Goal: Information Seeking & Learning: Check status

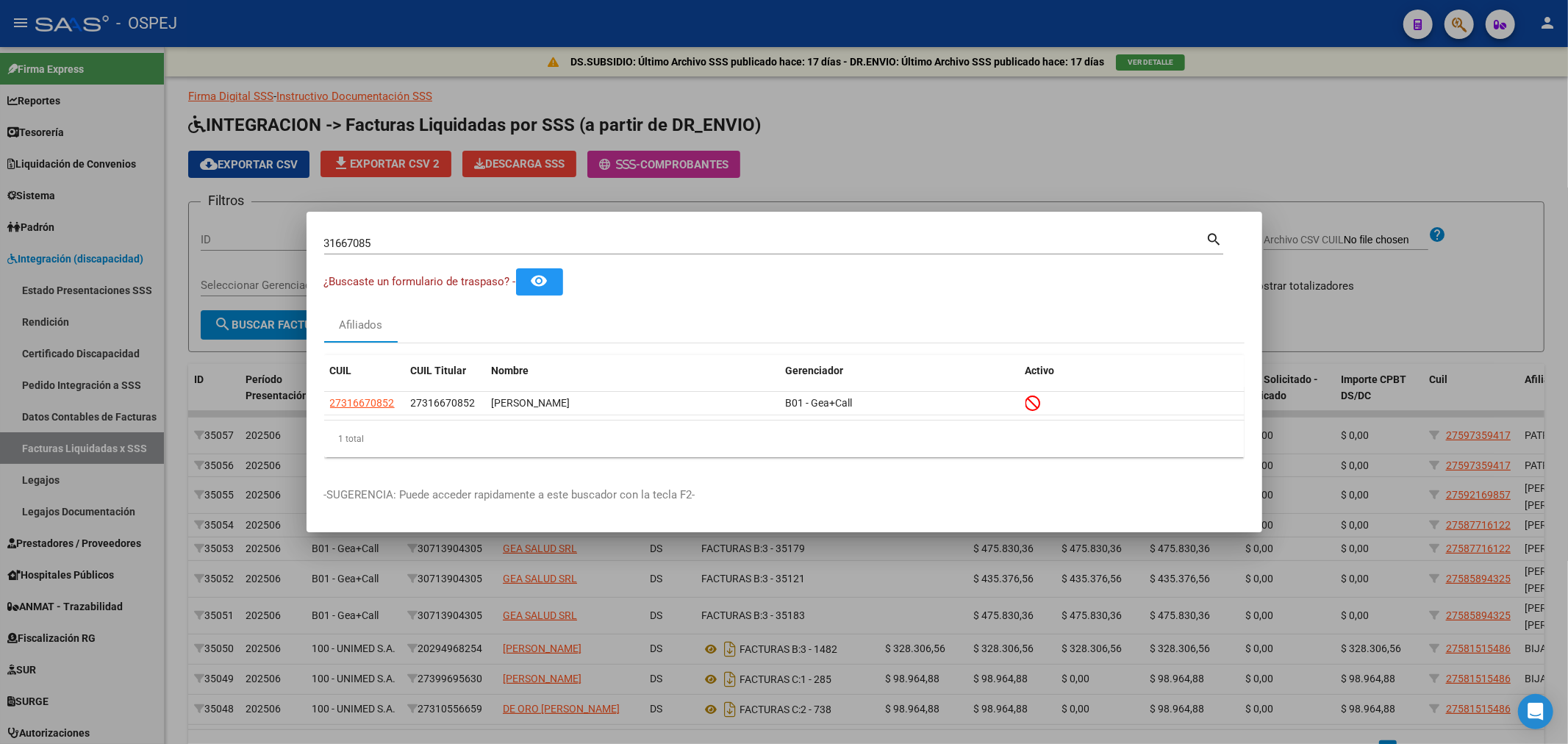
click at [391, 241] on input "31667085" at bounding box center [766, 243] width 883 height 13
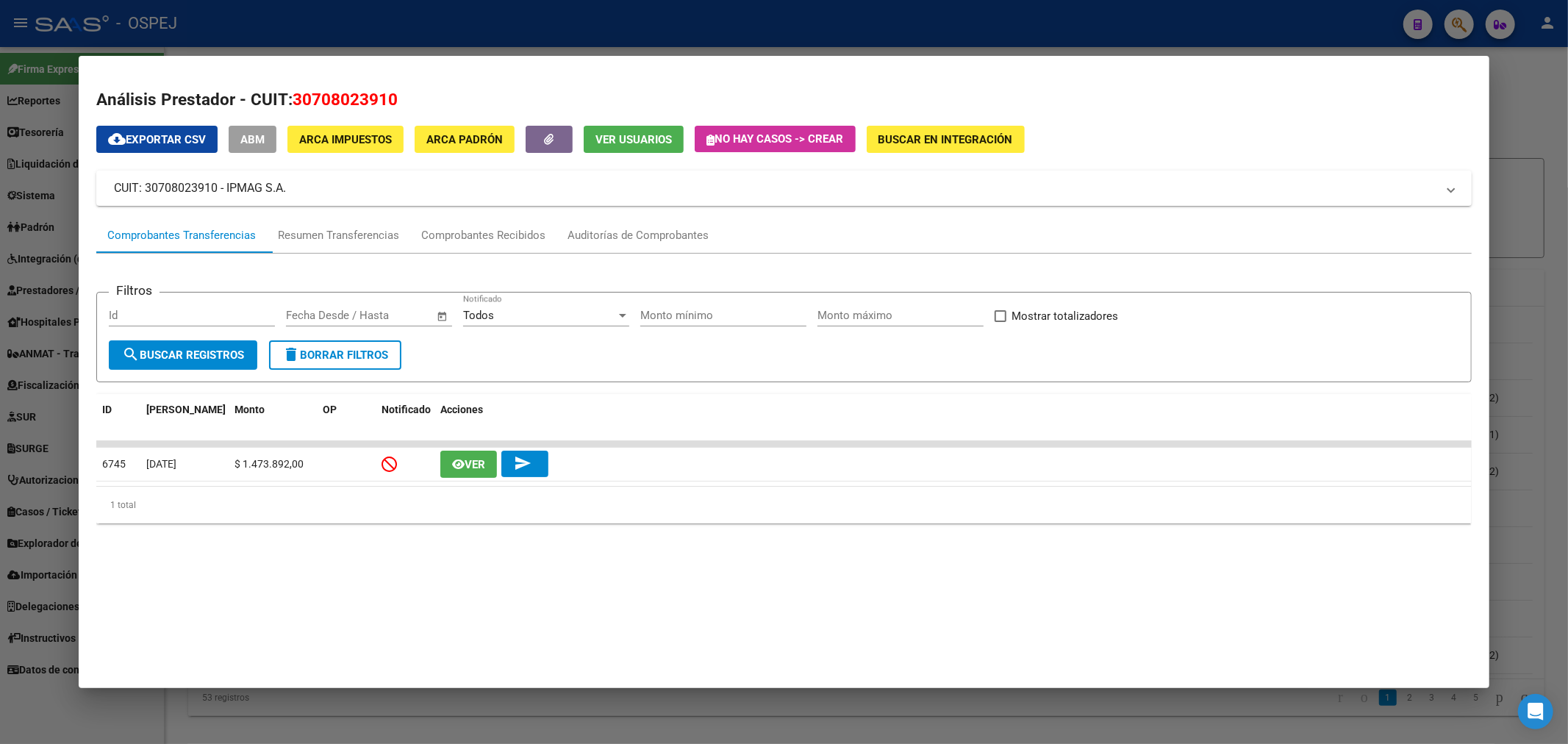
click at [335, 41] on div at bounding box center [784, 372] width 1568 height 744
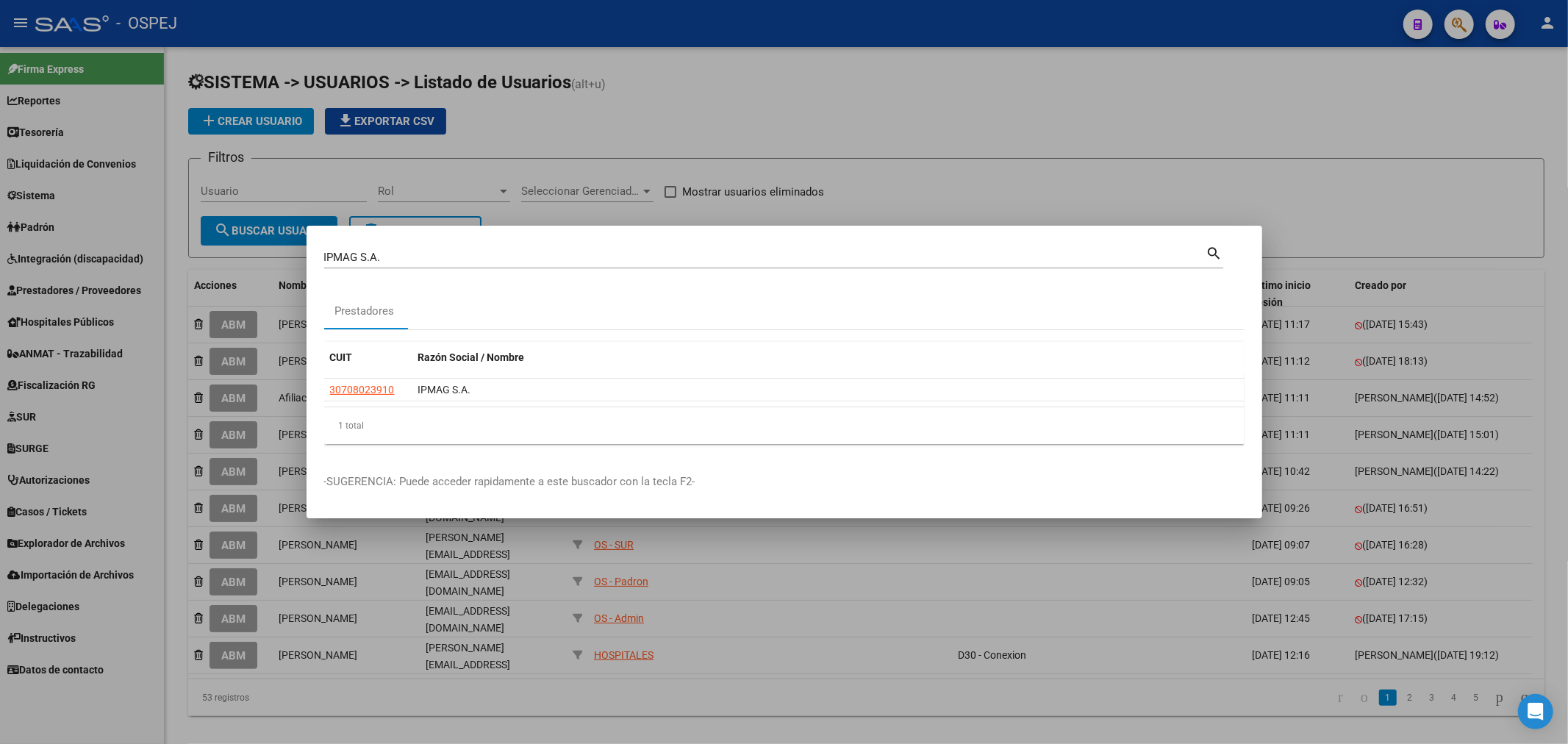
click at [335, 41] on div at bounding box center [784, 372] width 1568 height 744
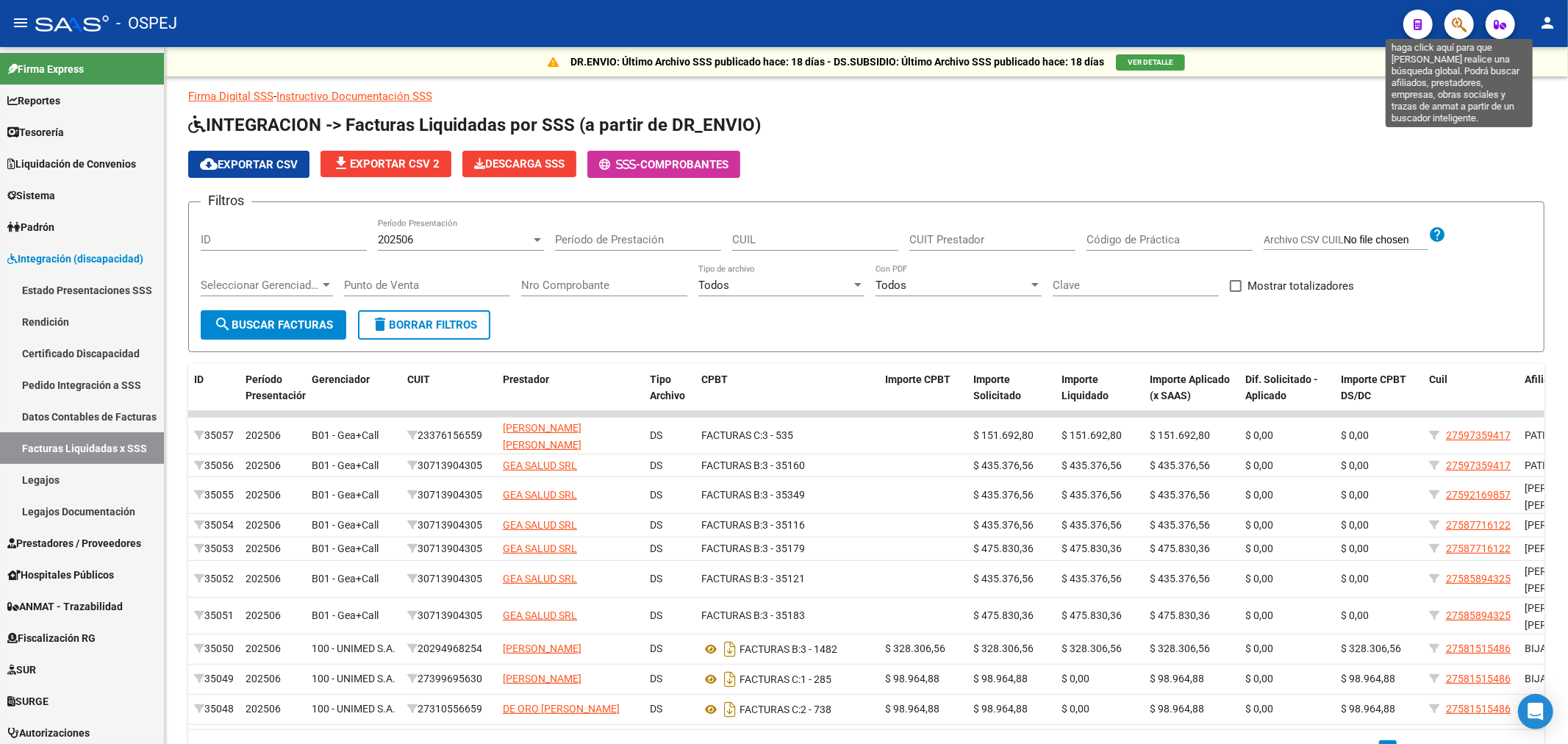
click at [1459, 19] on icon "button" at bounding box center [1459, 25] width 15 height 17
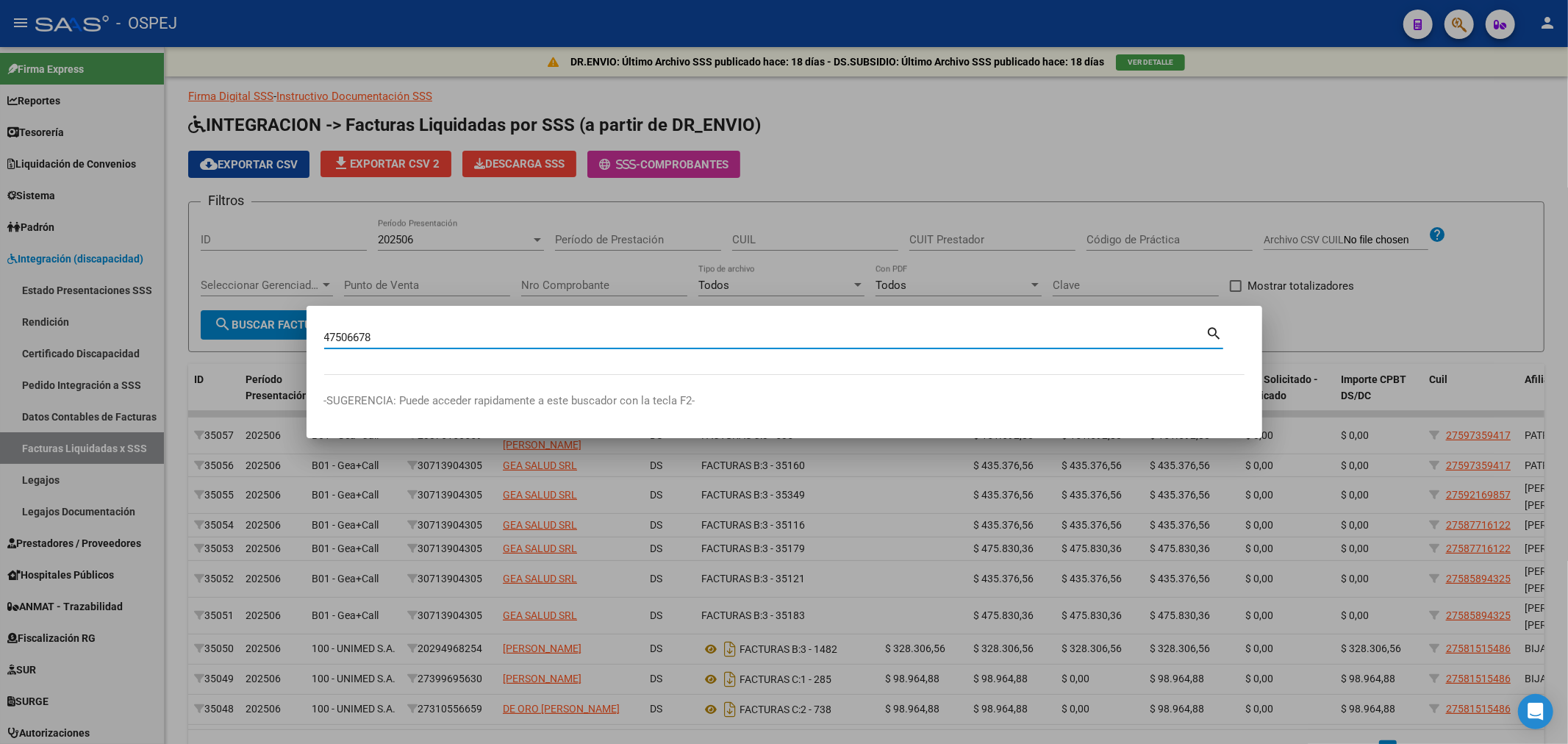
type input "47506678"
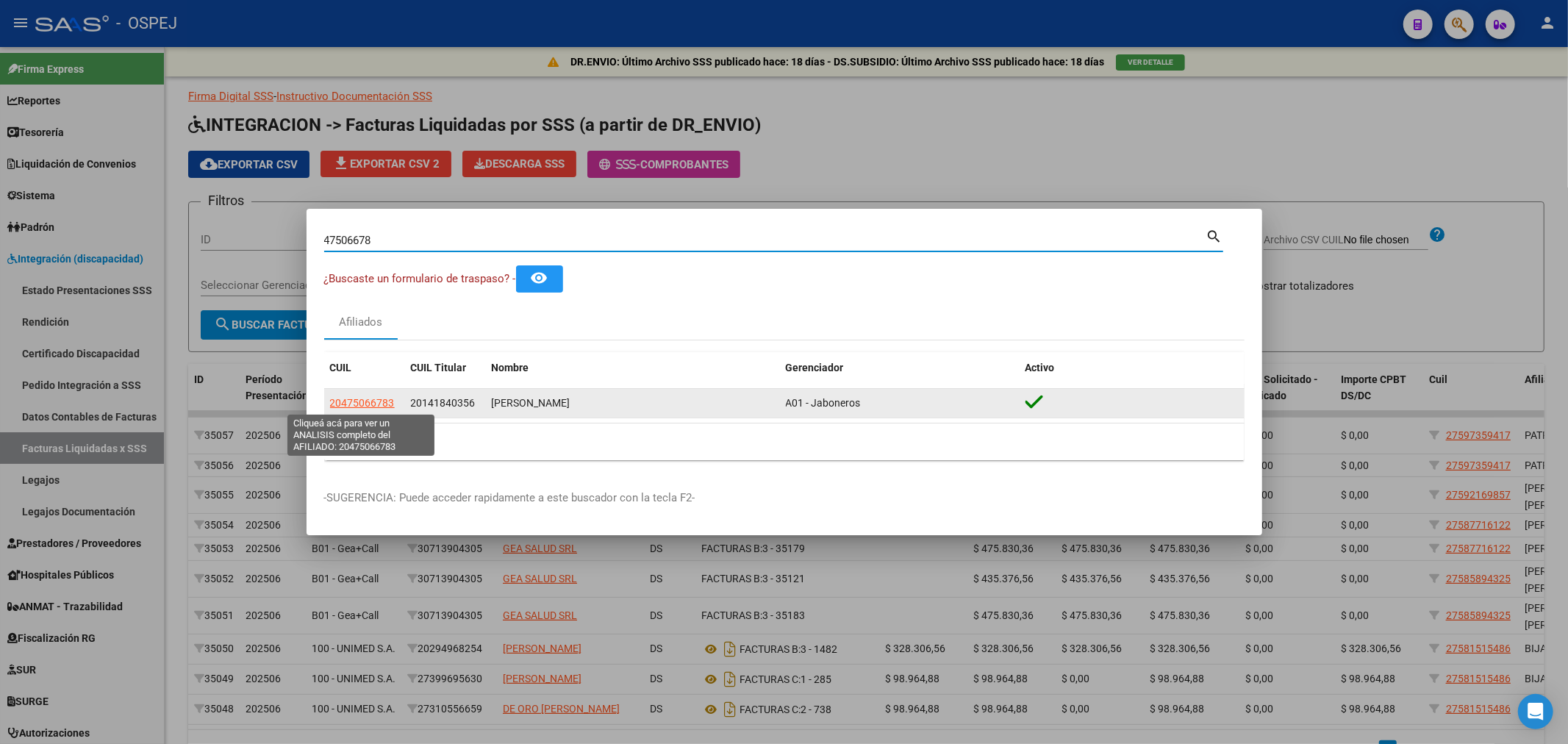
click at [370, 406] on span "20475066783" at bounding box center [362, 402] width 65 height 12
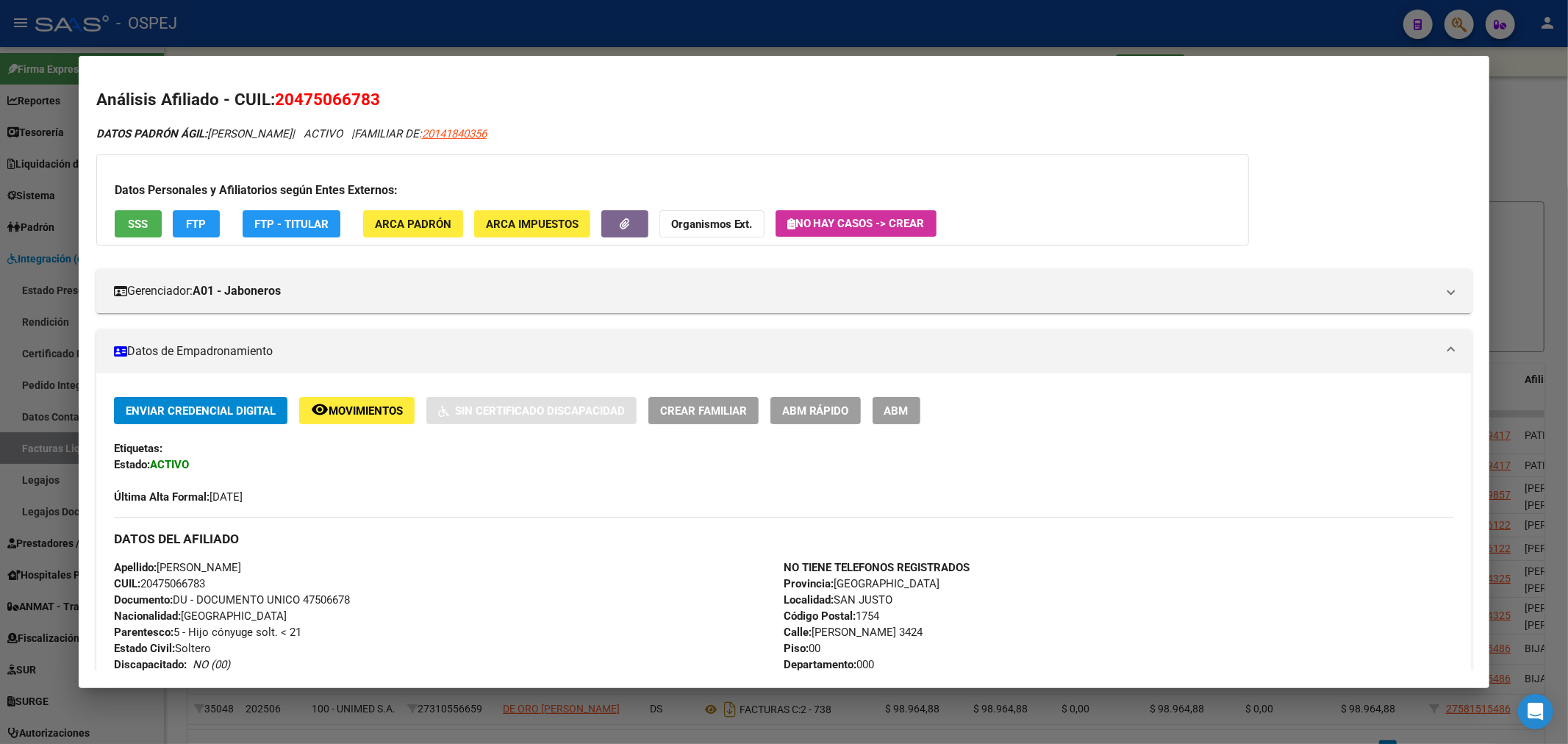
click at [201, 221] on span "FTP" at bounding box center [196, 224] width 19 height 13
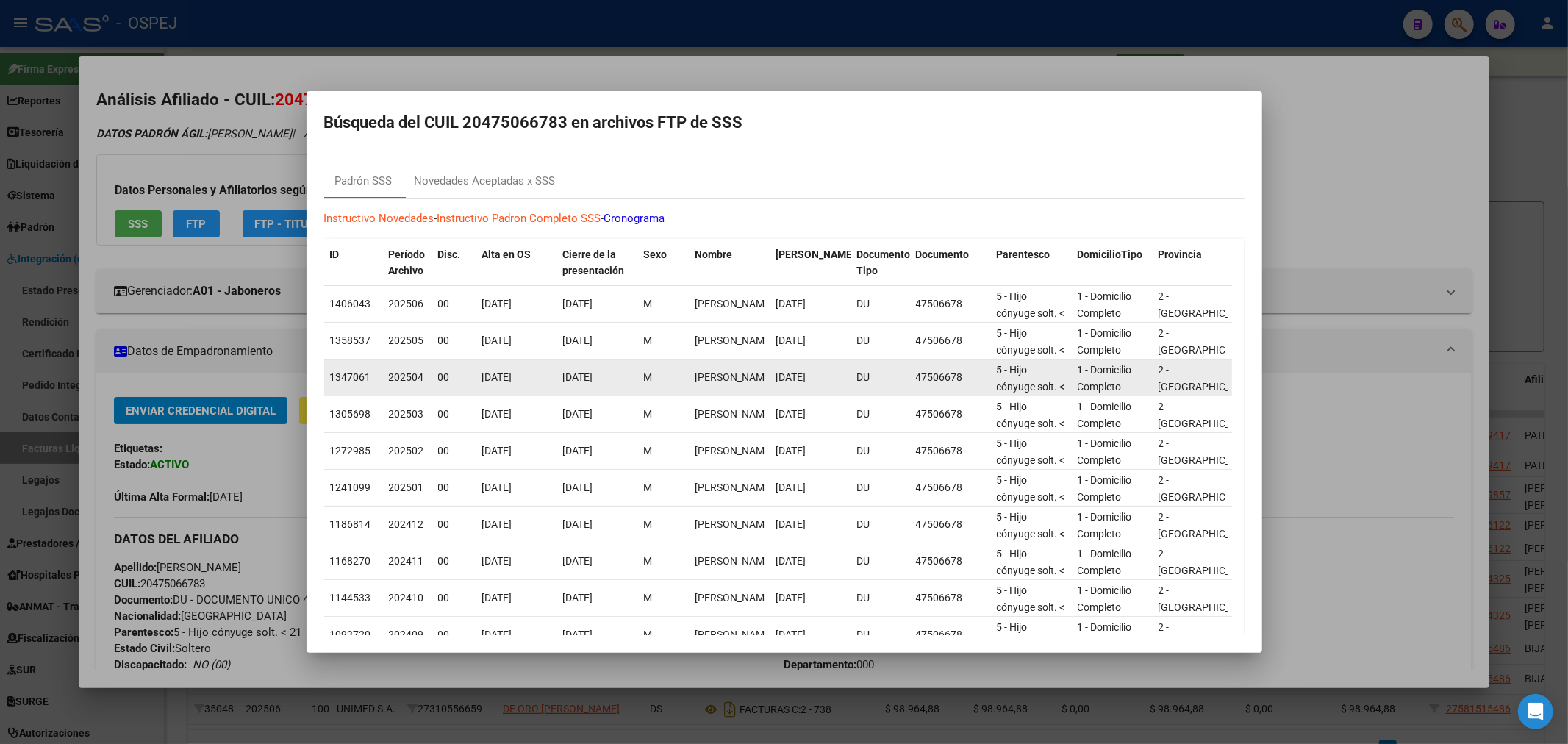
scroll to position [83, 0]
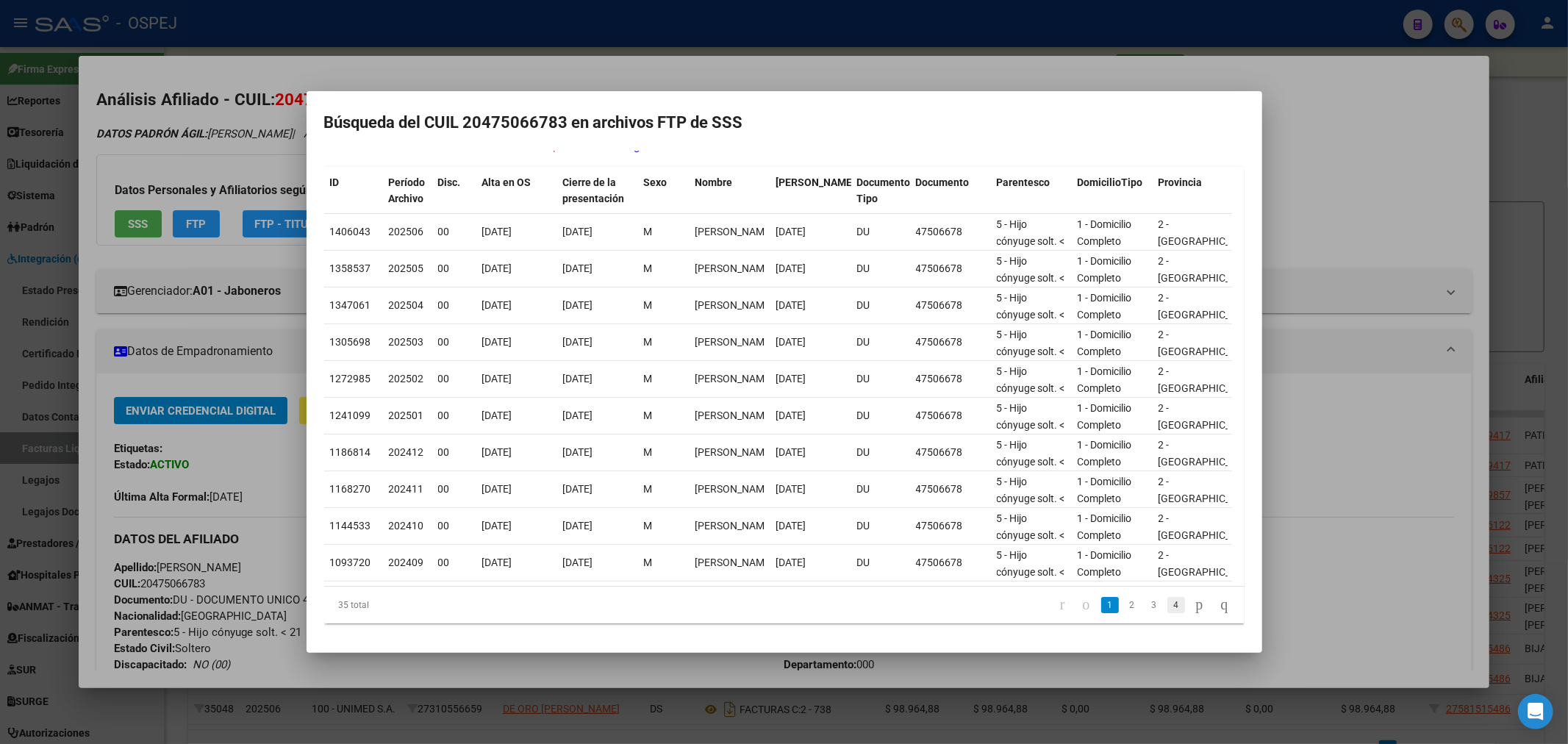
click at [1167, 604] on link "4" at bounding box center [1176, 605] width 18 height 16
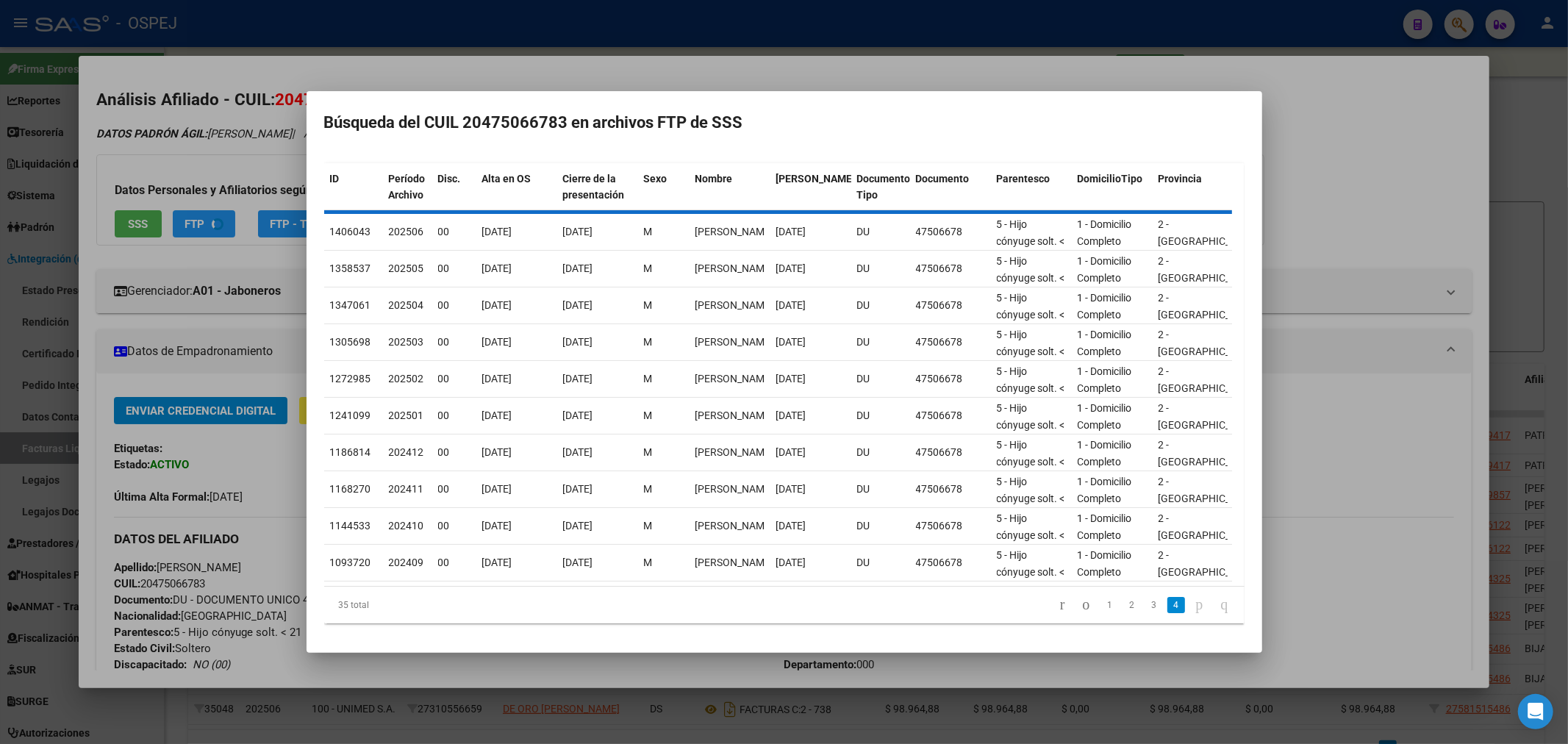
scroll to position [0, 0]
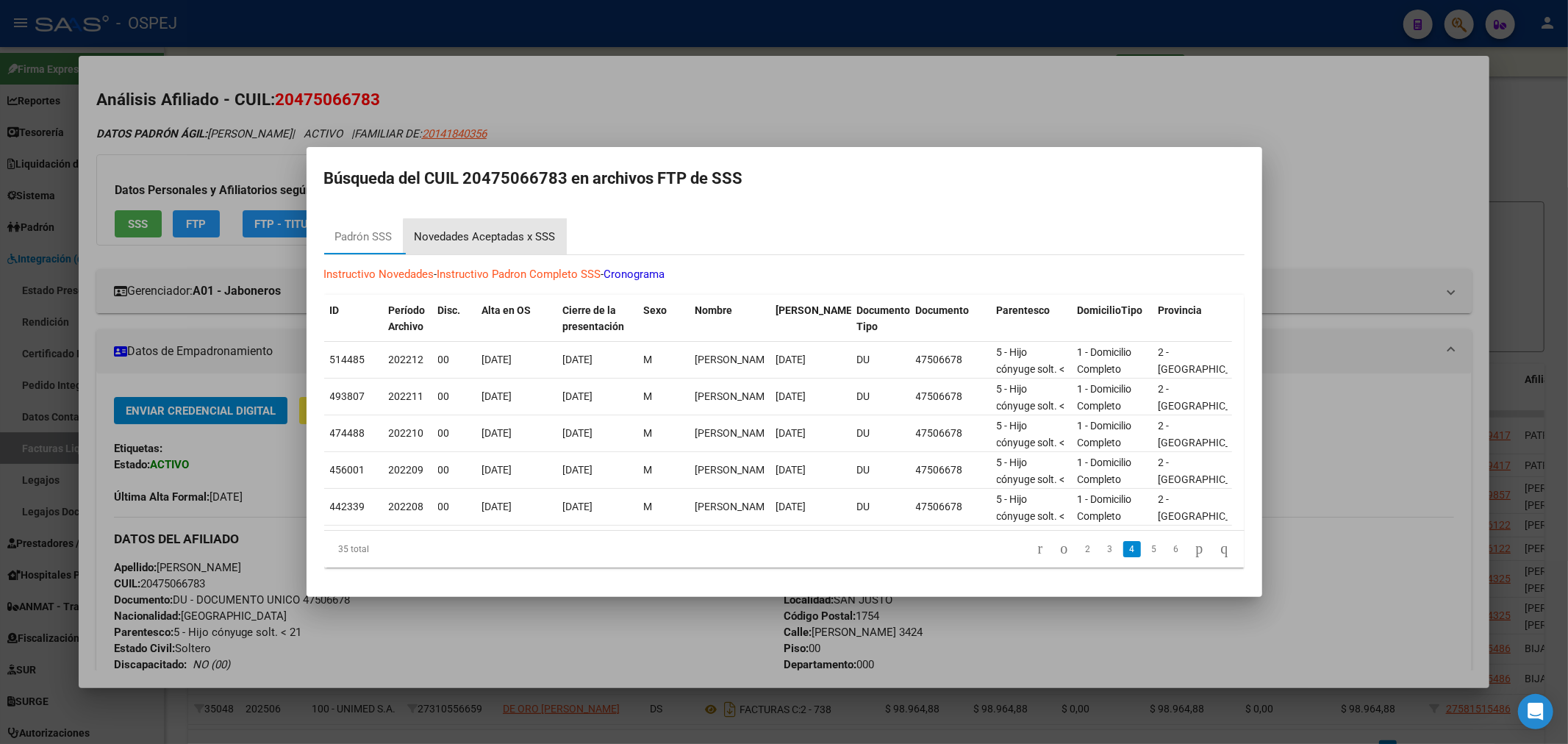
click at [512, 232] on div "Novedades Aceptadas x SSS" at bounding box center [485, 237] width 141 height 17
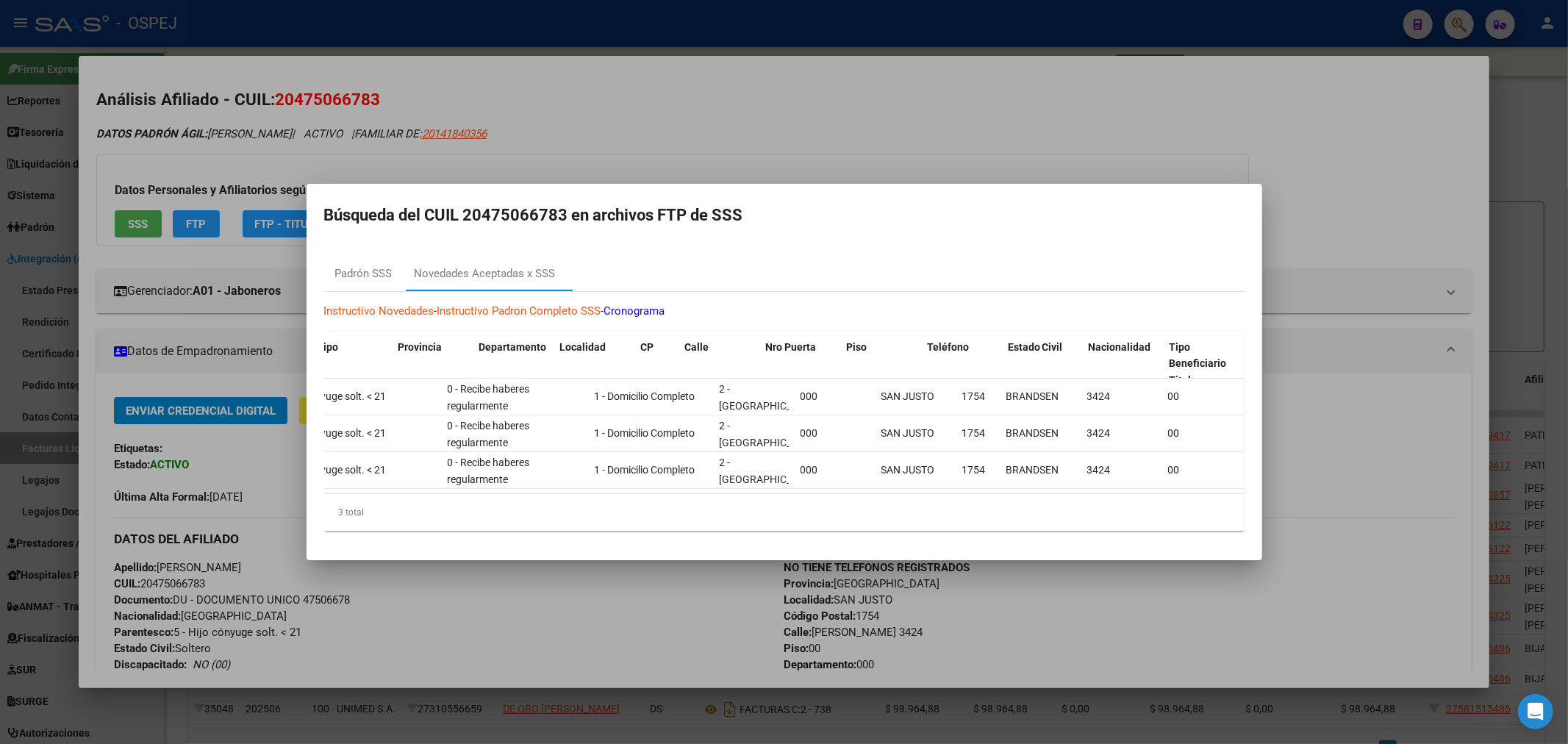
scroll to position [0, 1123]
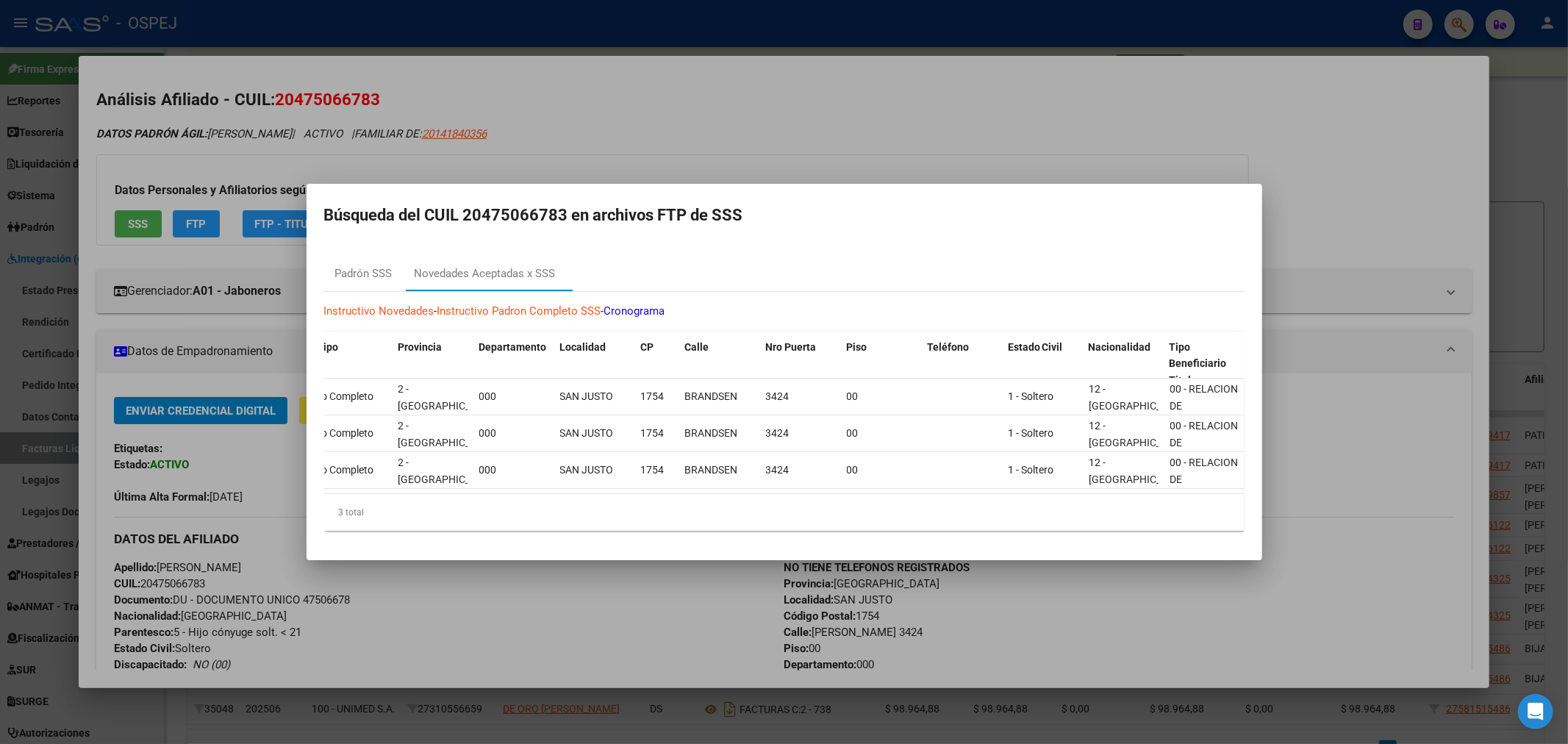
click at [1035, 140] on div at bounding box center [784, 372] width 1568 height 744
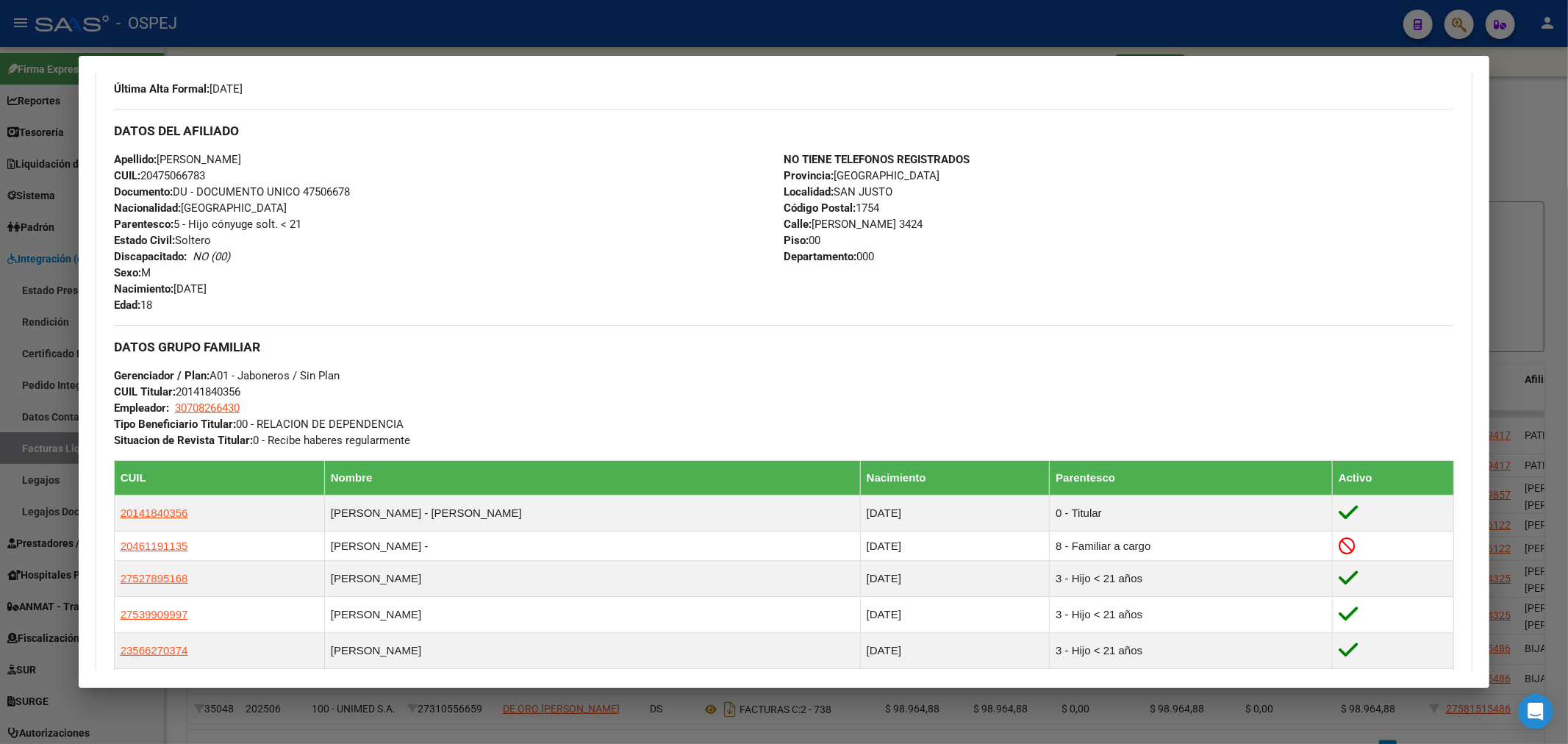
scroll to position [163, 0]
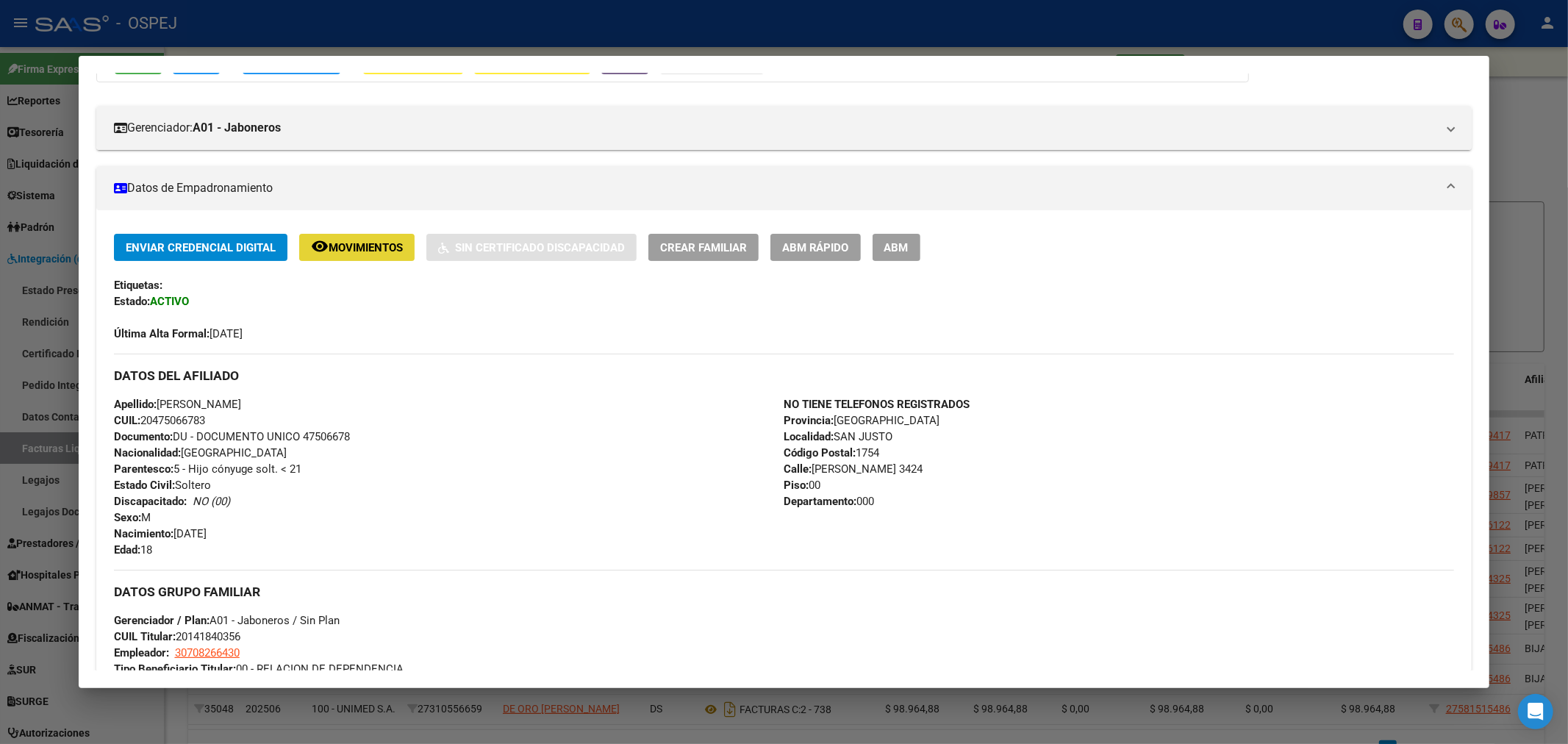
click at [377, 251] on span "Movimientos" at bounding box center [365, 247] width 74 height 13
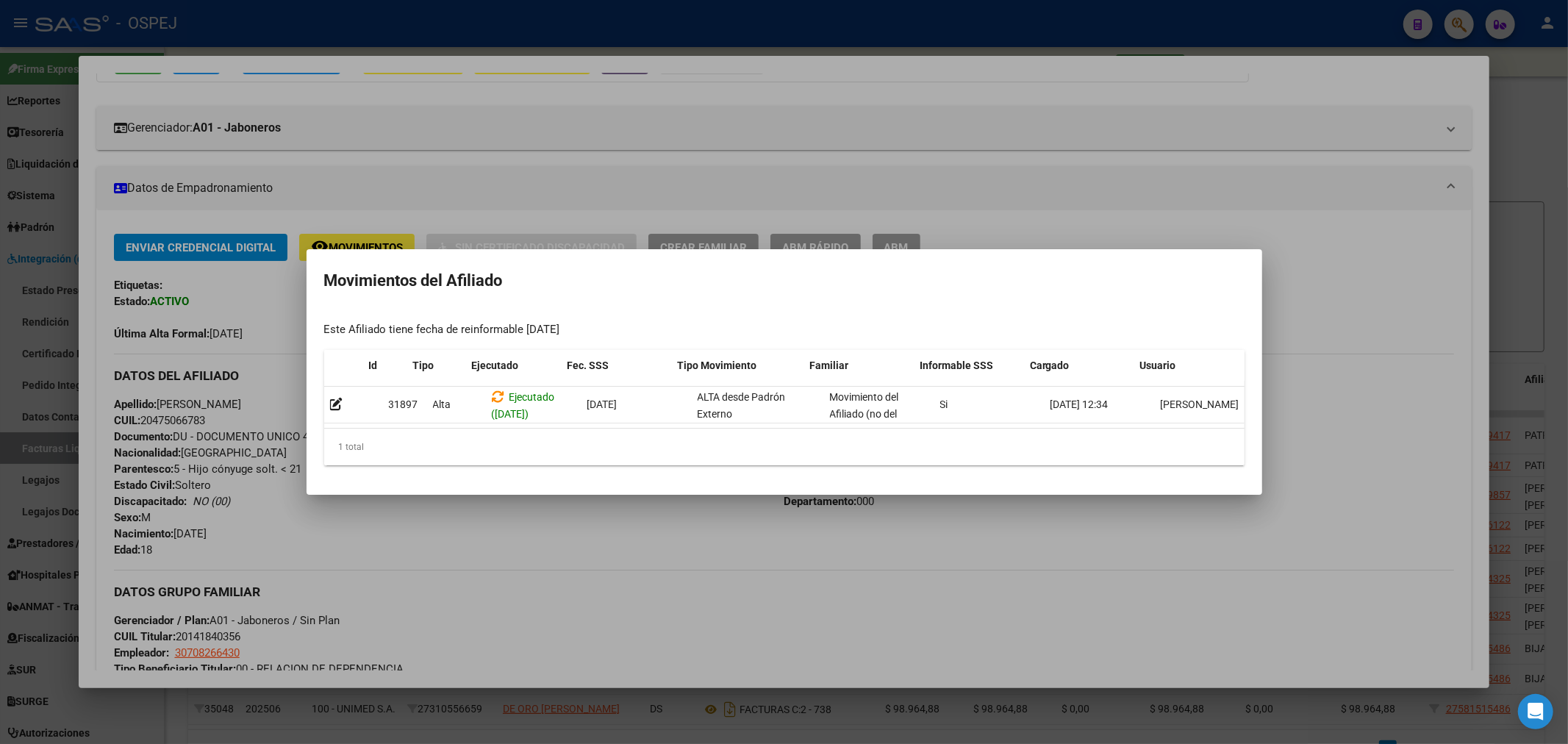
scroll to position [0, 19]
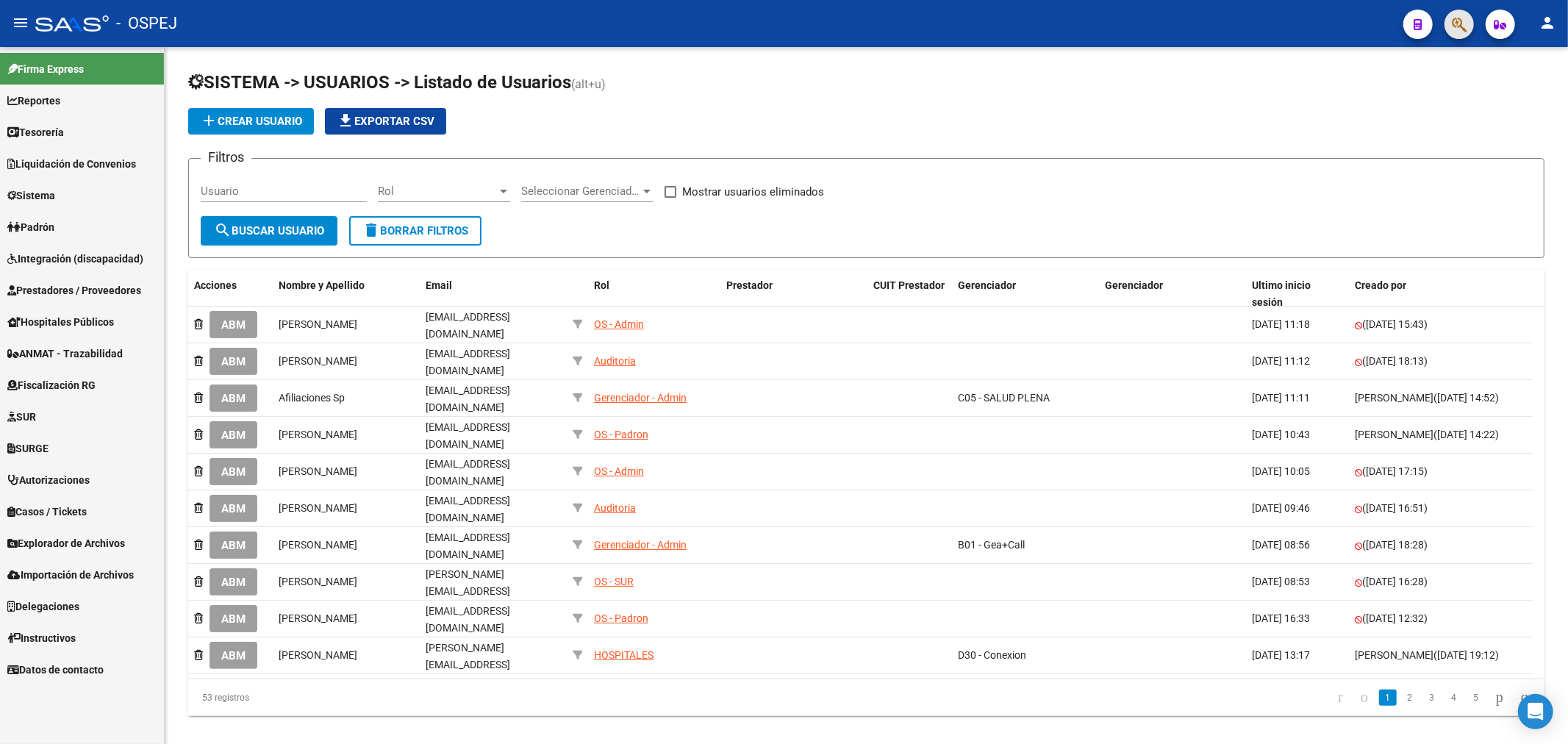
click at [1456, 33] on span "button" at bounding box center [1459, 24] width 15 height 30
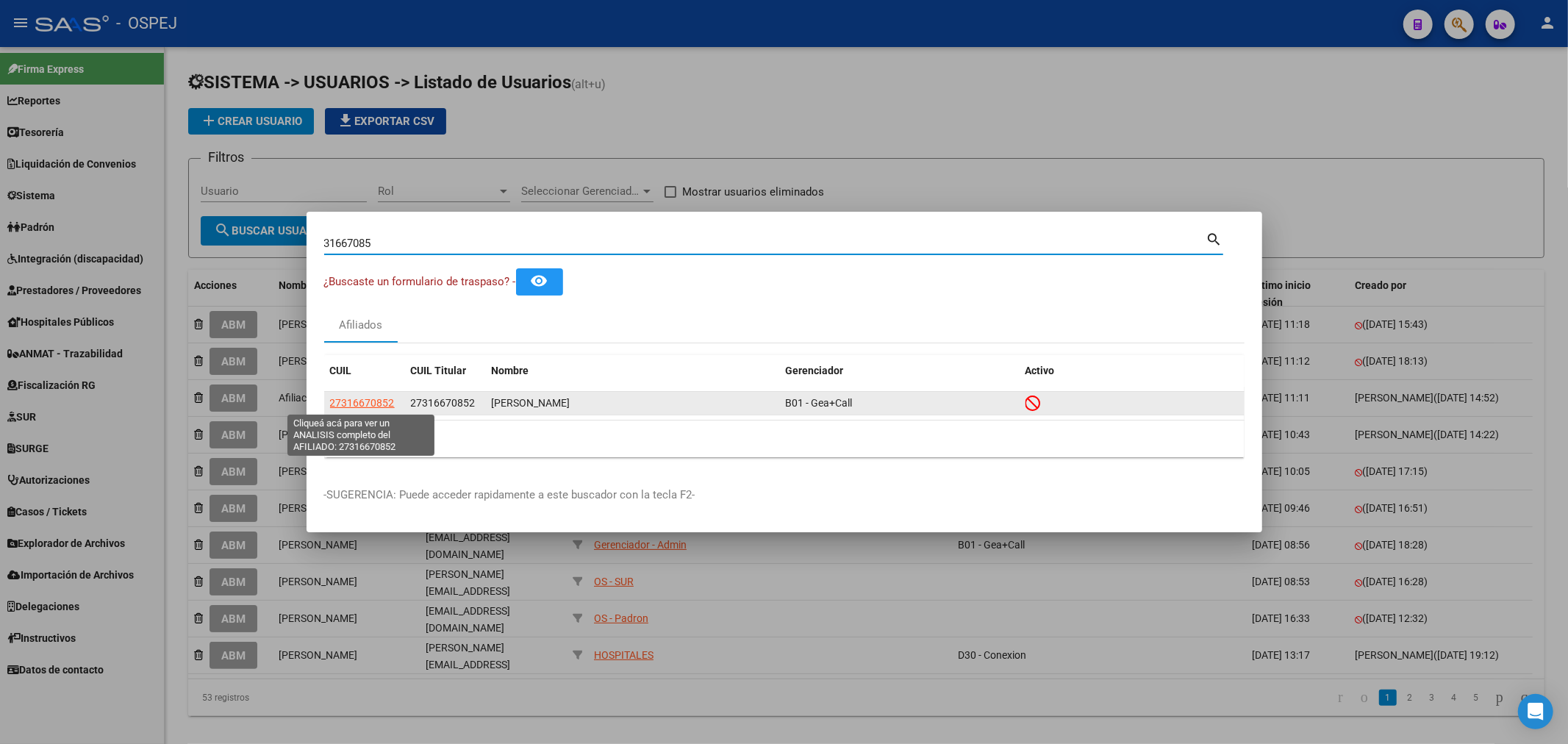
click at [372, 398] on span "27316670852" at bounding box center [362, 402] width 65 height 12
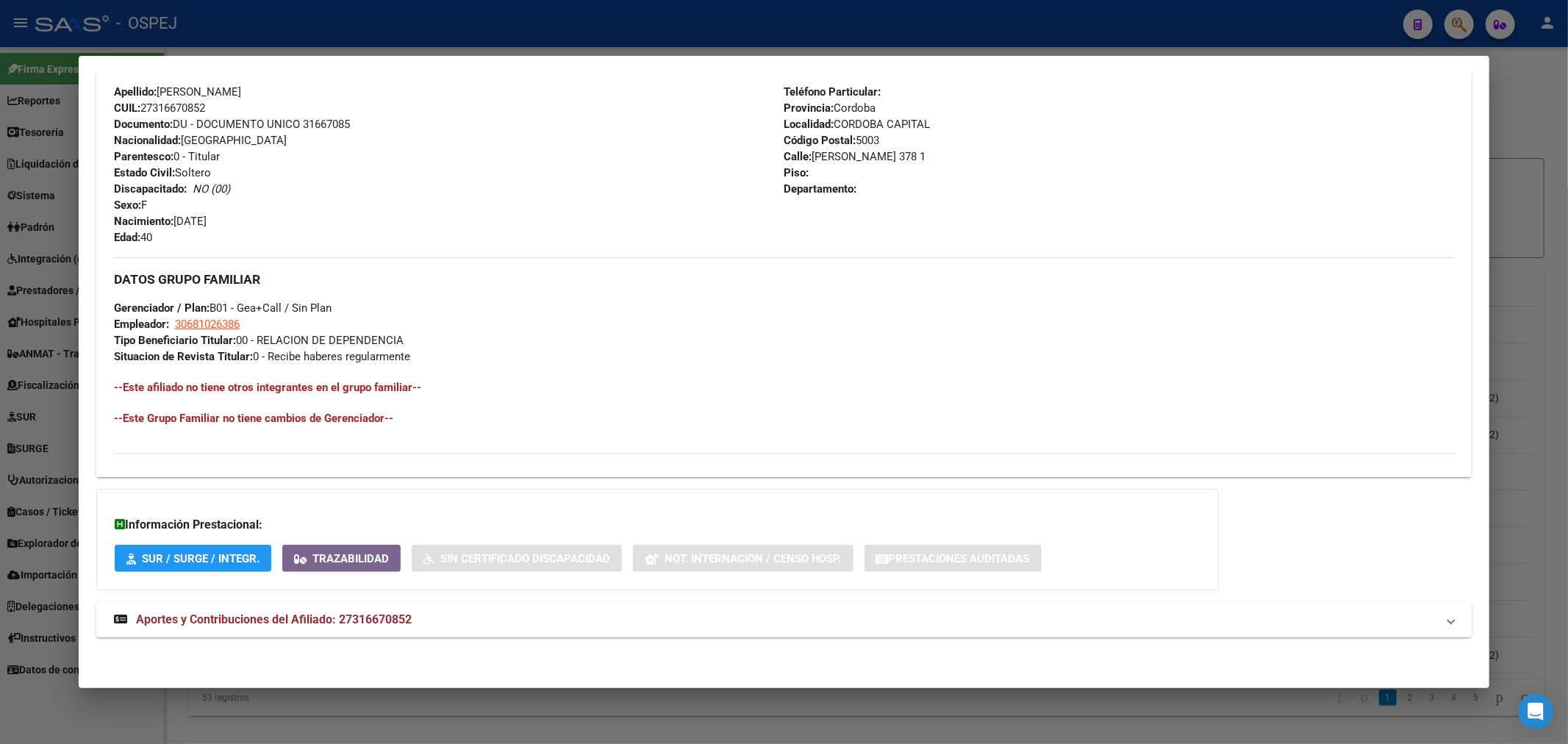
click at [441, 621] on mat-panel-title "Aportes y Contribuciones del Afiliado: 27316670852" at bounding box center [775, 620] width 1323 height 18
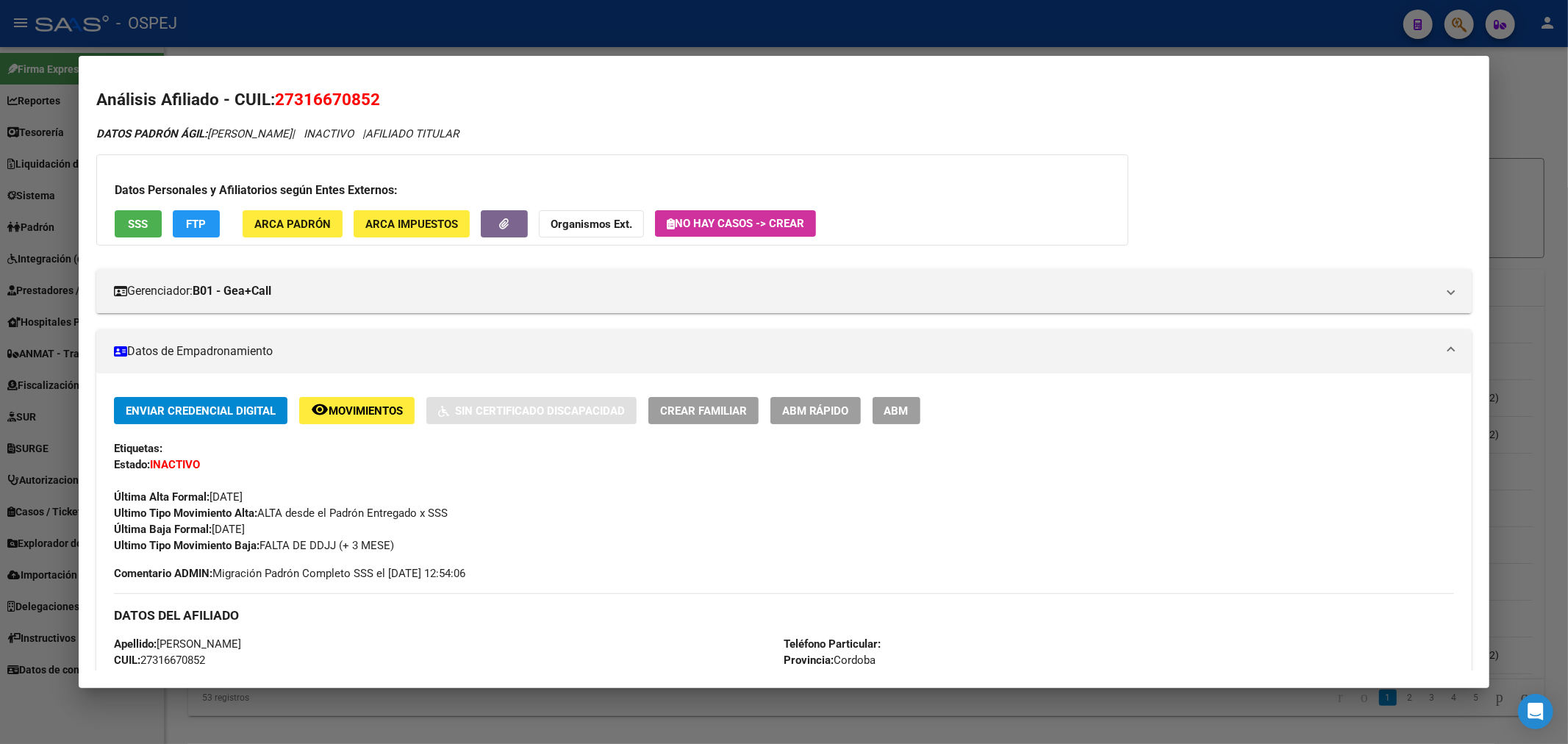
drag, startPoint x: 823, startPoint y: 385, endPoint x: 727, endPoint y: 331, distance: 110.1
click at [600, 234] on button "Organismos Ext." at bounding box center [591, 224] width 105 height 27
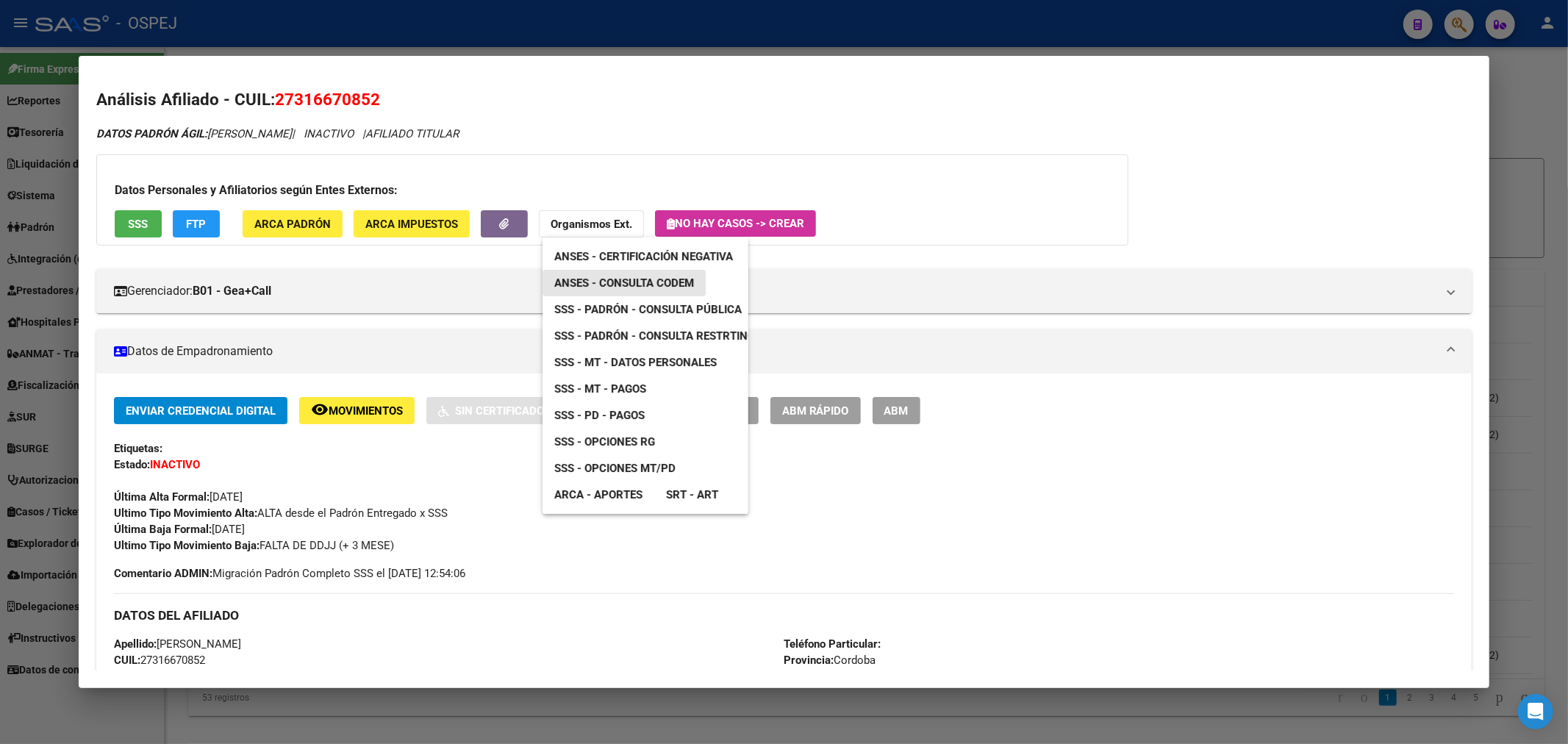
click at [674, 277] on span "ANSES - Consulta CODEM" at bounding box center [624, 283] width 140 height 13
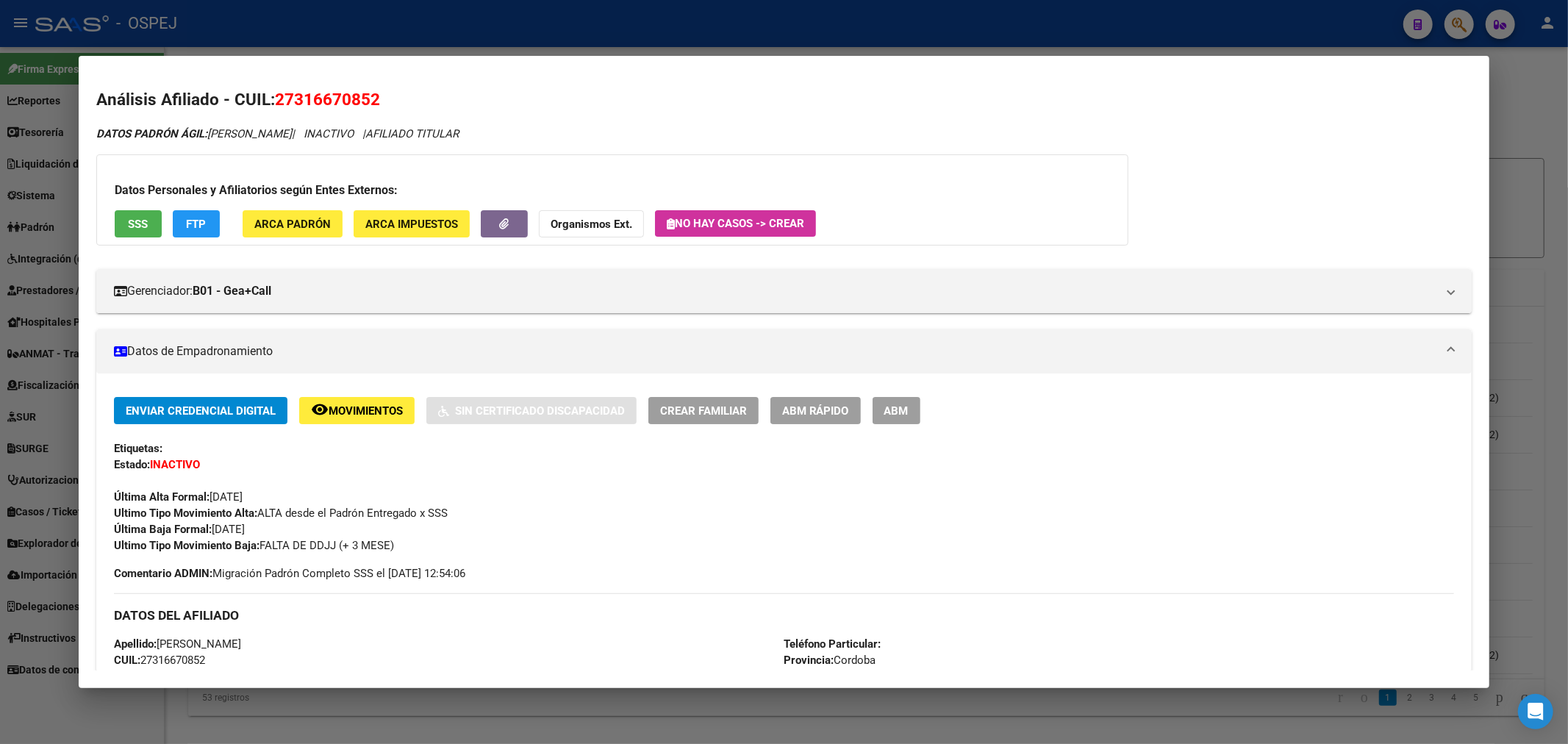
click at [324, 100] on span "27316670852" at bounding box center [327, 99] width 105 height 19
copy span "27316670852"
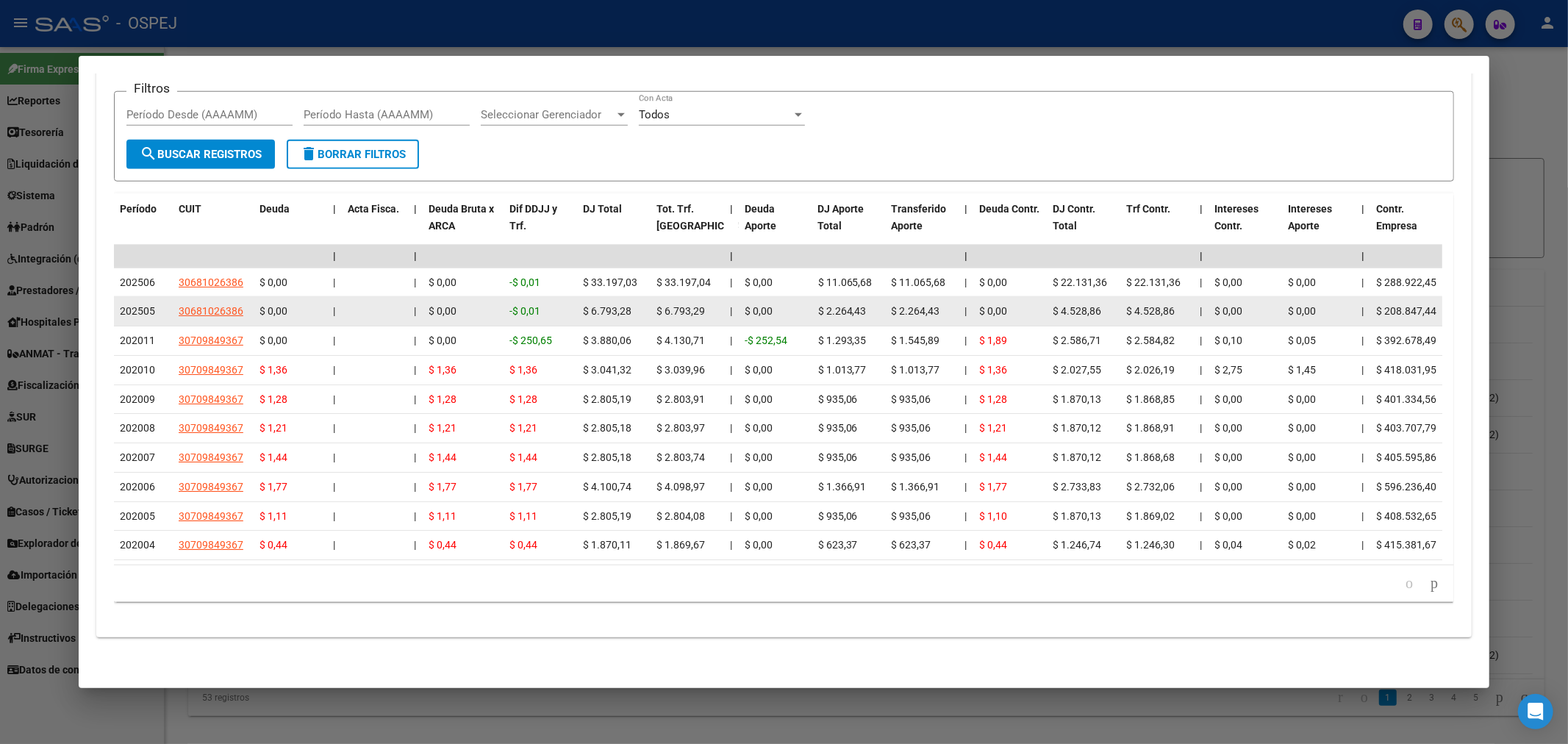
scroll to position [954, 0]
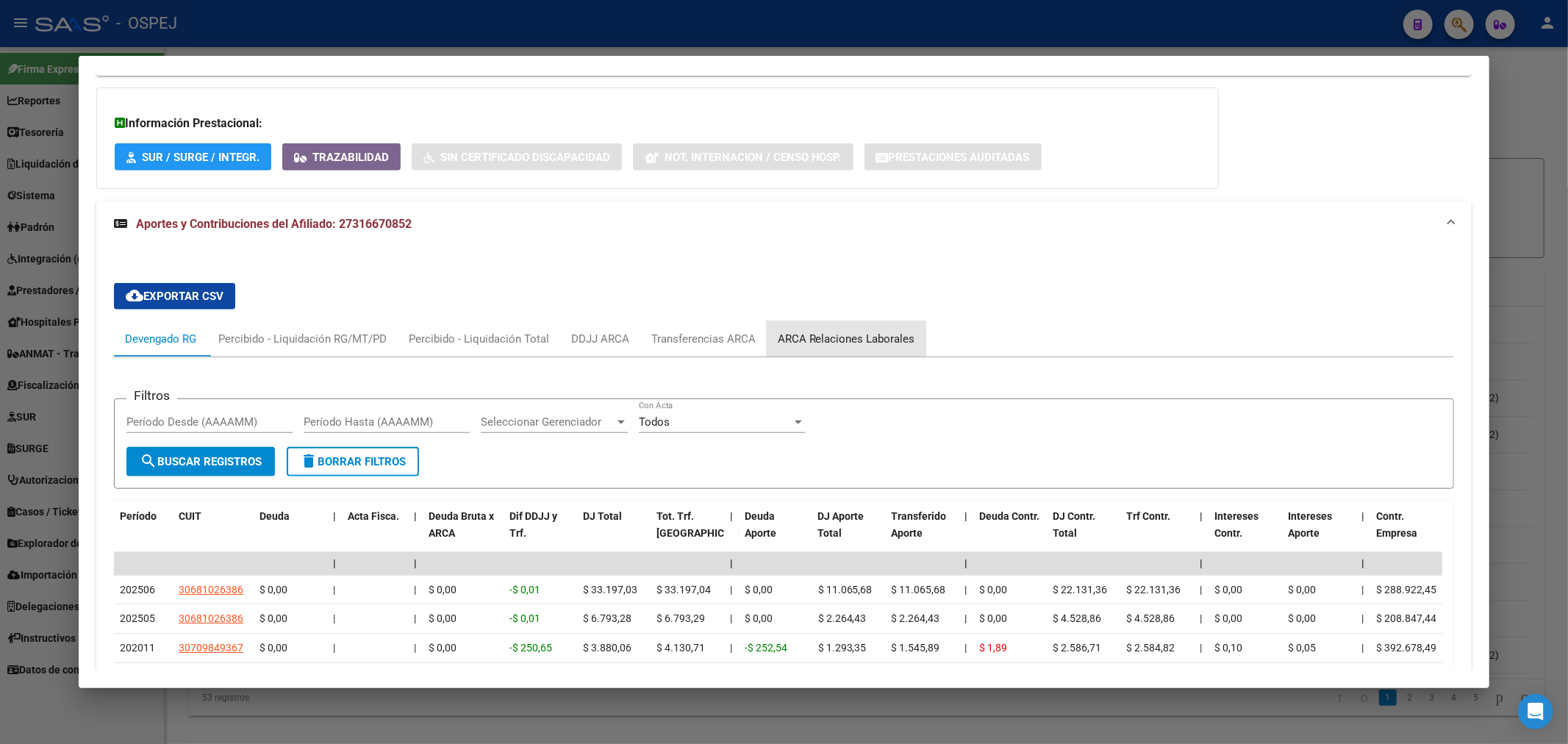
click at [883, 339] on div "ARCA Relaciones Laborales" at bounding box center [847, 338] width 137 height 16
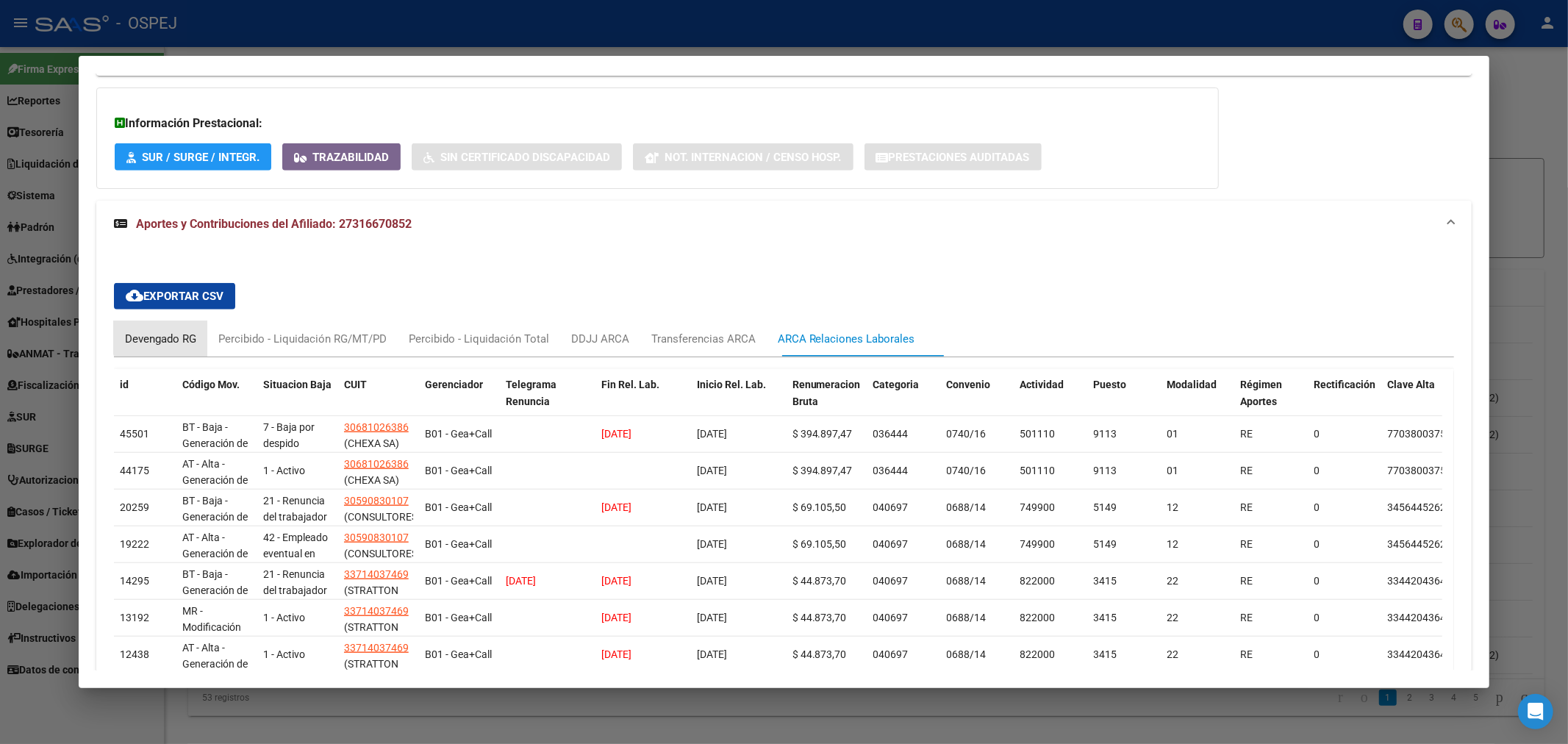
click at [178, 335] on div "Devengado RG" at bounding box center [160, 338] width 71 height 16
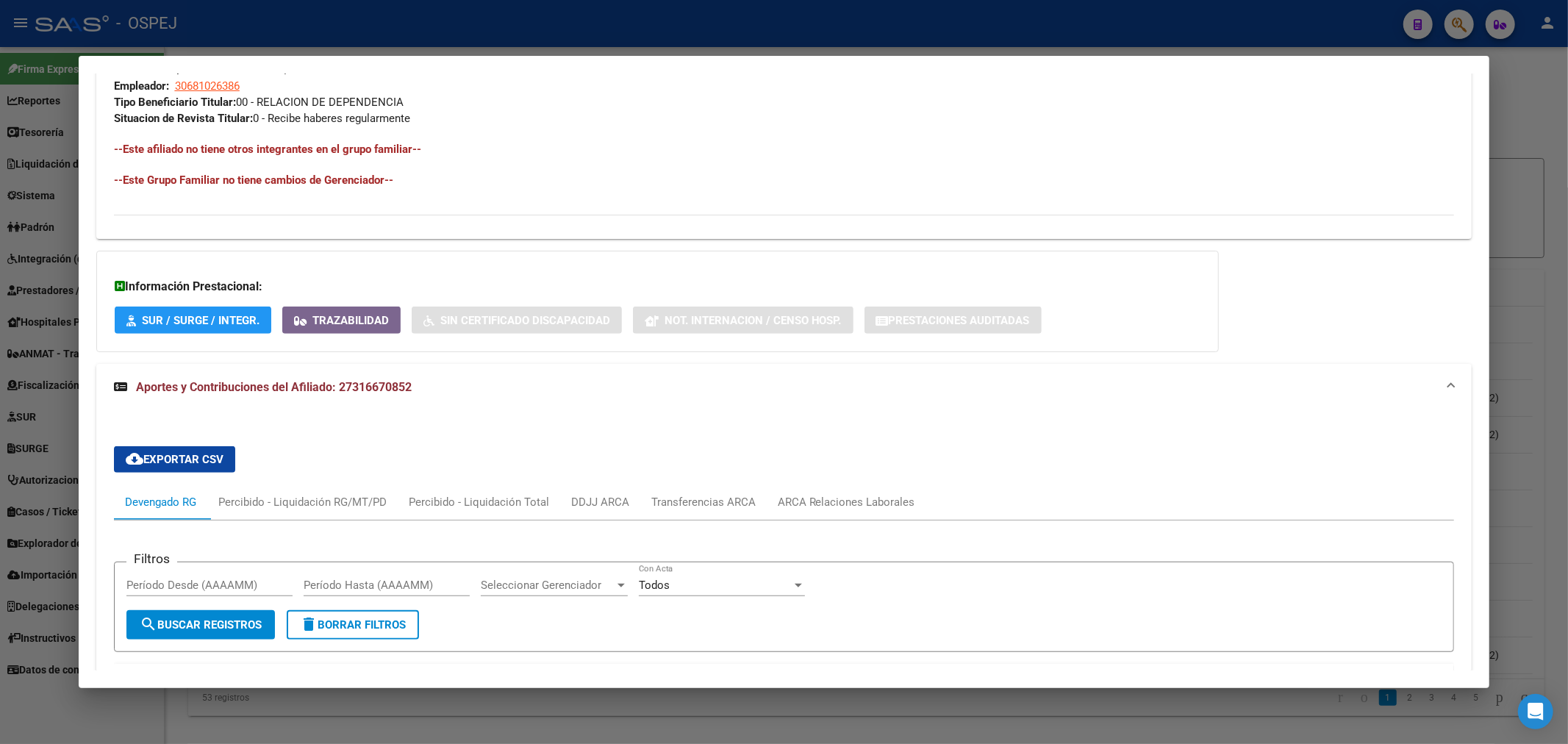
scroll to position [709, 0]
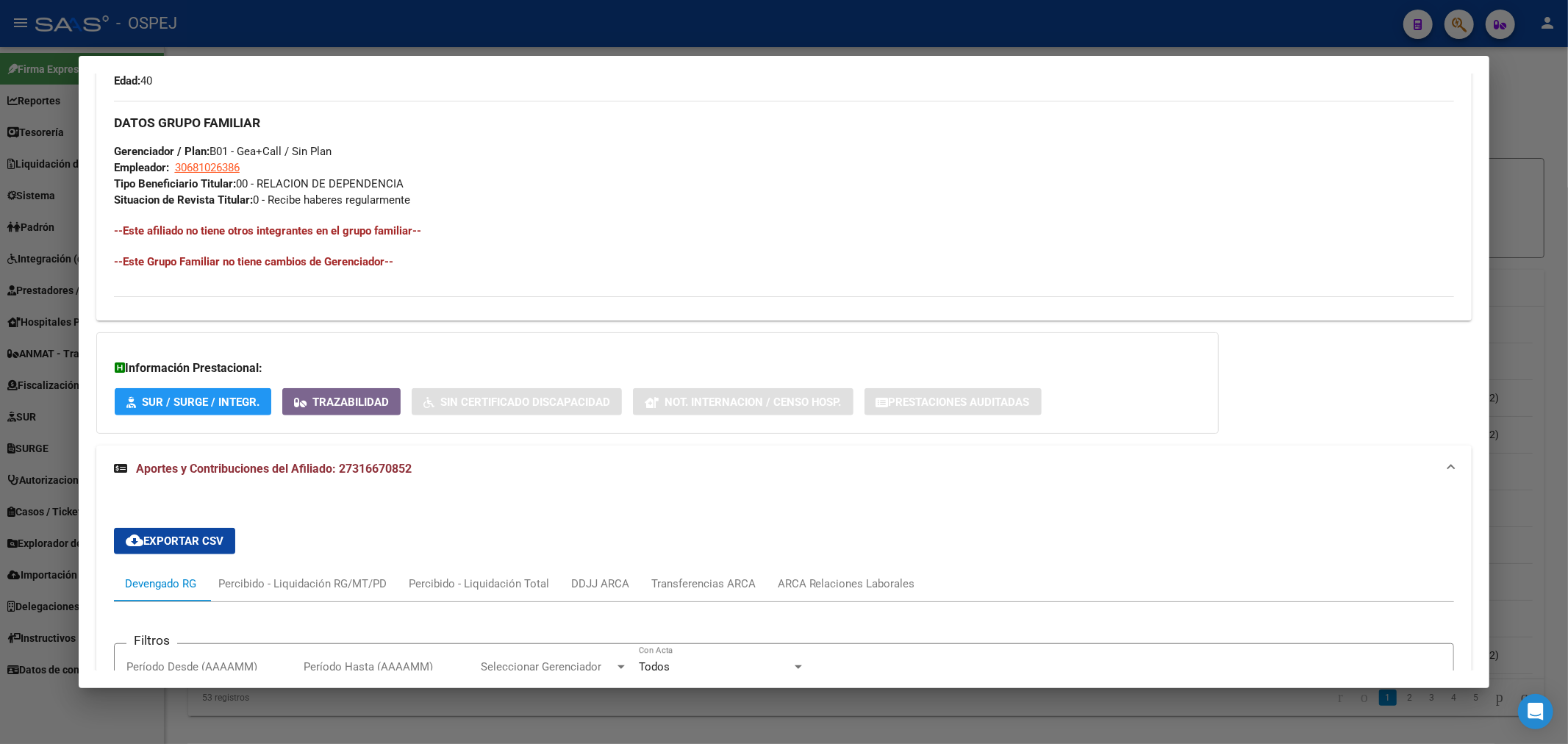
drag, startPoint x: 963, startPoint y: 3, endPoint x: 608, endPoint y: 52, distance: 358.4
click at [959, 3] on div at bounding box center [784, 372] width 1568 height 744
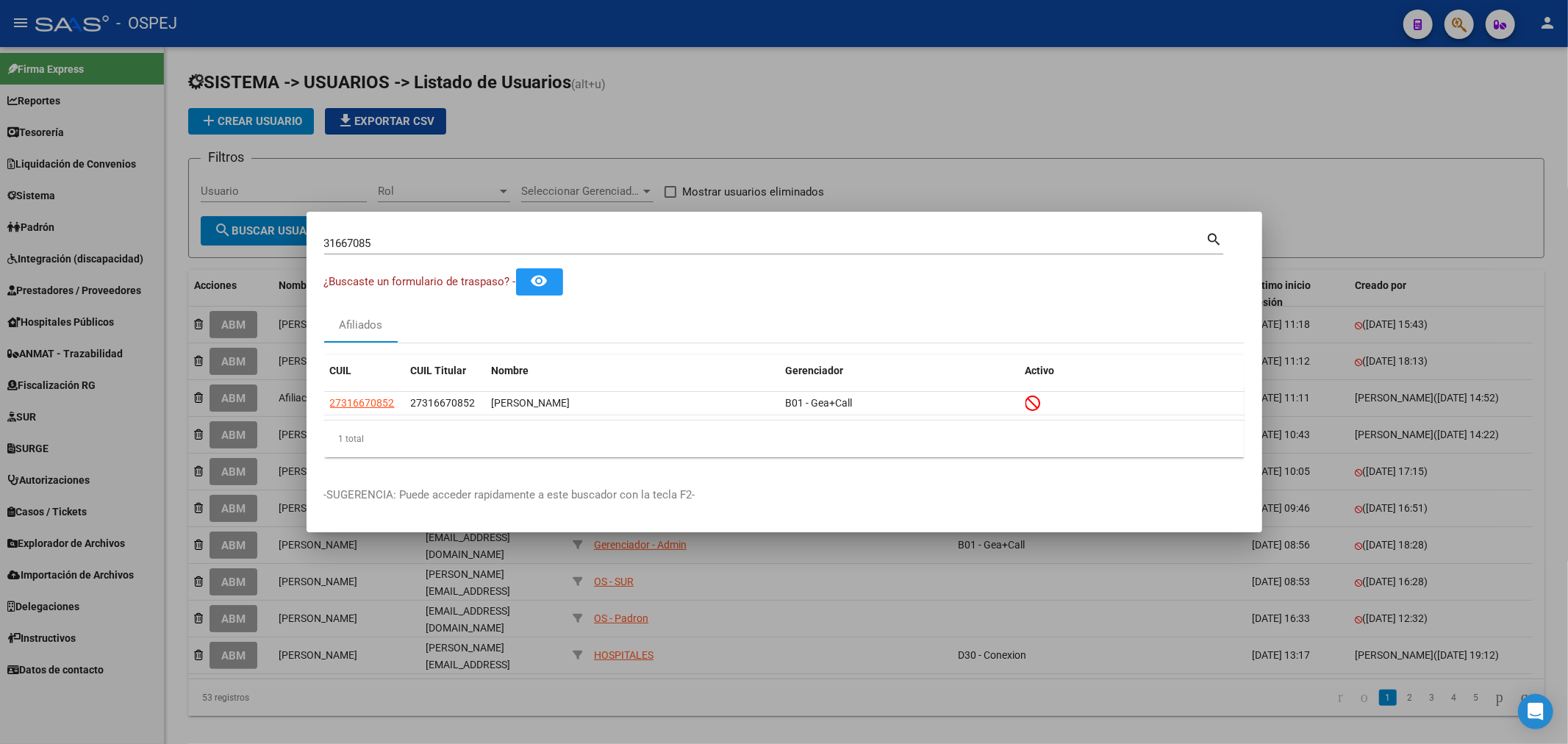
click at [363, 241] on input "31667085" at bounding box center [766, 243] width 883 height 13
paste input "20361069111"
type input "20361069111"
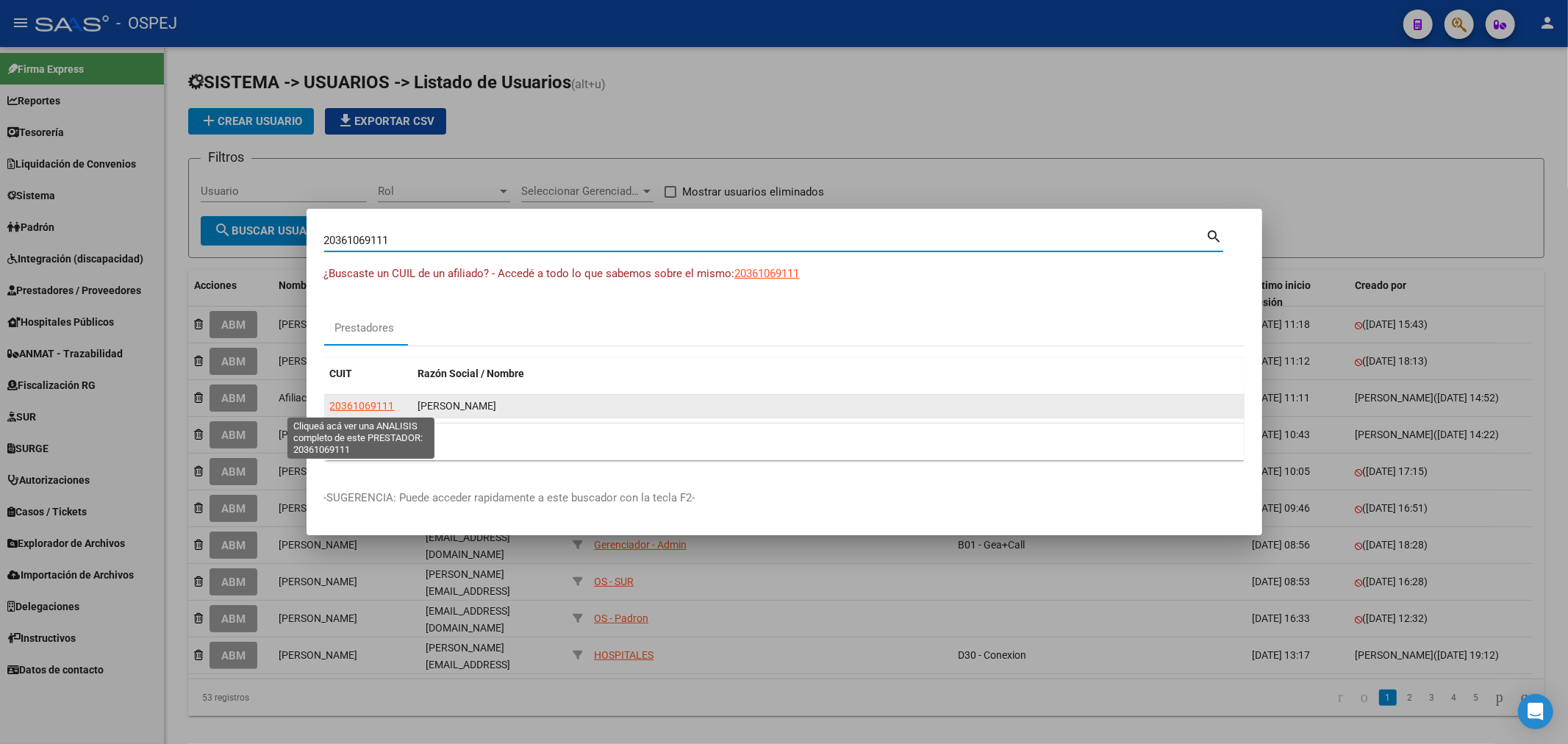
click at [363, 406] on span "20361069111" at bounding box center [362, 406] width 65 height 12
type textarea "20361069111"
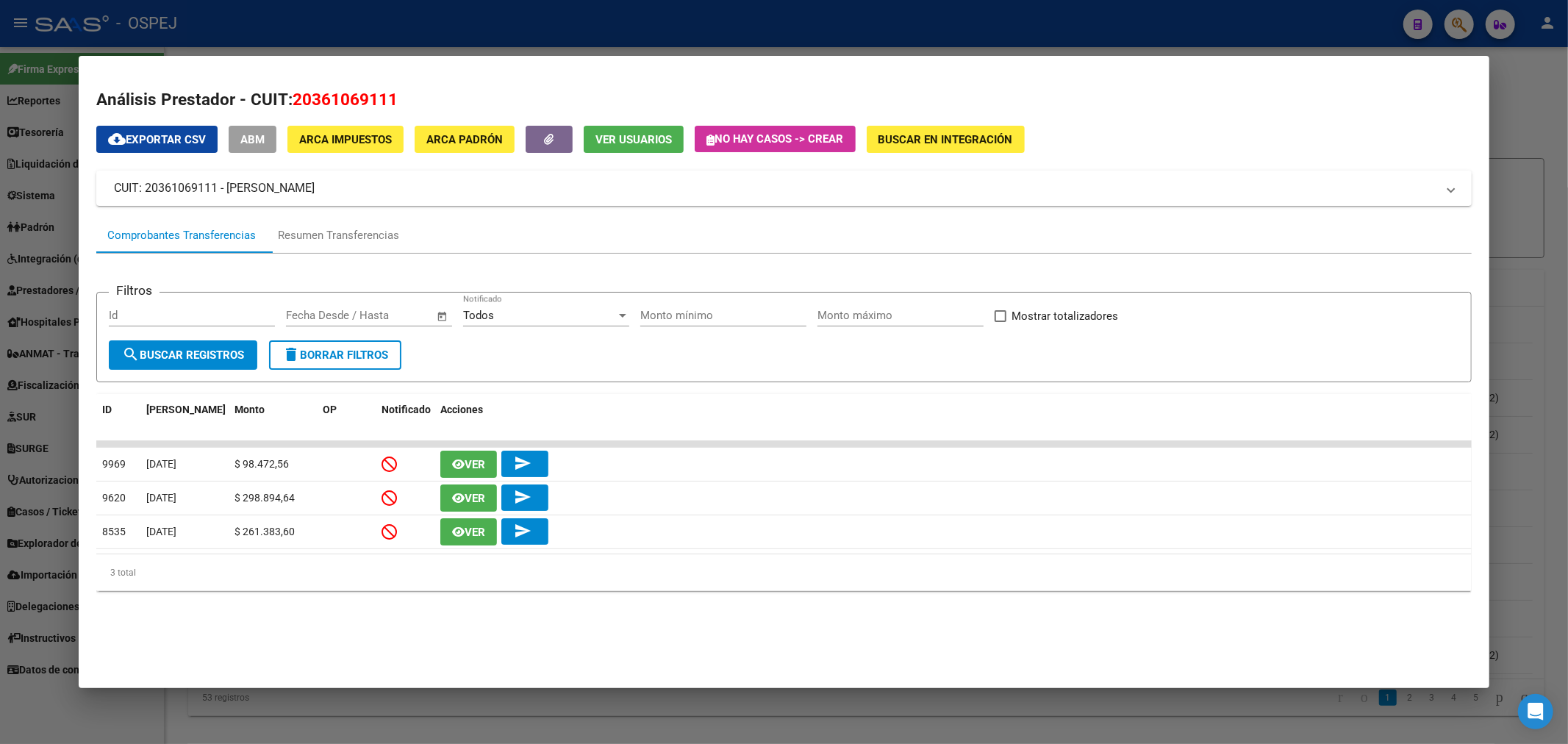
click at [624, 11] on div at bounding box center [784, 372] width 1568 height 744
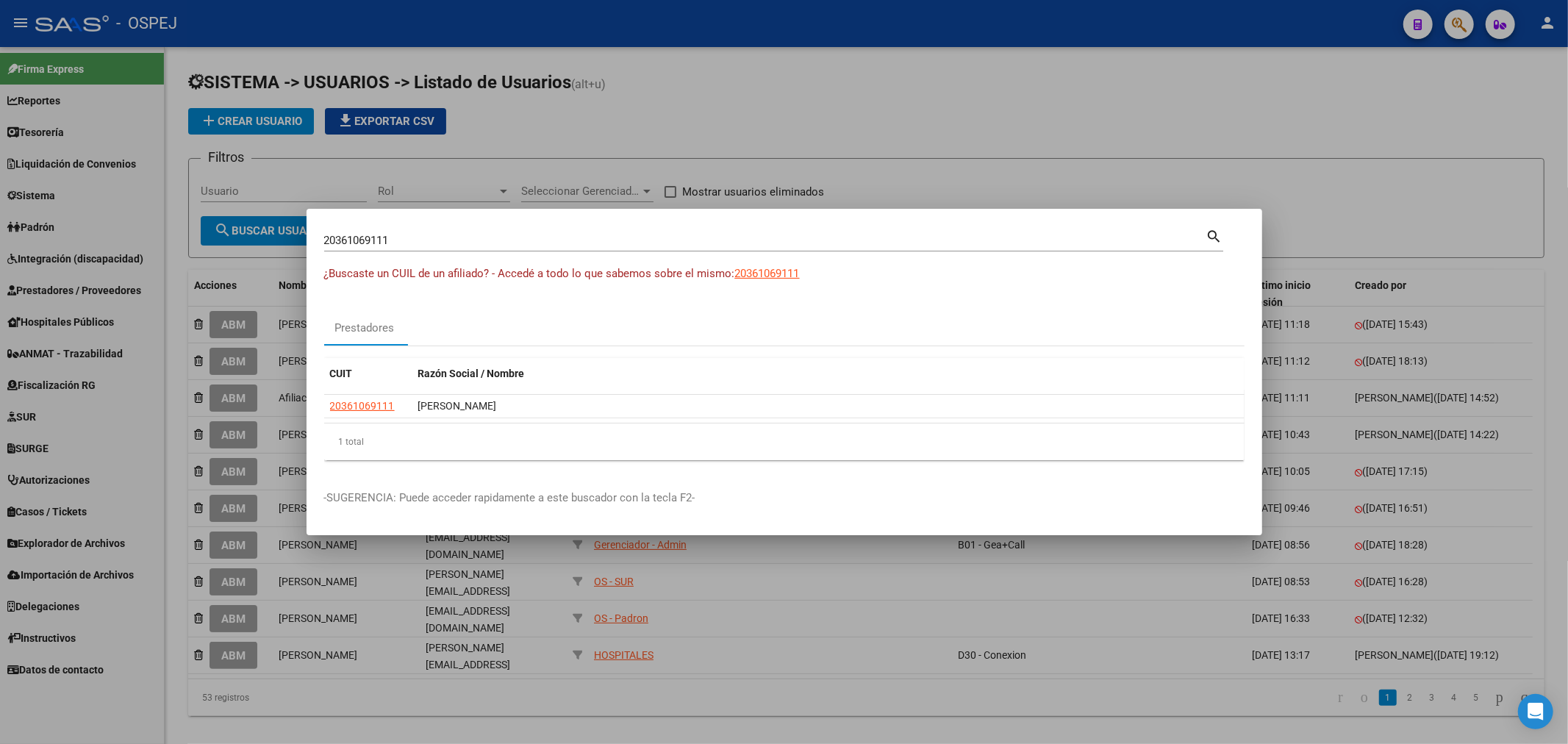
click at [451, 232] on div "20361069111 Buscar (apellido, dni, cuil, nro traspaso, cuit, obra social)" at bounding box center [766, 240] width 883 height 22
click at [99, 204] on div at bounding box center [784, 372] width 1568 height 744
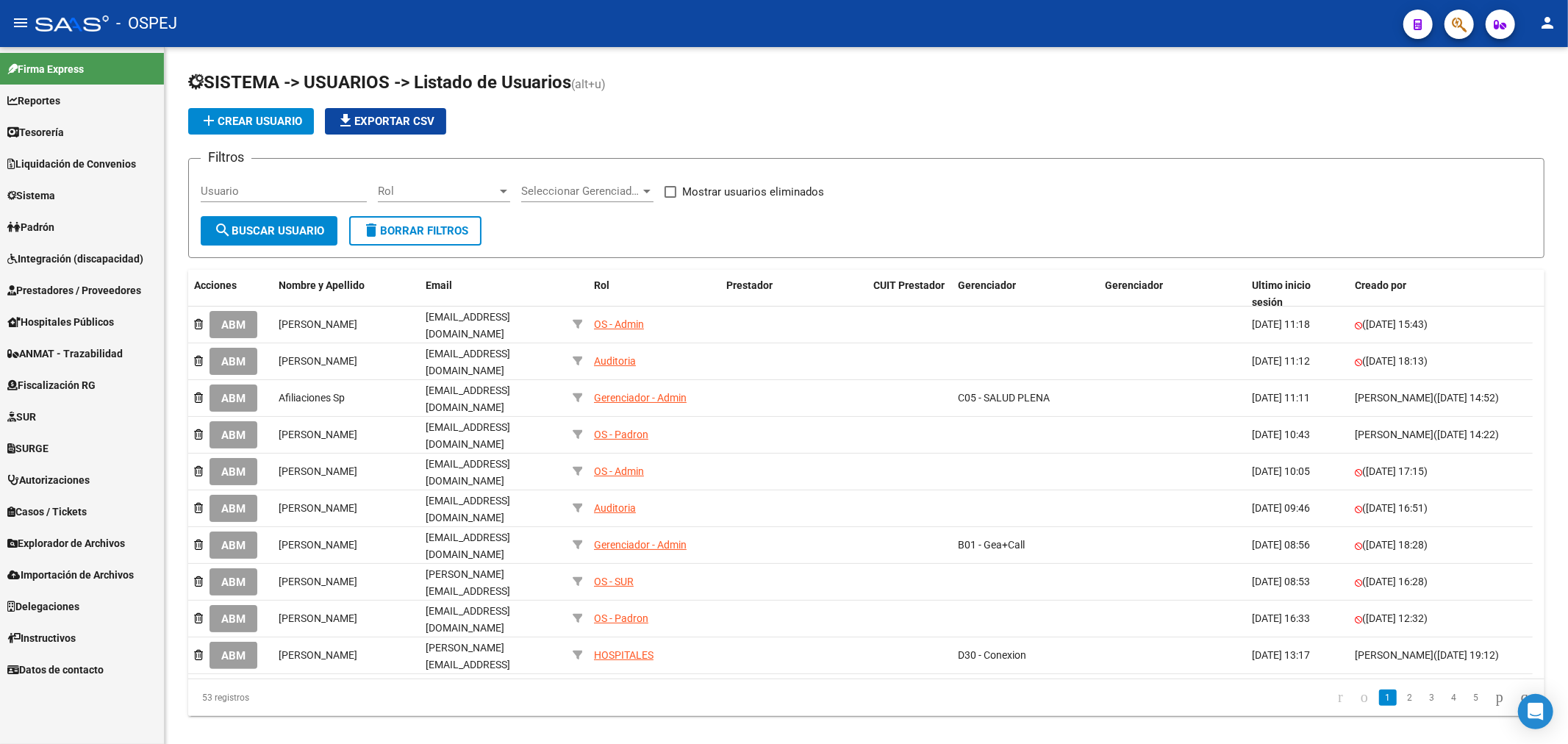
click at [86, 295] on span "Prestadores / Proveedores" at bounding box center [74, 290] width 134 height 16
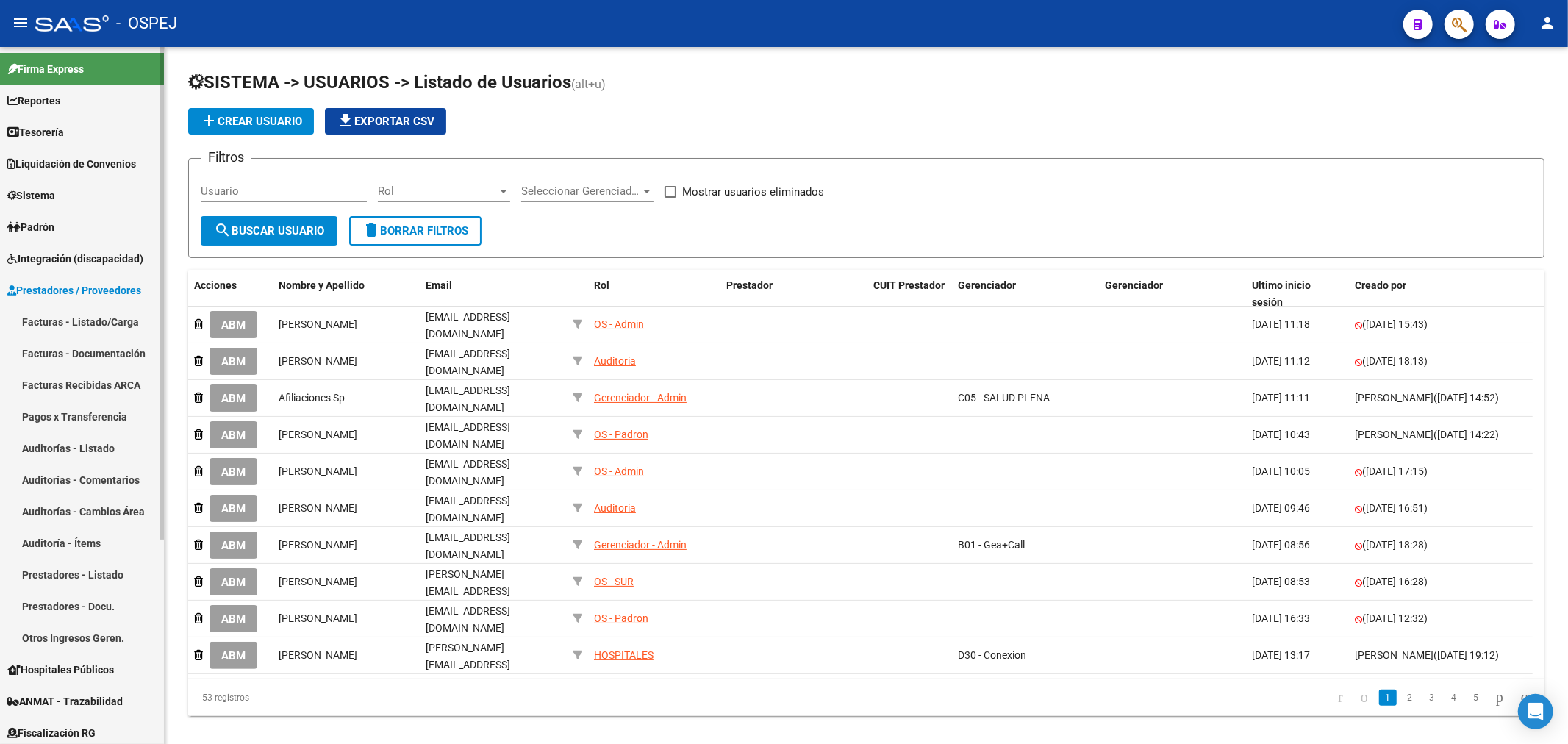
click at [90, 310] on link "Facturas - Listado/Carga" at bounding box center [82, 321] width 164 height 32
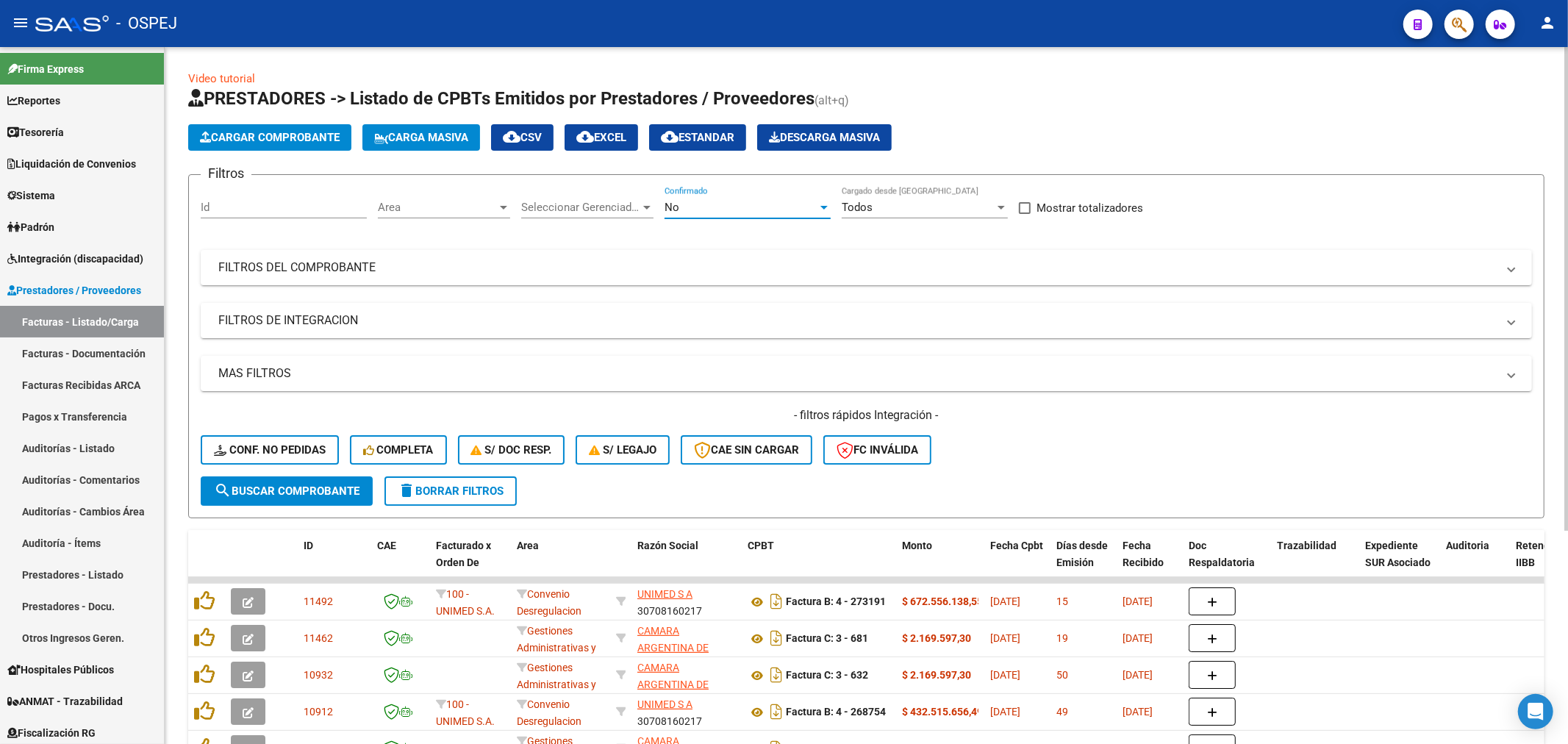
click at [750, 207] on div "No" at bounding box center [741, 207] width 153 height 13
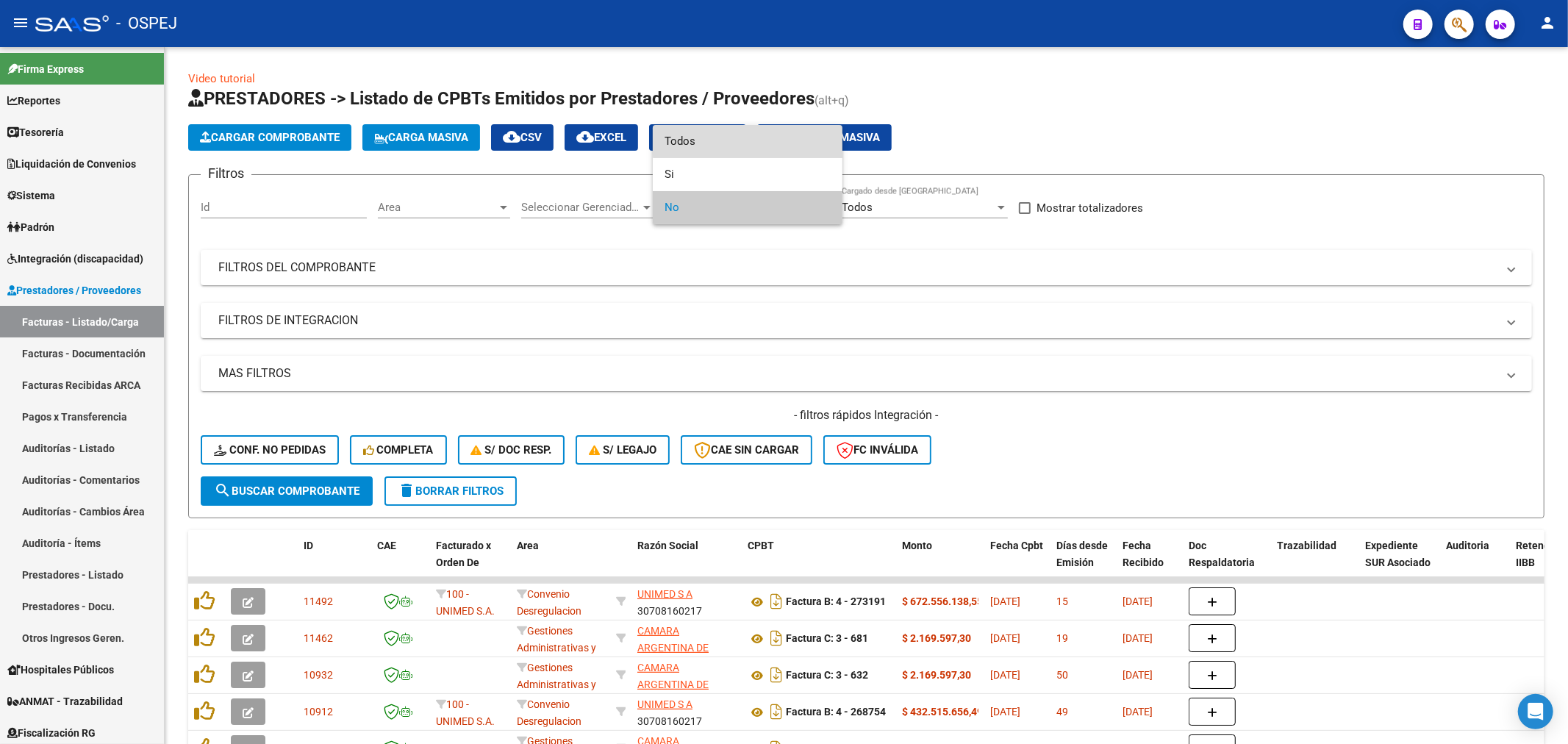
click at [755, 138] on span "Todos" at bounding box center [747, 141] width 166 height 33
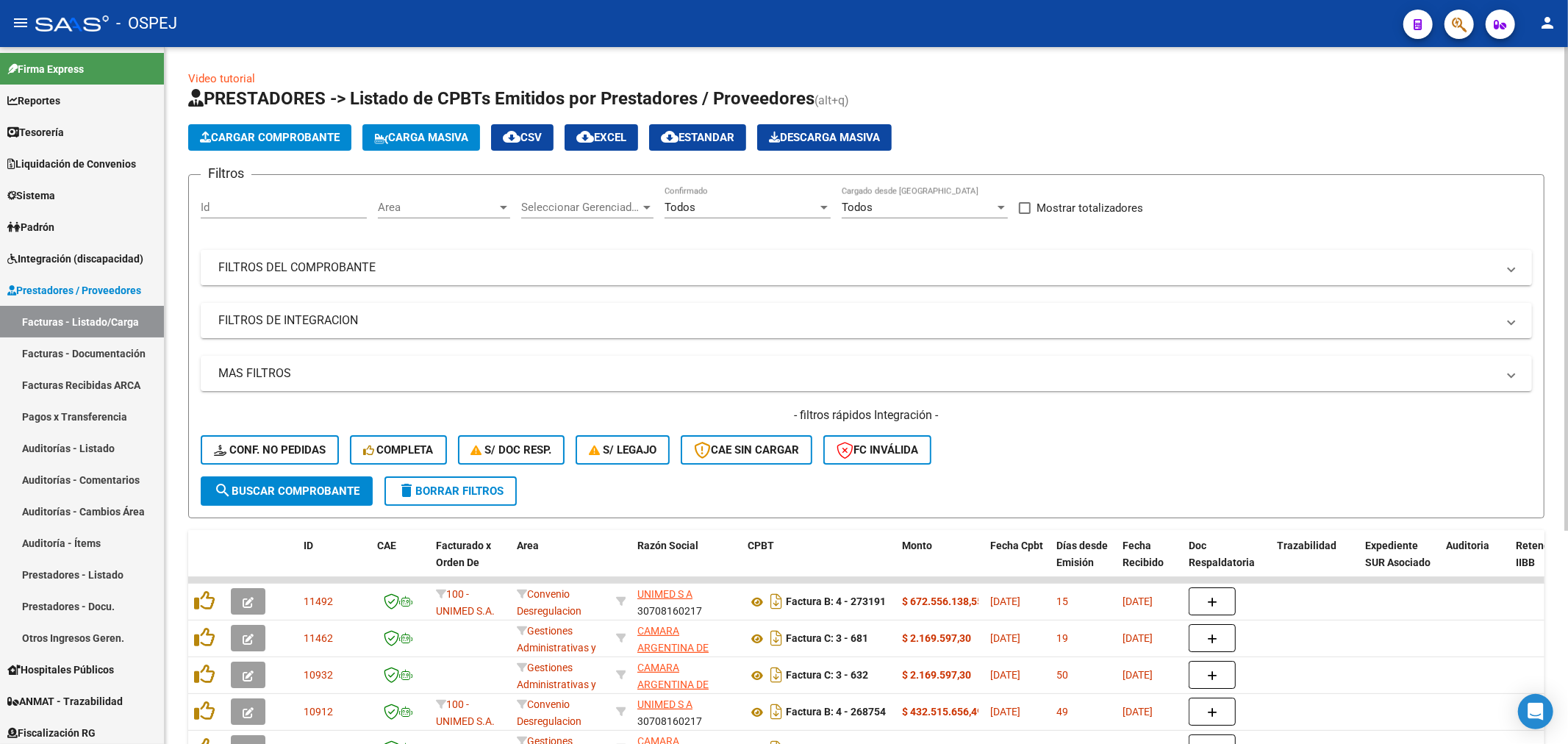
click at [593, 260] on mat-panel-title "FILTROS DEL COMPROBANTE" at bounding box center [858, 267] width 1279 height 16
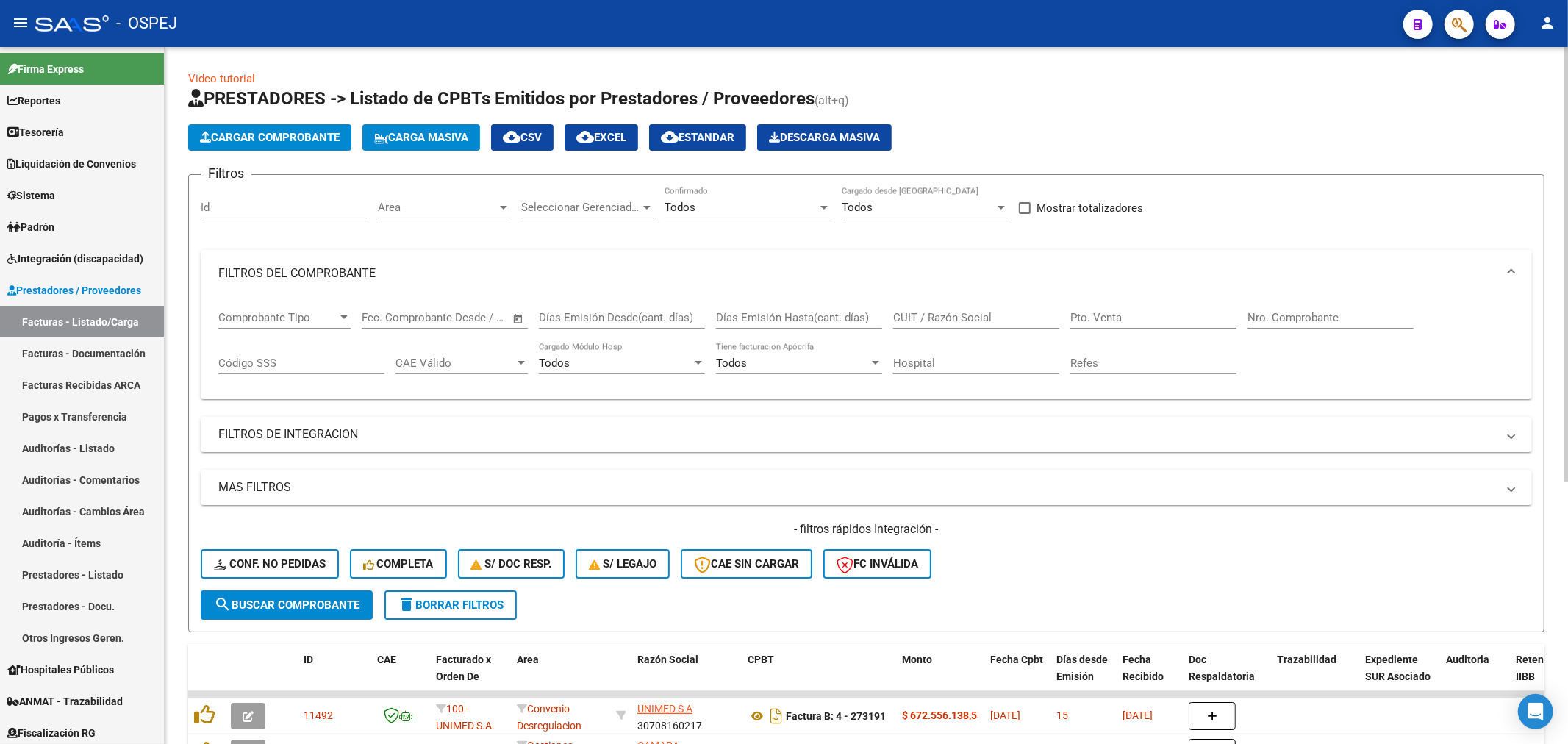
click at [1289, 314] on input "Nro. Comprobante" at bounding box center [1330, 317] width 166 height 13
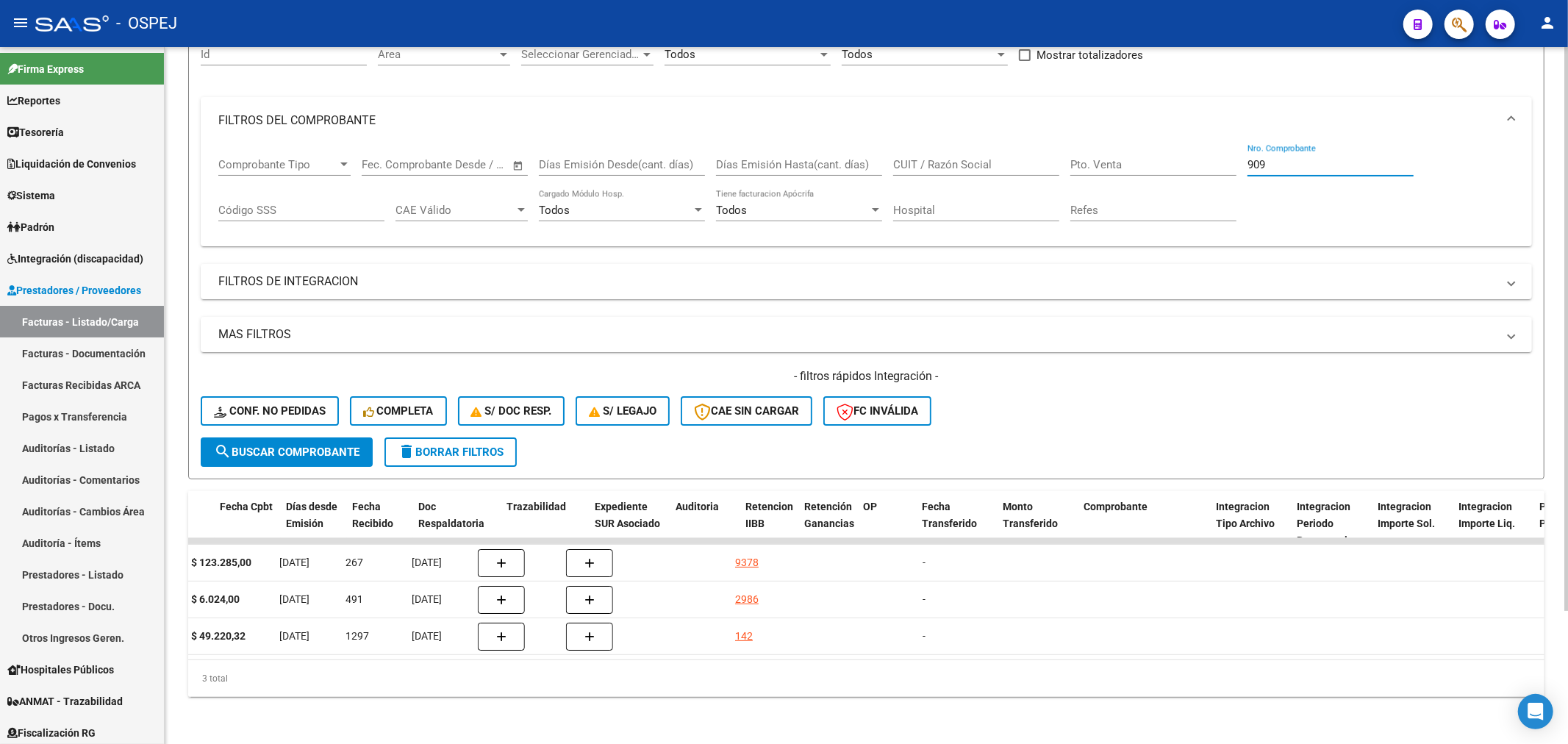
scroll to position [0, 770]
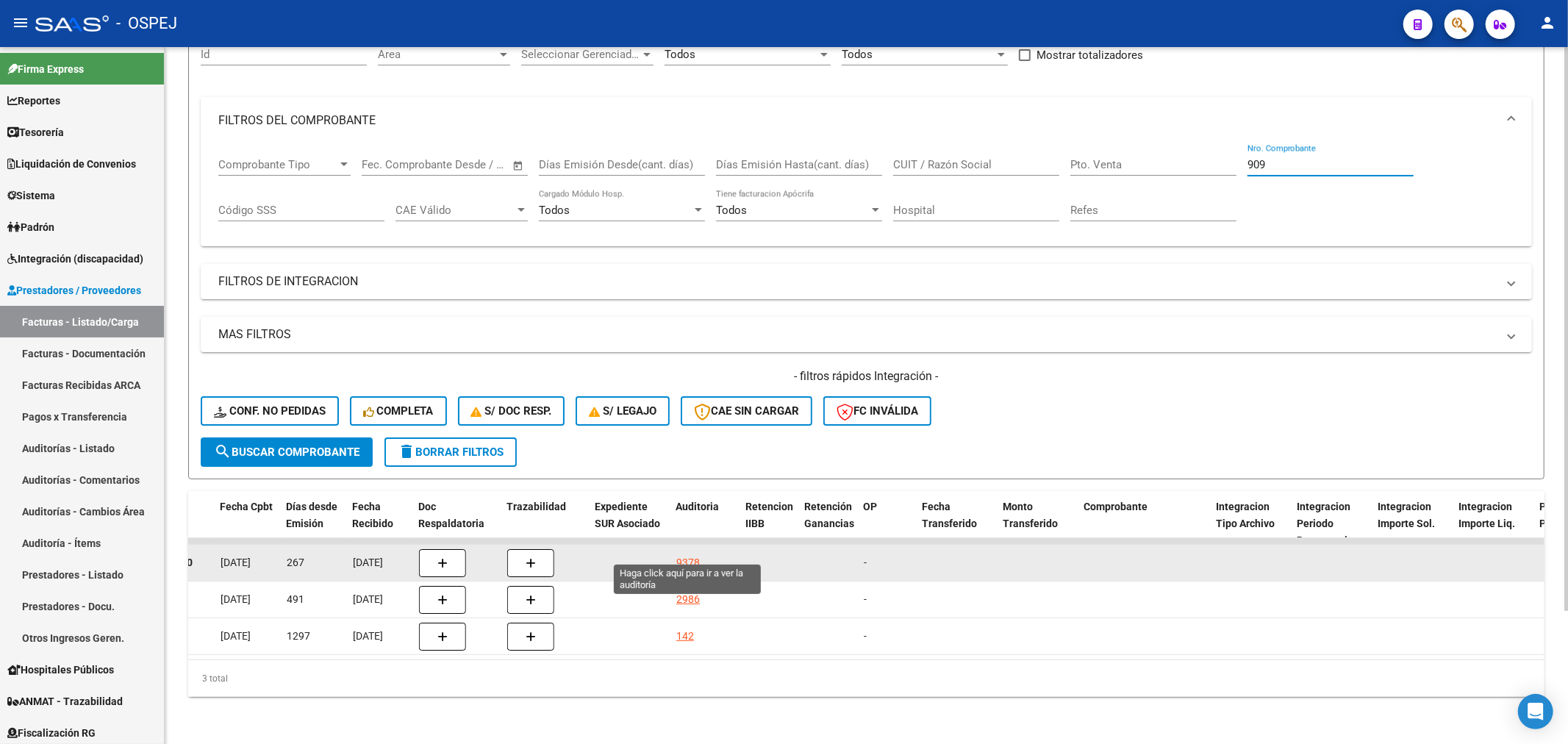
type input "909"
click at [688, 554] on div "9378" at bounding box center [688, 563] width 23 height 17
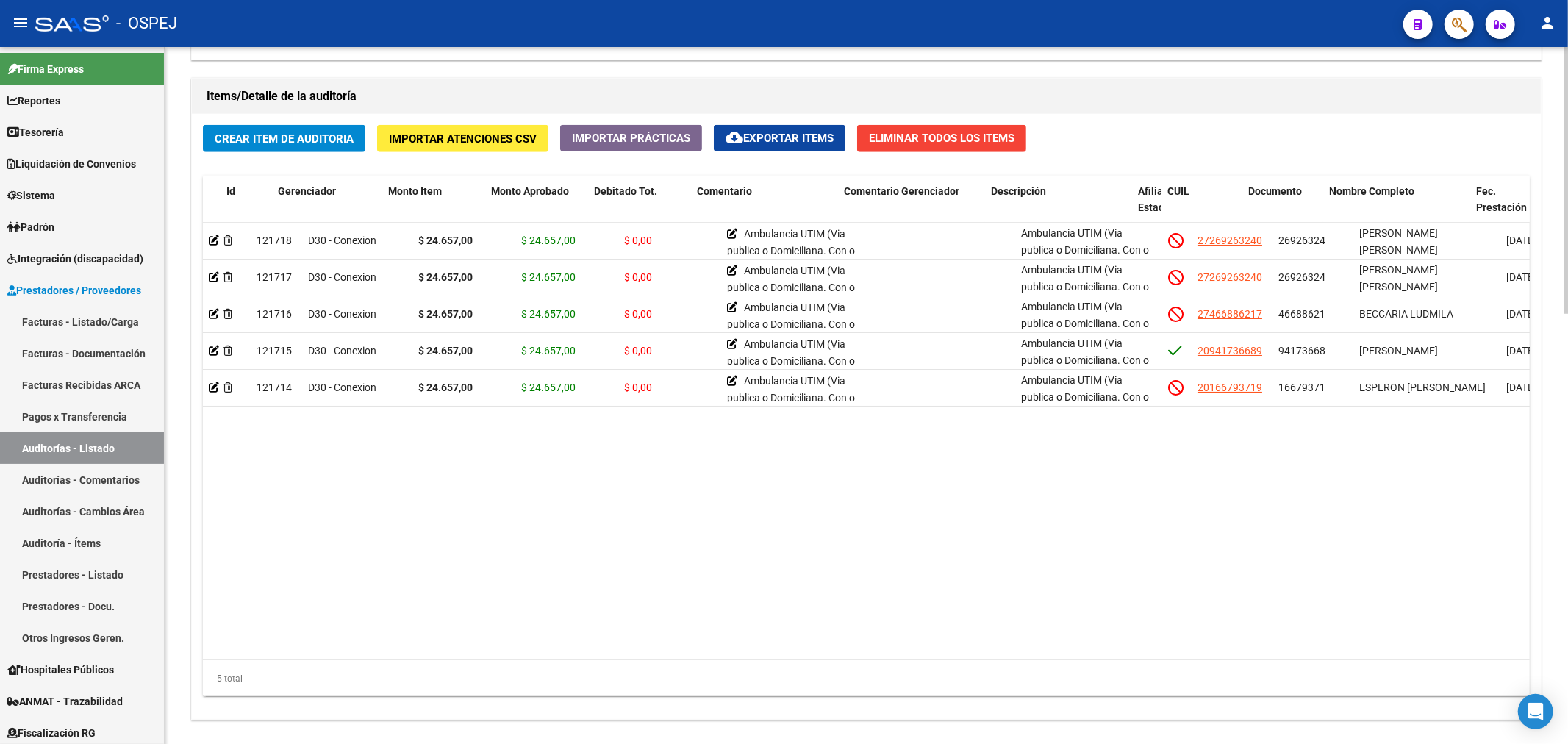
scroll to position [0, 211]
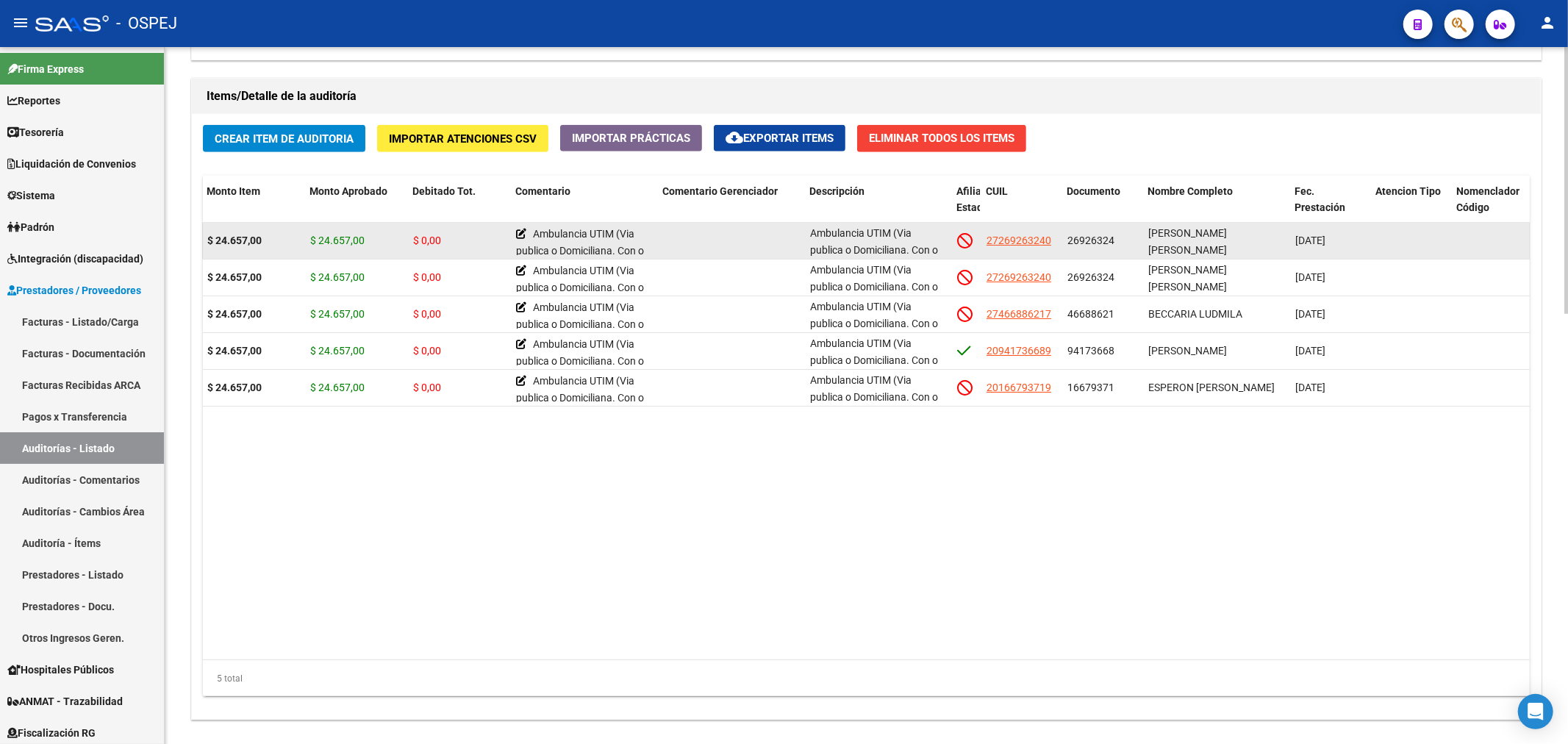
drag, startPoint x: 1361, startPoint y: 237, endPoint x: 296, endPoint y: 239, distance: 1065.0
click at [296, 239] on div "121718 D30 - Conexion $ 24.657,00 $ 24.657,00 $ 0,00 Ambulancia UTIM (Via publi…" at bounding box center [1008, 241] width 2033 height 37
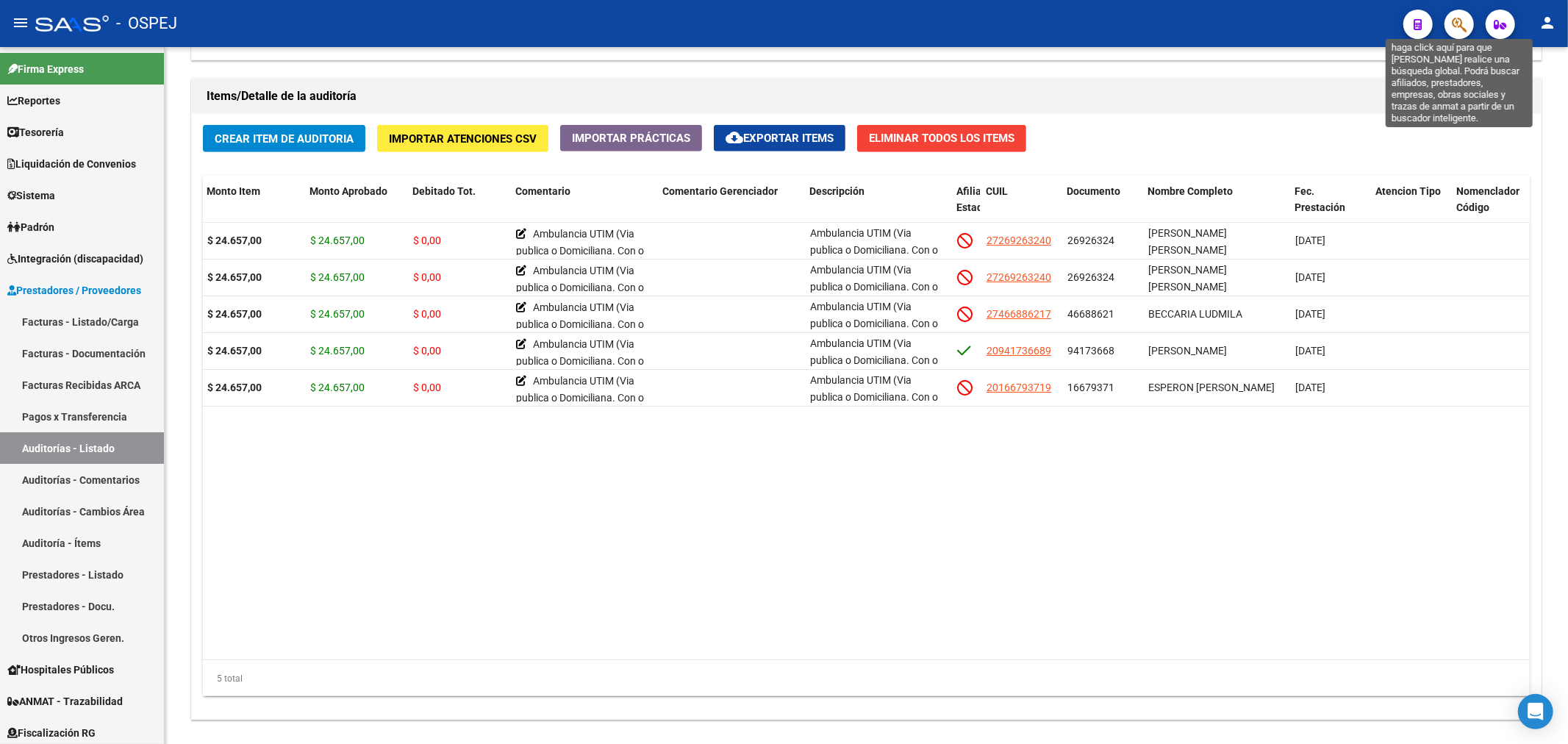
click at [1465, 19] on icon "button" at bounding box center [1459, 25] width 15 height 17
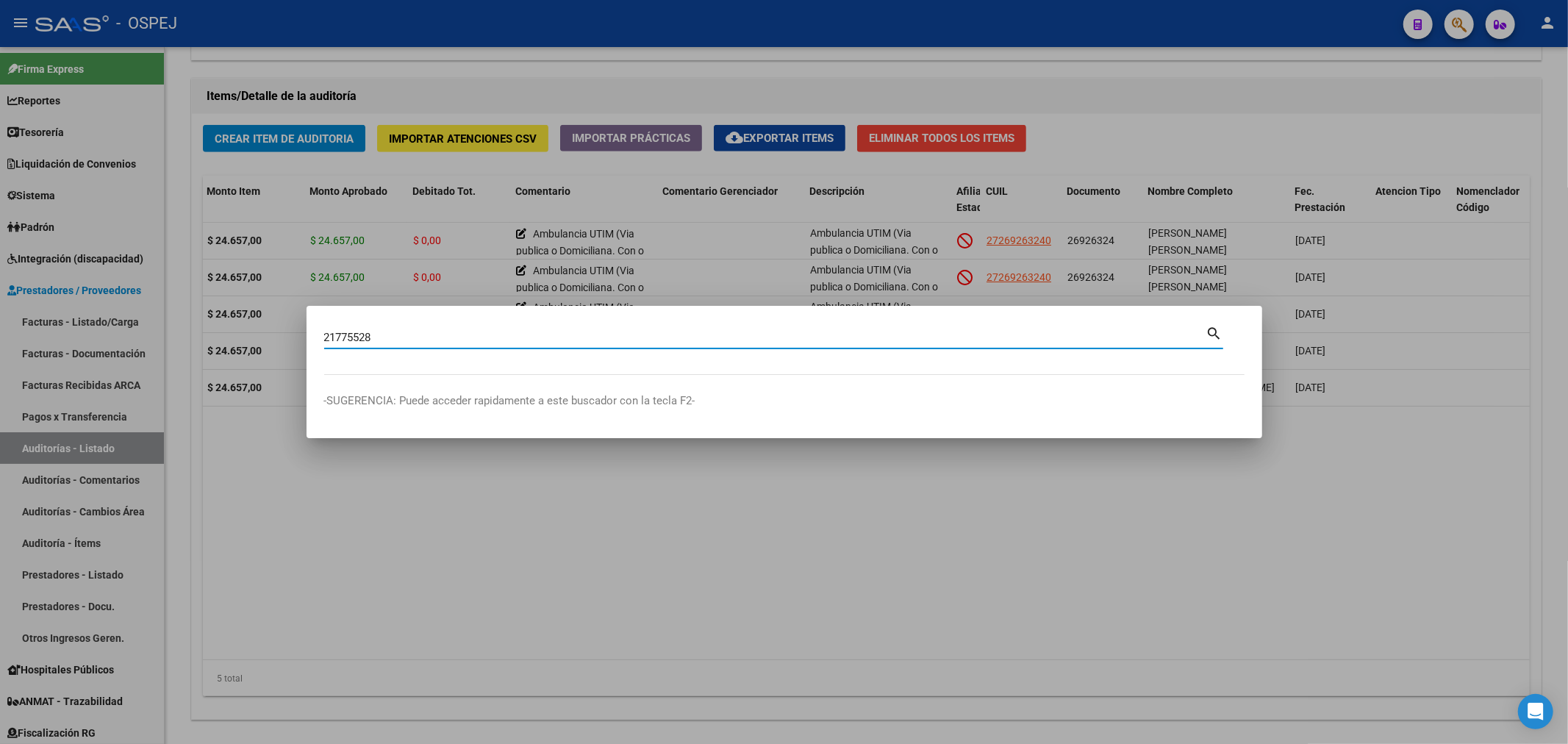
type input "21775528"
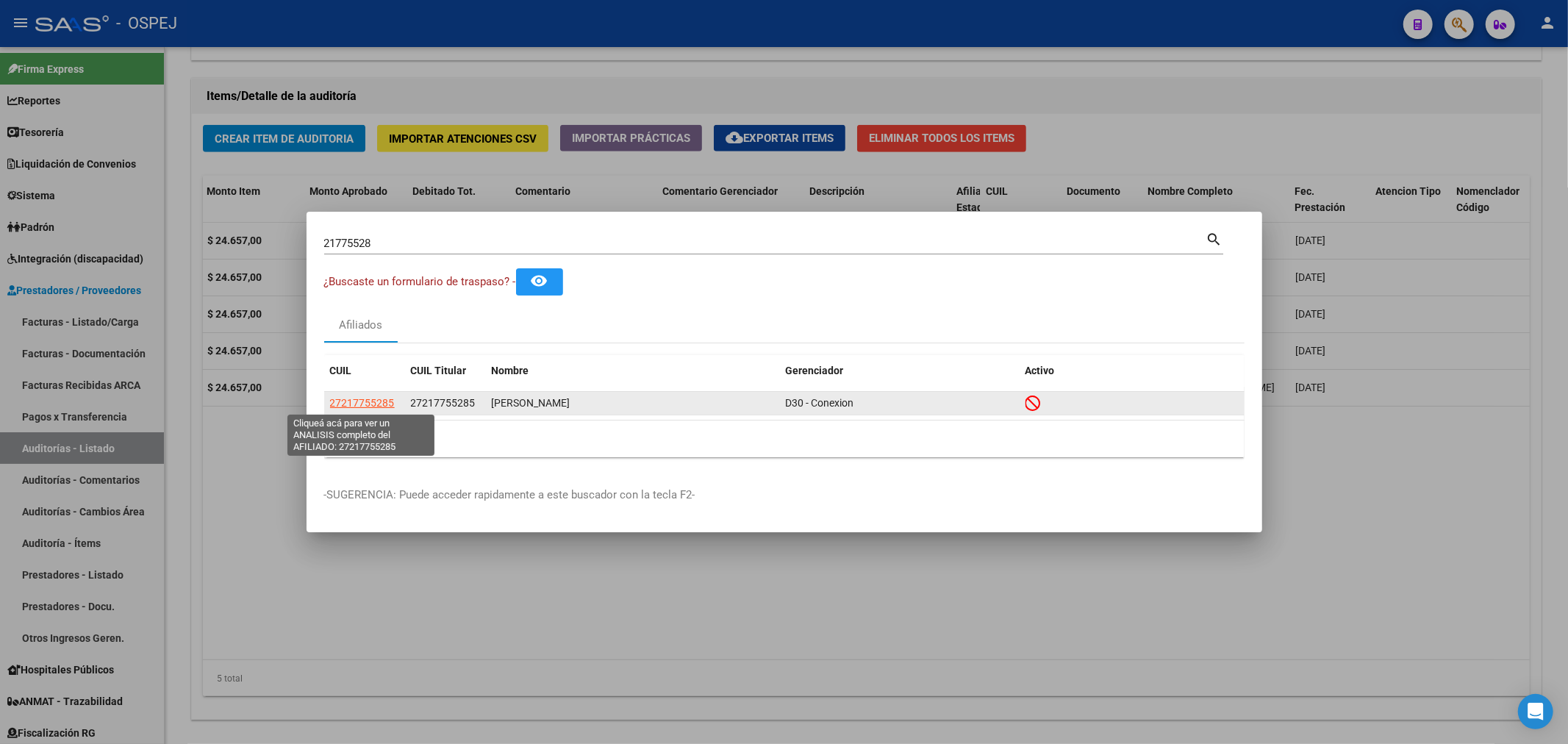
click at [362, 406] on span "27217755285" at bounding box center [362, 402] width 65 height 12
type textarea "27217755285"
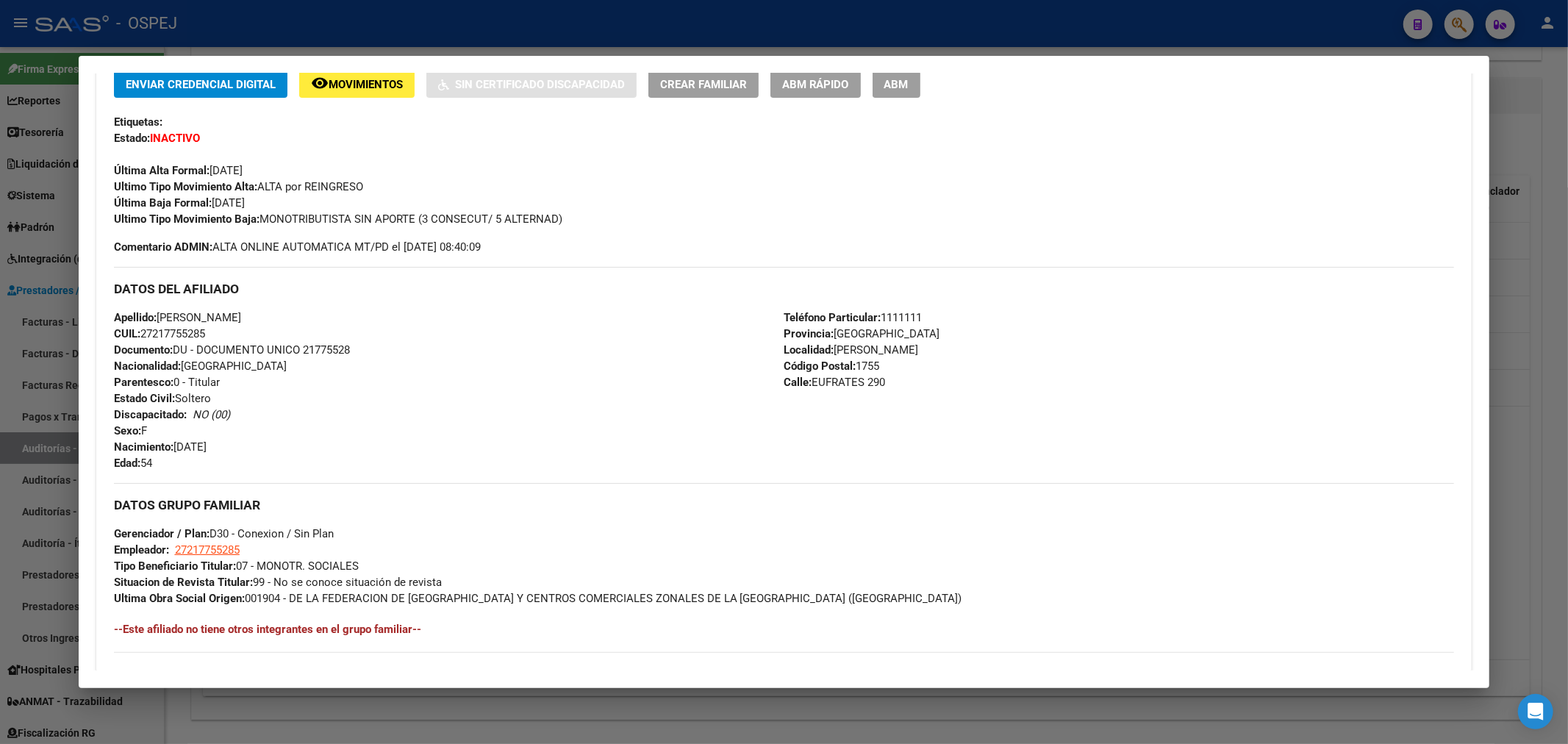
scroll to position [0, 0]
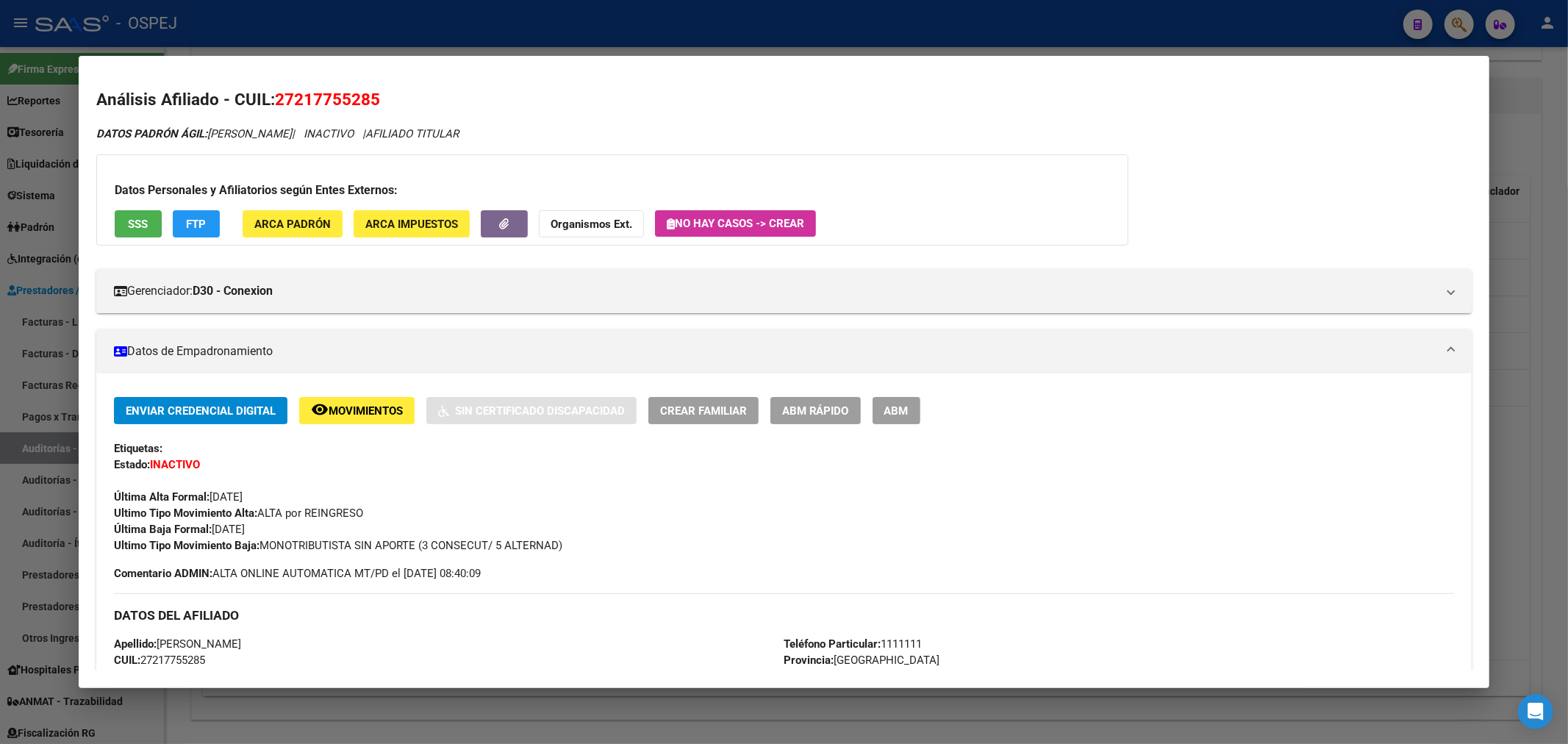
drag, startPoint x: 127, startPoint y: 196, endPoint x: 137, endPoint y: 215, distance: 21.5
click at [129, 206] on div "Datos Personales y Afiliatorios según Entes Externos: SSS FTP ARCA Padrón ARCA …" at bounding box center [613, 200] width 1032 height 91
click at [137, 215] on button "SSS" at bounding box center [138, 224] width 47 height 27
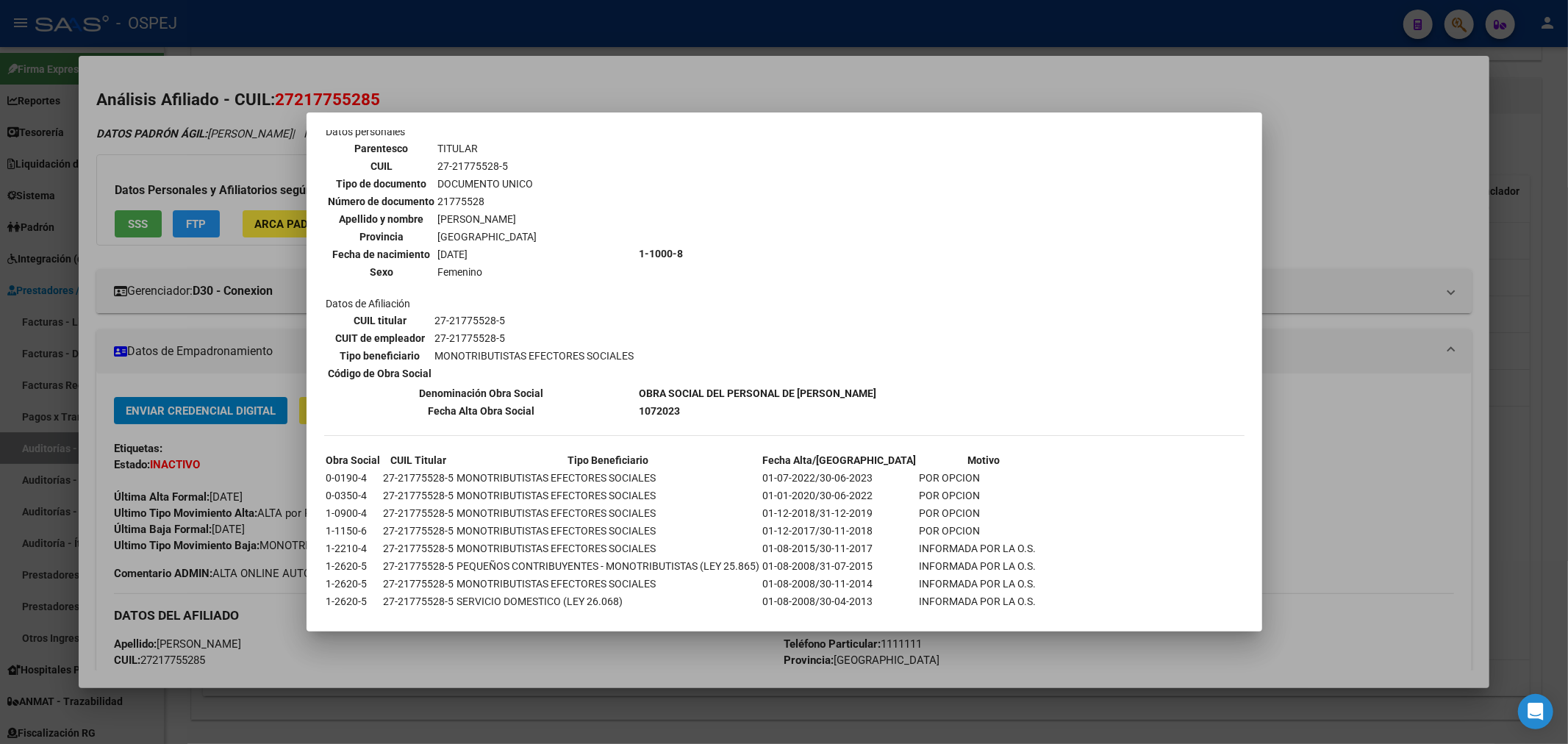
scroll to position [157, 0]
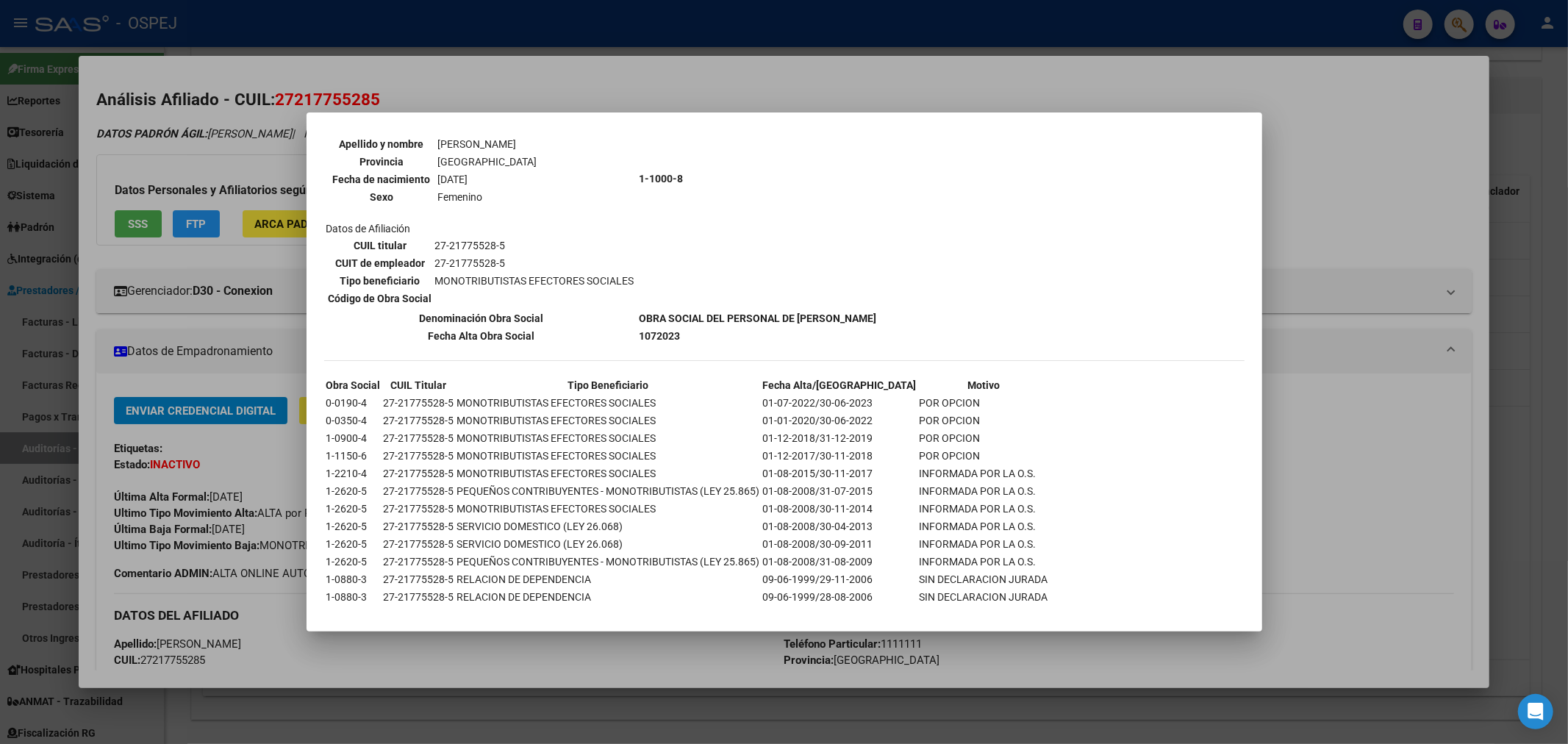
click at [630, 55] on div at bounding box center [784, 372] width 1568 height 744
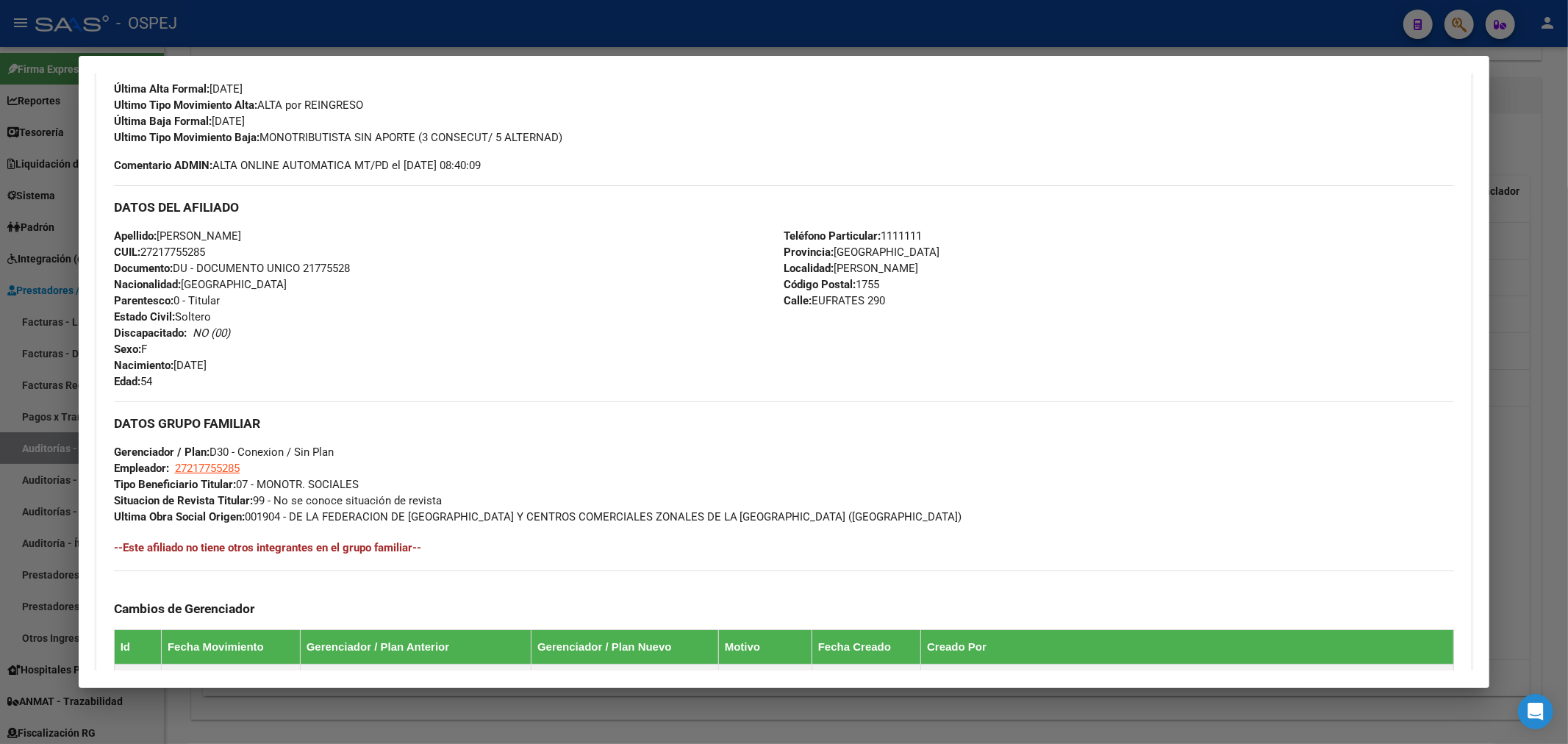
scroll to position [662, 0]
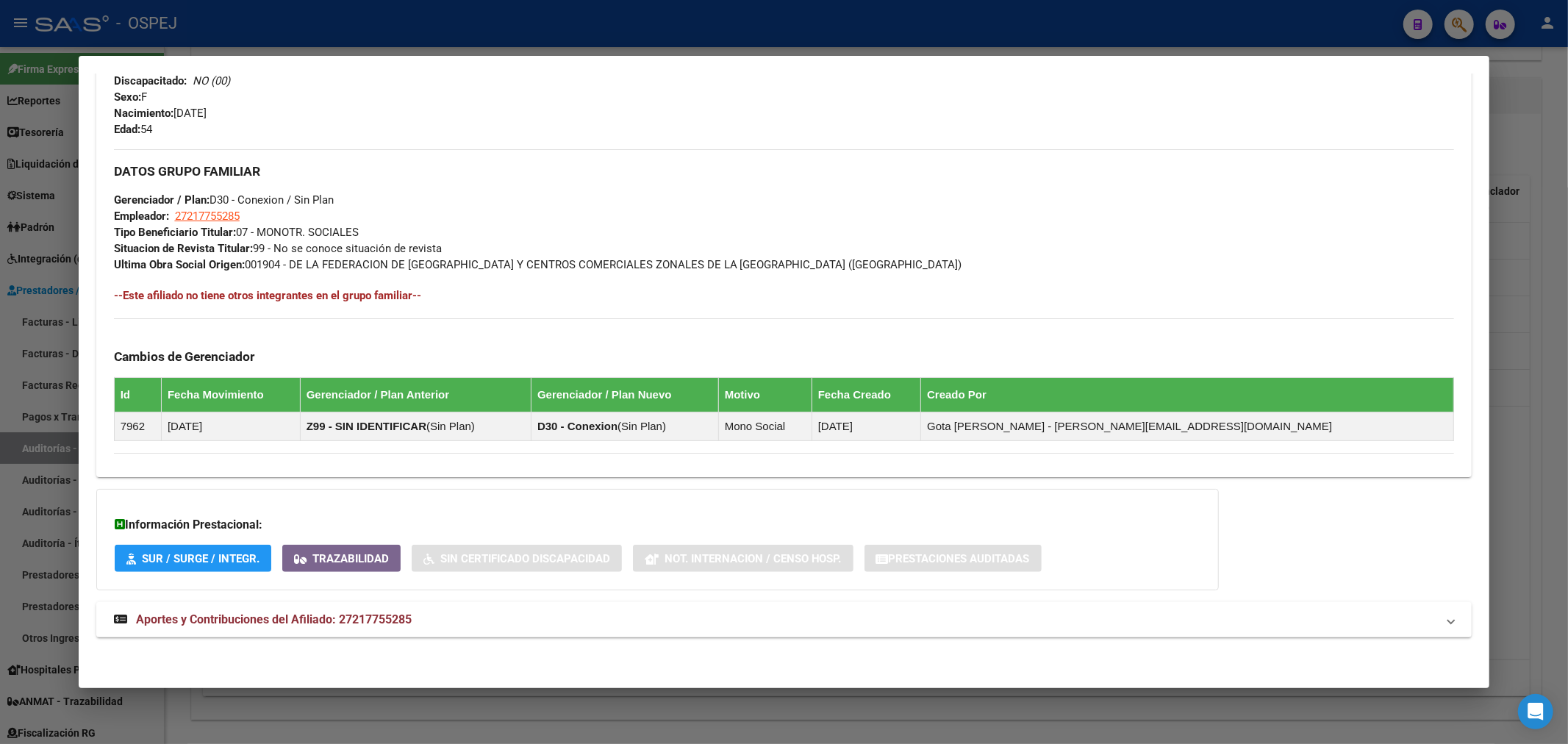
click at [485, 599] on div "DATOS PADRÓN ÁGIL: FERNANDEZ LILIANA ESTELA | INACTIVO | AFILIADO TITULAR Datos…" at bounding box center [784, 59] width 1376 height 1189
drag, startPoint x: 465, startPoint y: 623, endPoint x: 557, endPoint y: 626, distance: 92.0
click at [466, 624] on mat-panel-title "Aportes y Contribuciones del Afiliado: 27217755285" at bounding box center [775, 620] width 1323 height 18
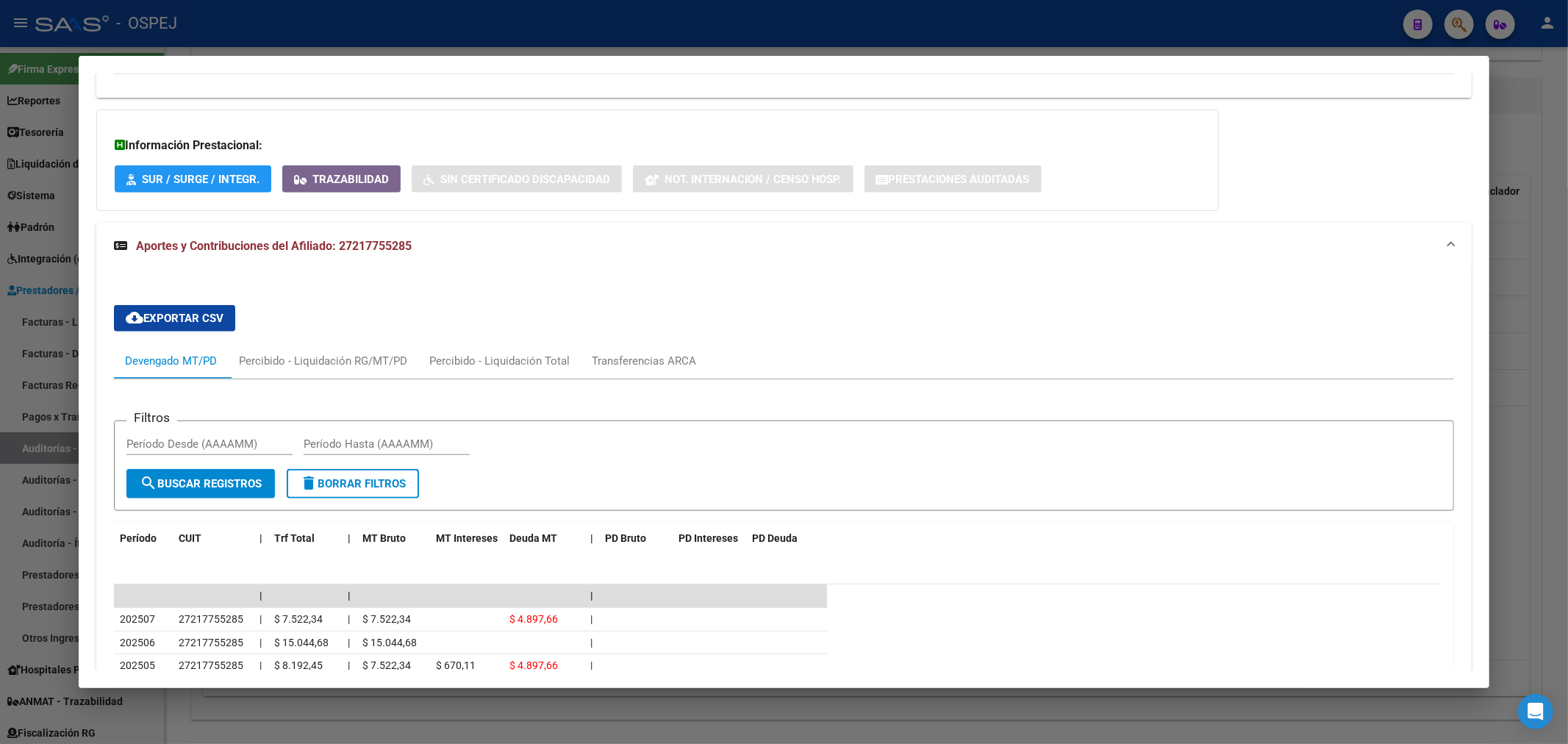
scroll to position [1321, 0]
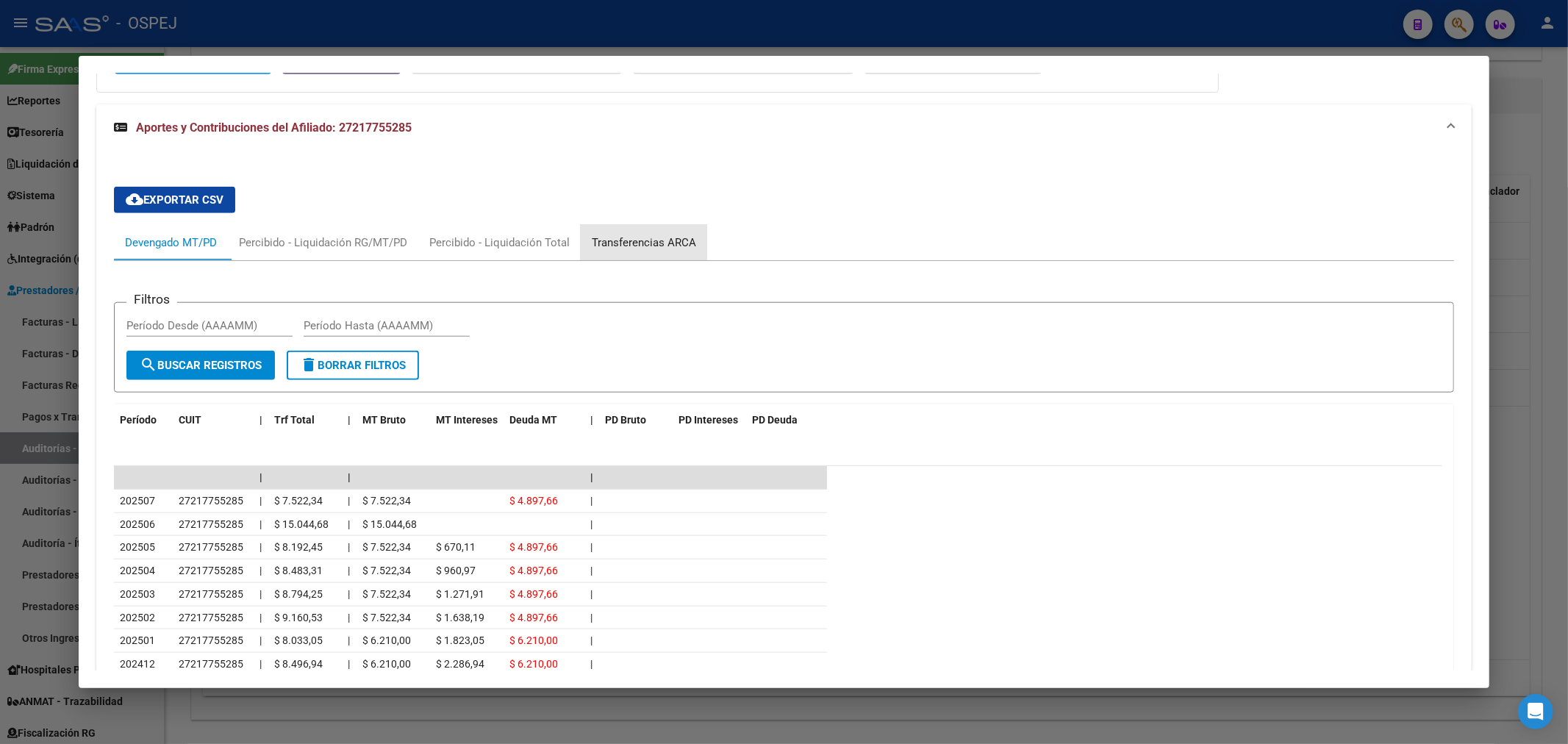
click at [621, 236] on div "Transferencias ARCA" at bounding box center [644, 243] width 104 height 16
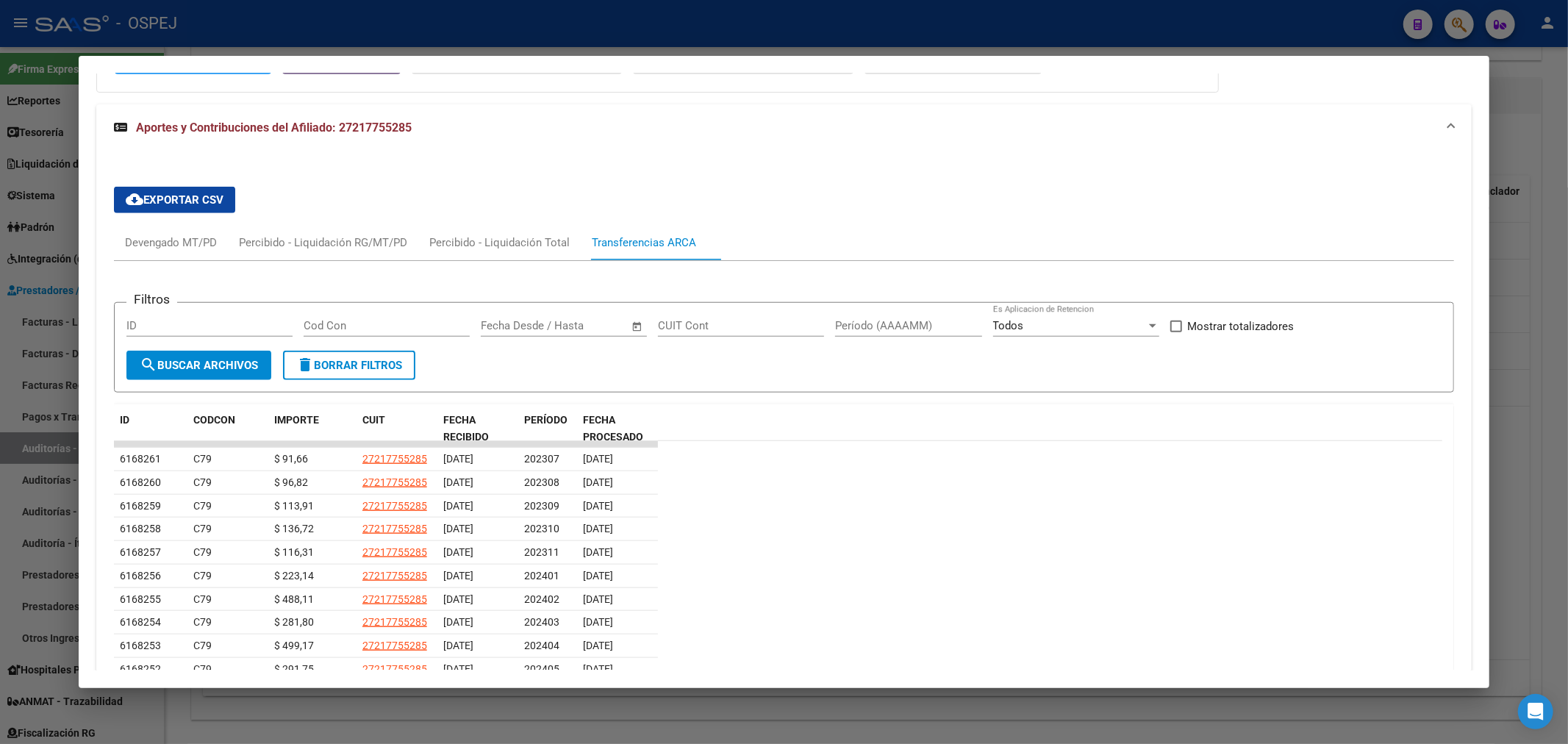
scroll to position [1281, 0]
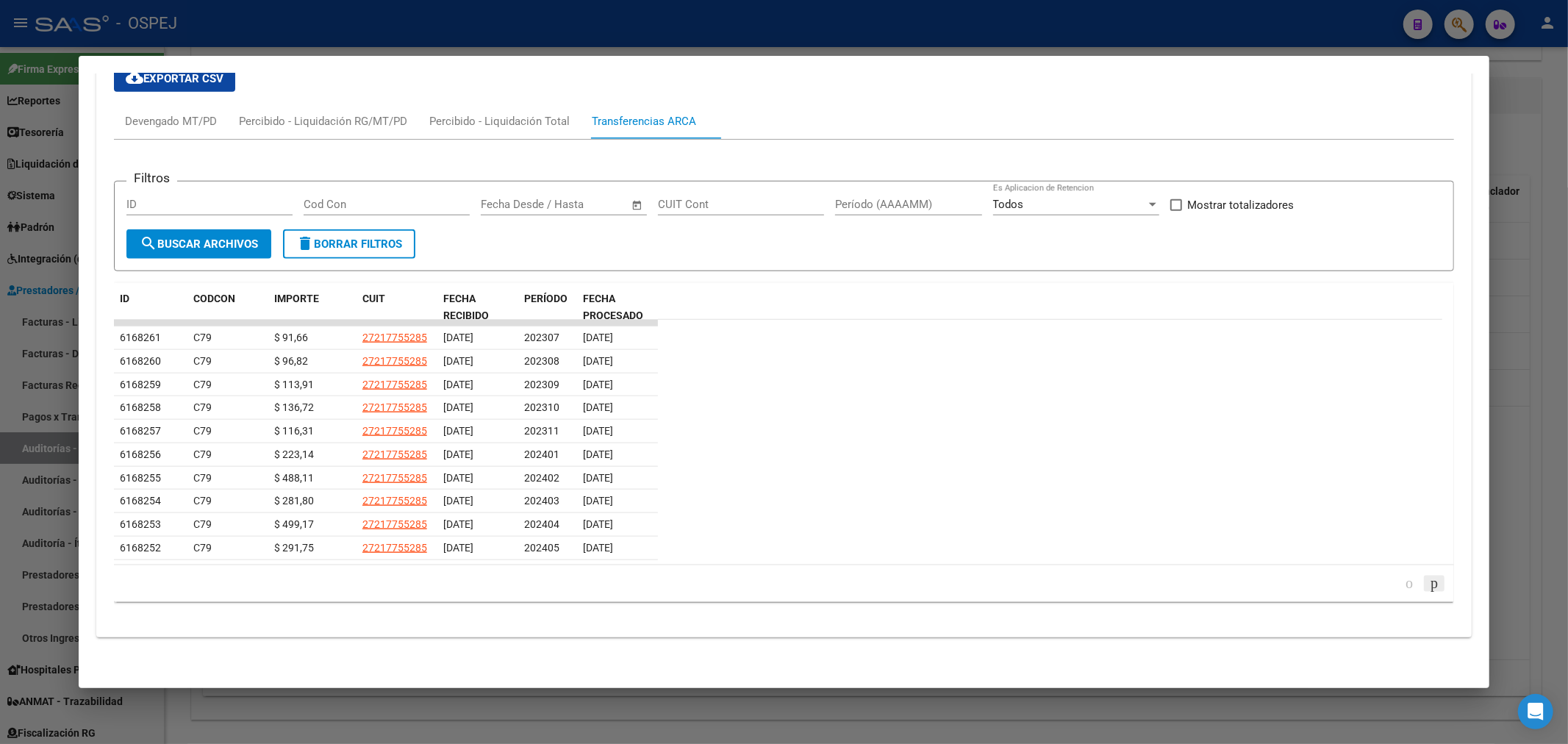
click at [1428, 583] on icon "go to next page" at bounding box center [1434, 583] width 12 height 18
click at [535, 131] on div "Percibido - Liquidación Total" at bounding box center [500, 121] width 162 height 35
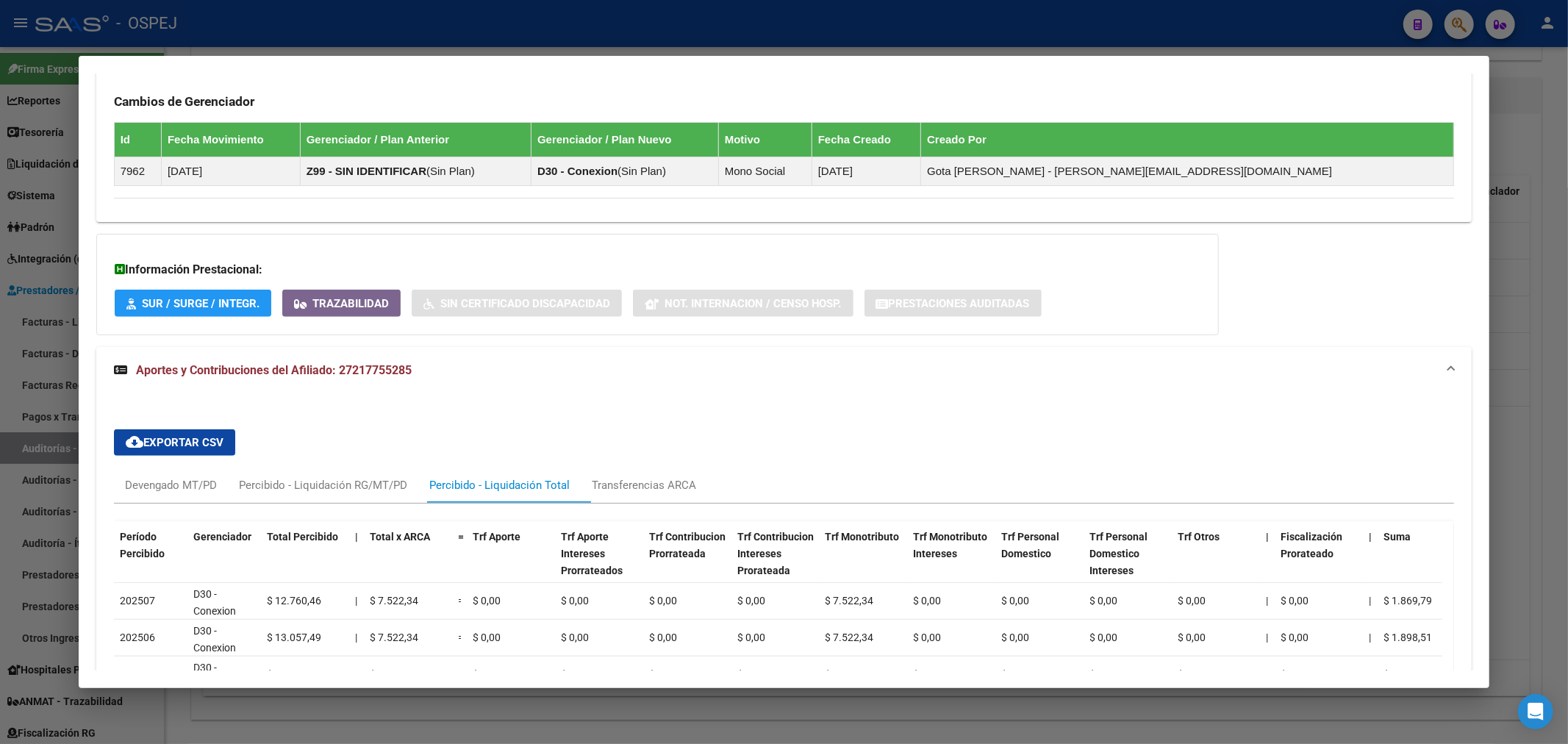
scroll to position [984, 0]
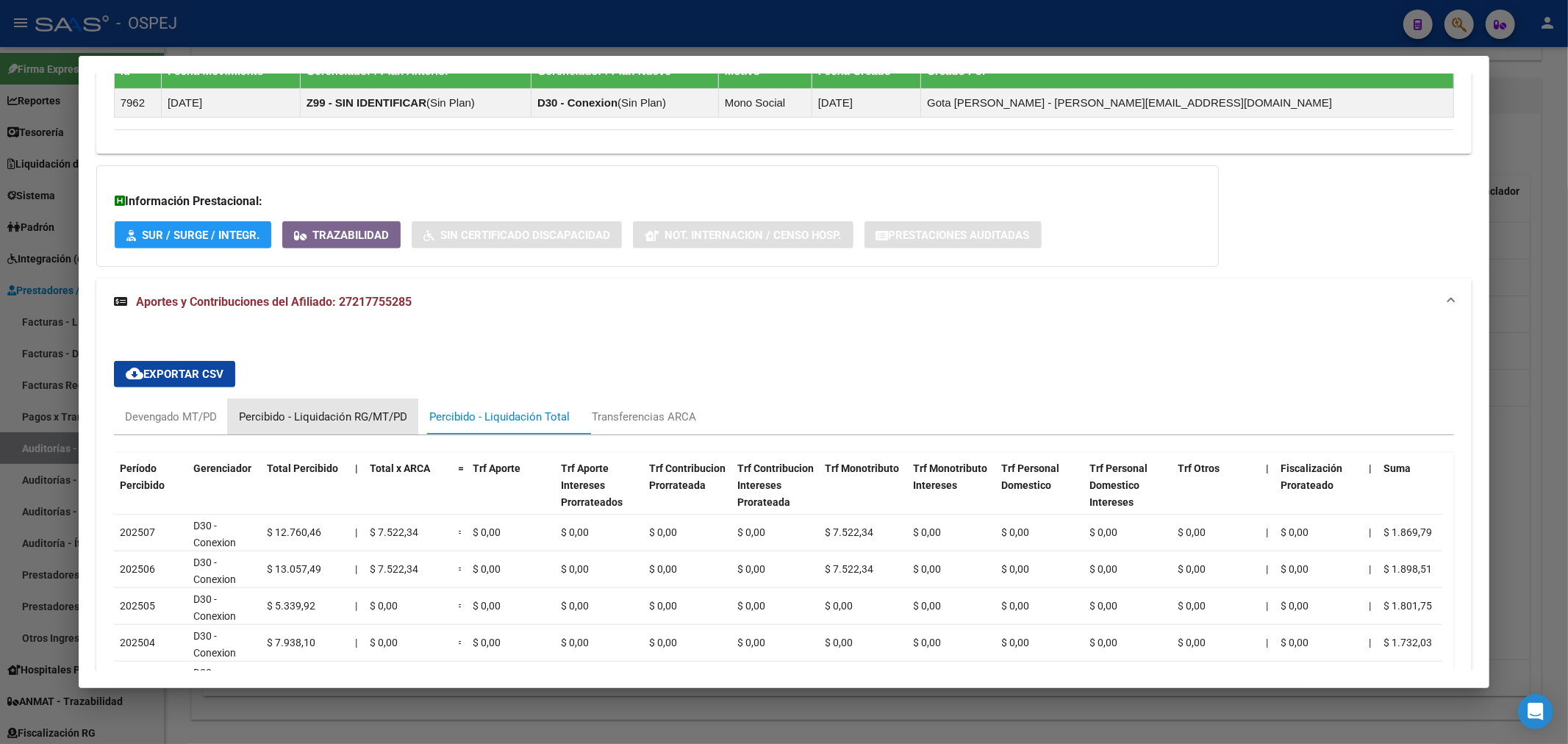
drag, startPoint x: 327, startPoint y: 420, endPoint x: 288, endPoint y: 419, distance: 39.0
click at [327, 420] on div "Percibido - Liquidación RG/MT/PD" at bounding box center [323, 416] width 168 height 16
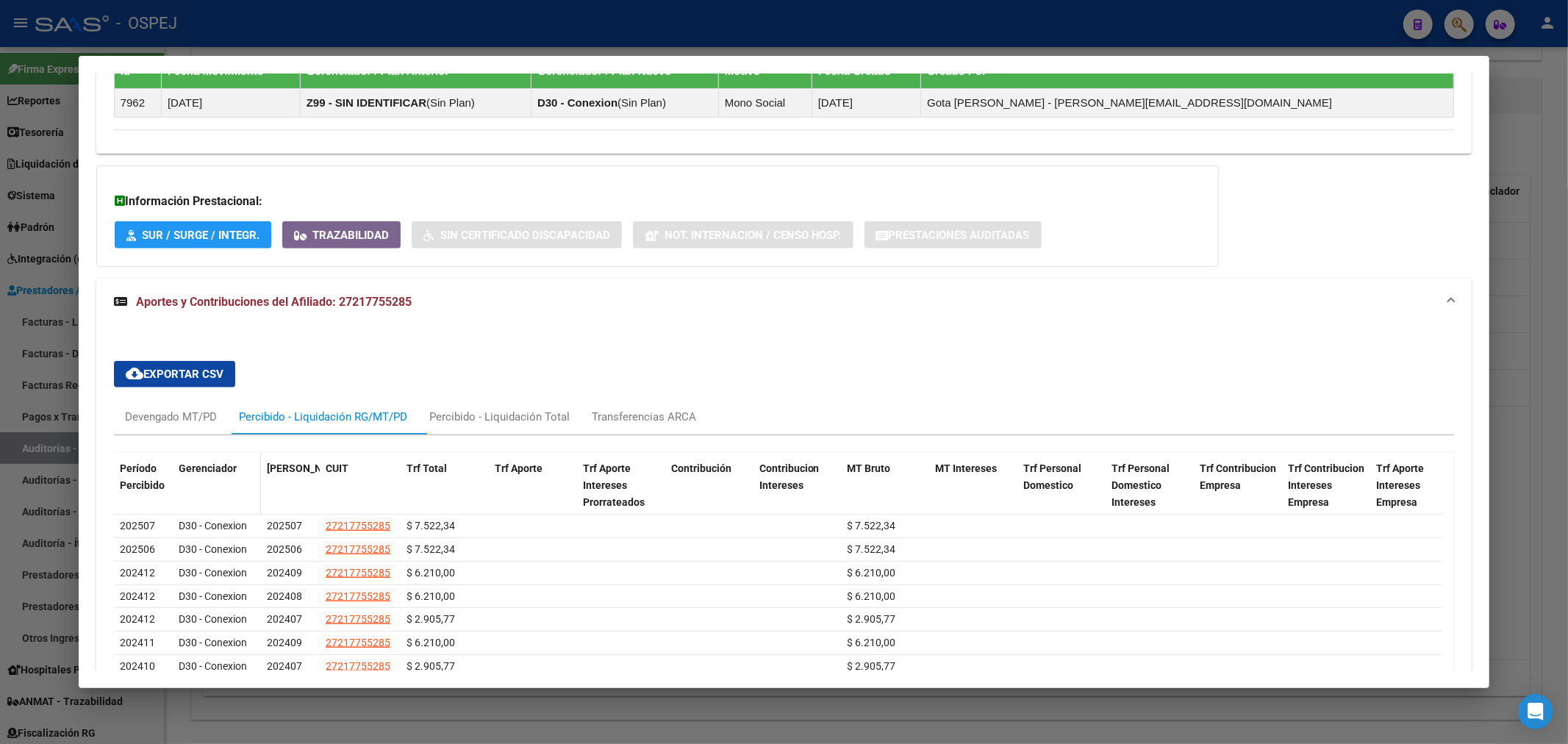
click at [207, 457] on datatable-header-cell "Gerenciador" at bounding box center [217, 485] width 88 height 65
click at [207, 432] on div "Devengado MT/PD" at bounding box center [171, 416] width 114 height 35
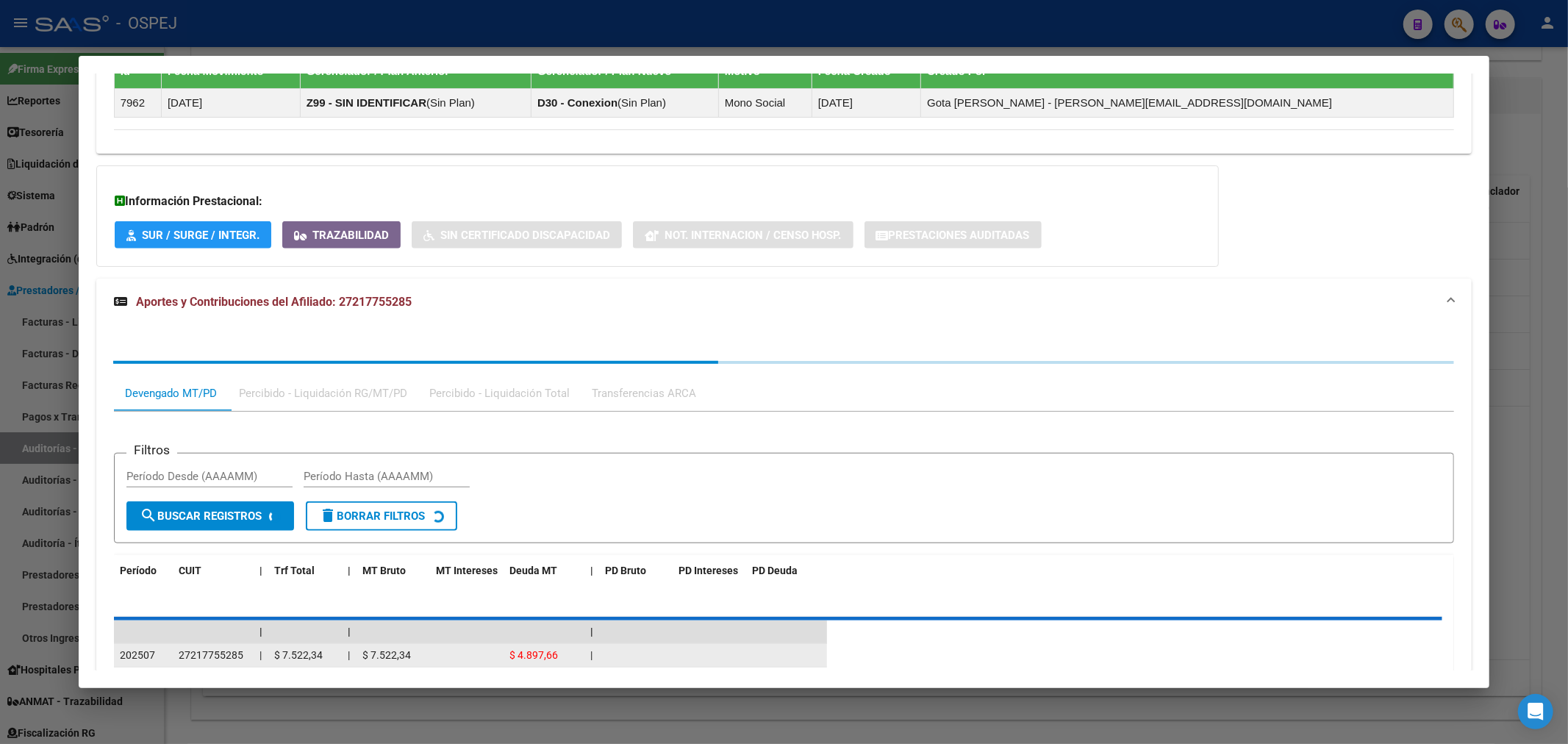
scroll to position [1275, 0]
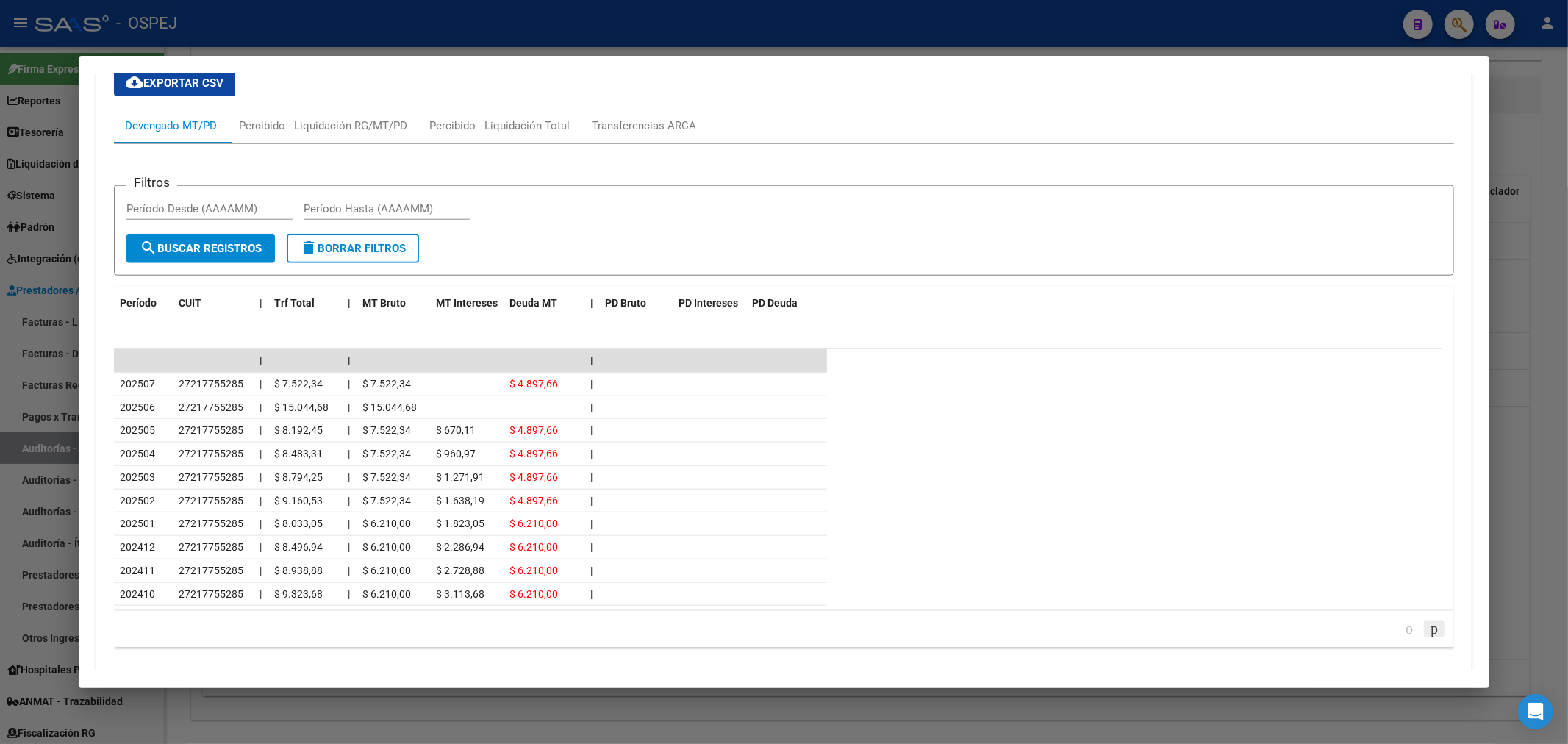
click at [1428, 628] on icon "go to next page" at bounding box center [1434, 629] width 12 height 18
click at [1403, 629] on icon "go to previous page" at bounding box center [1409, 629] width 12 height 18
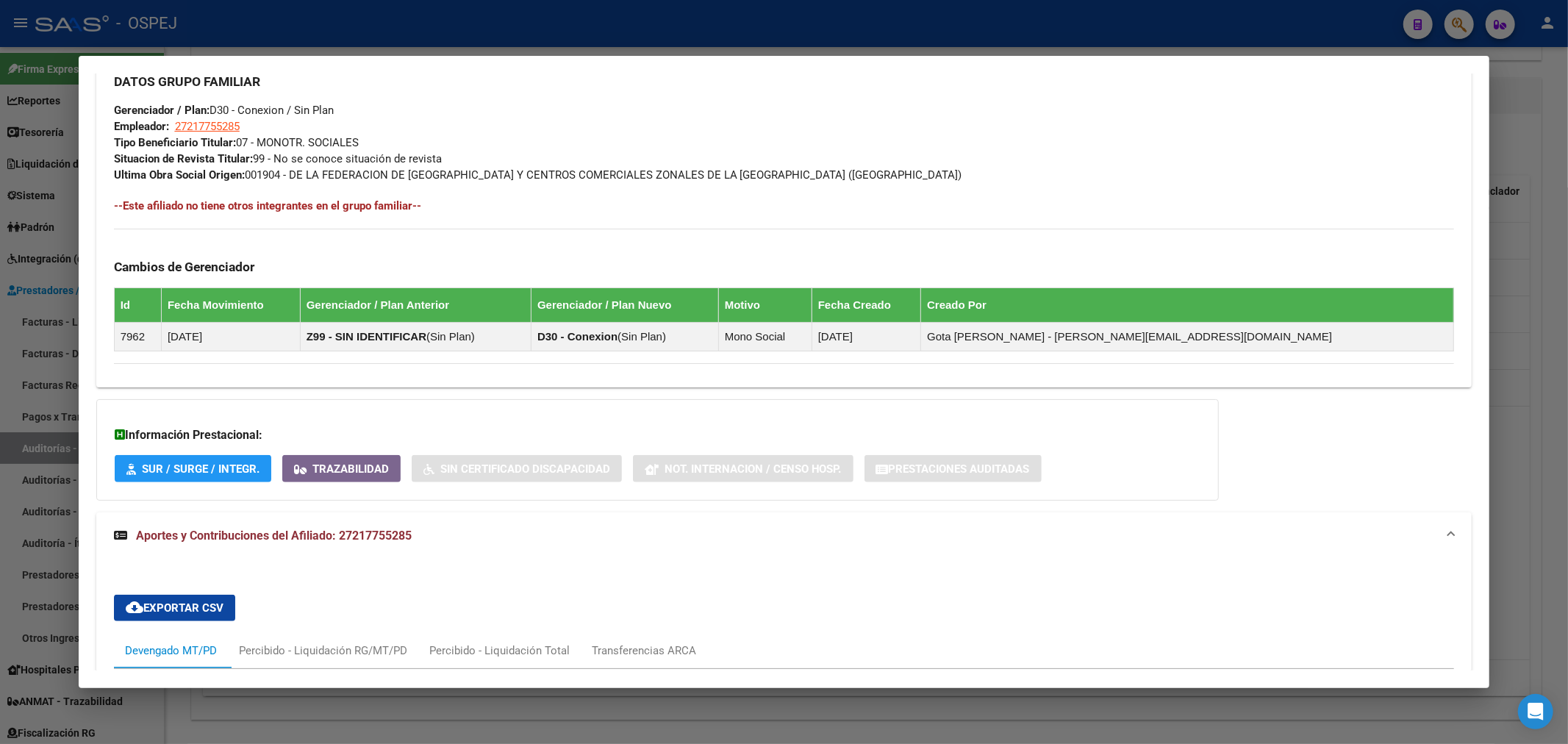
scroll to position [1240, 0]
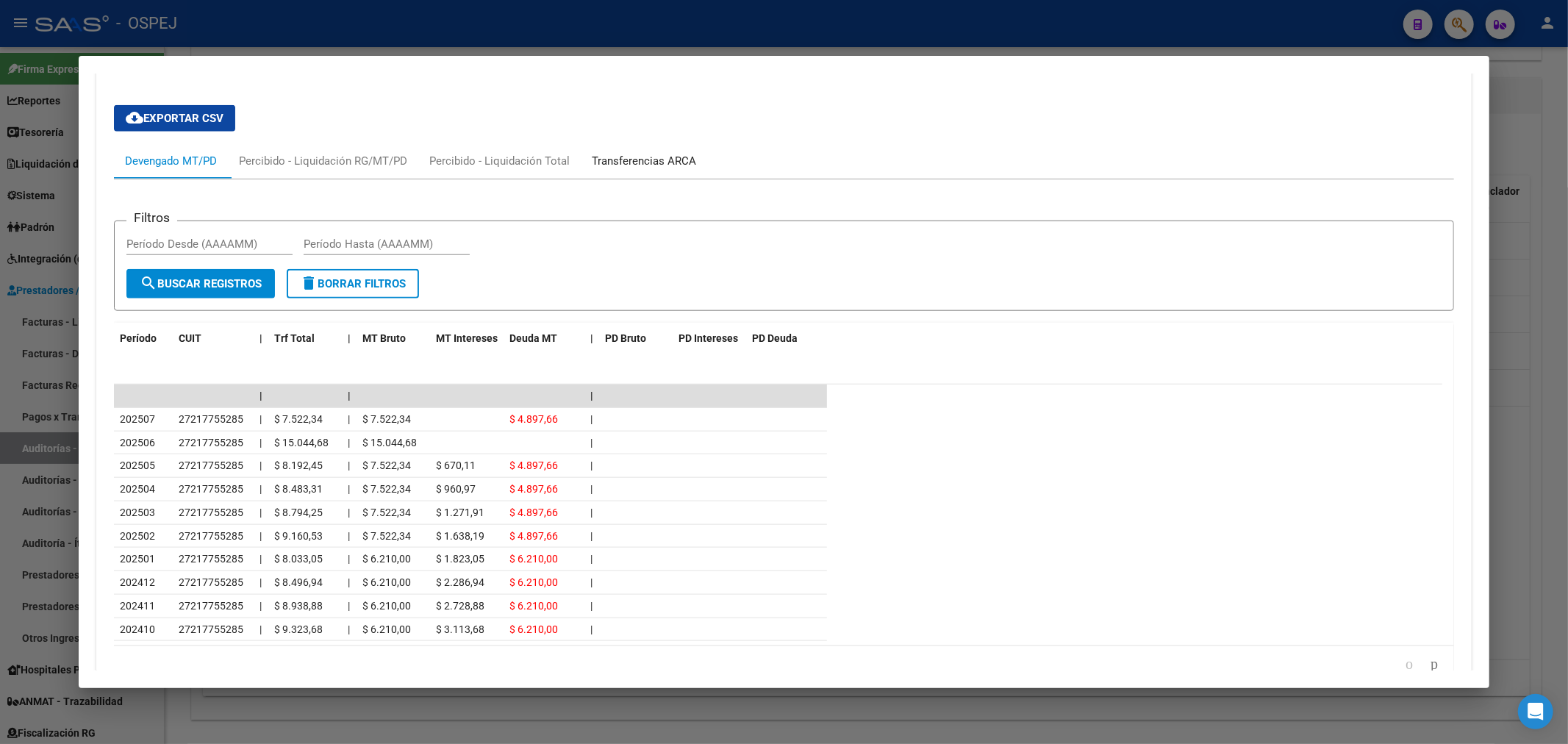
click at [651, 148] on div "Transferencias ARCA" at bounding box center [644, 161] width 126 height 35
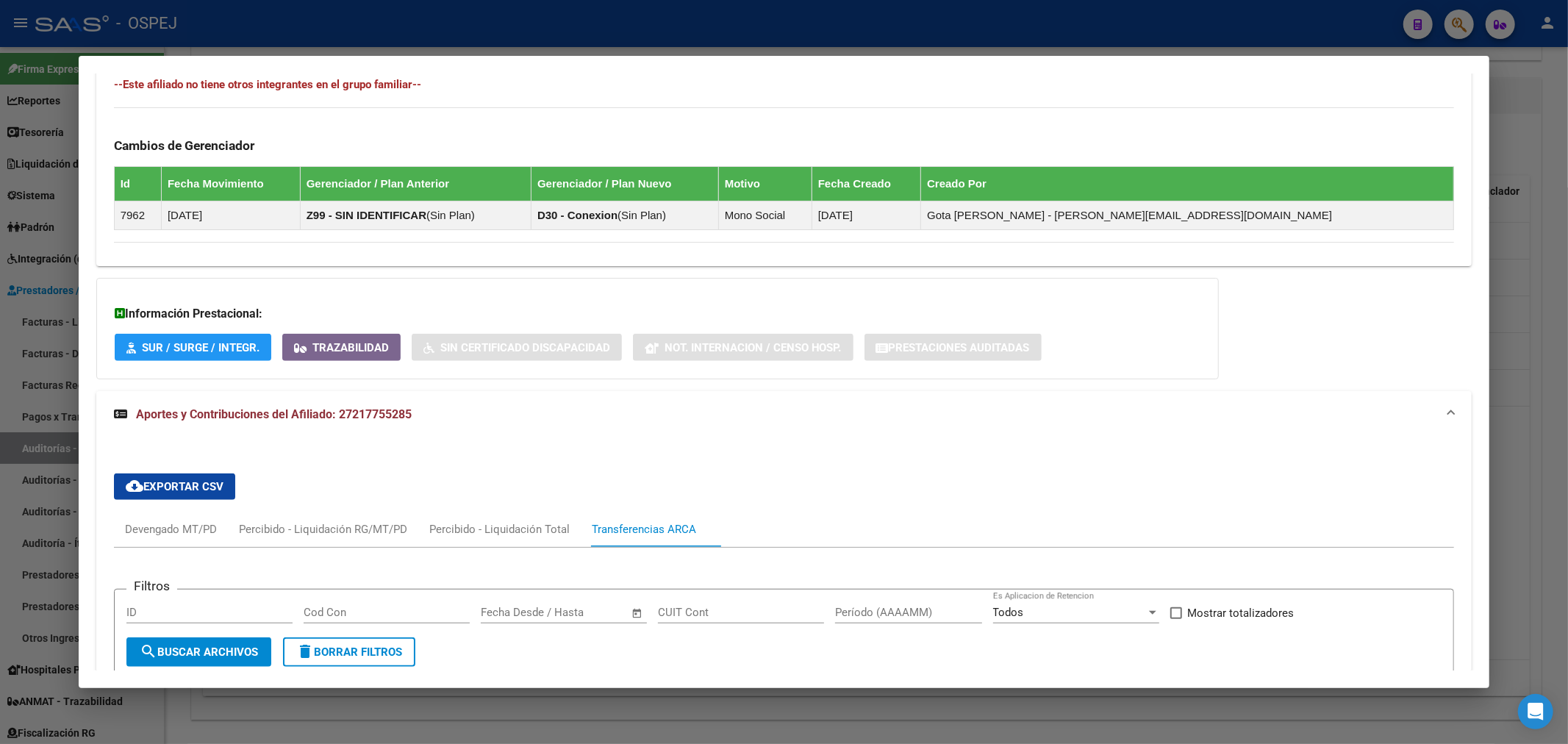
scroll to position [1281, 0]
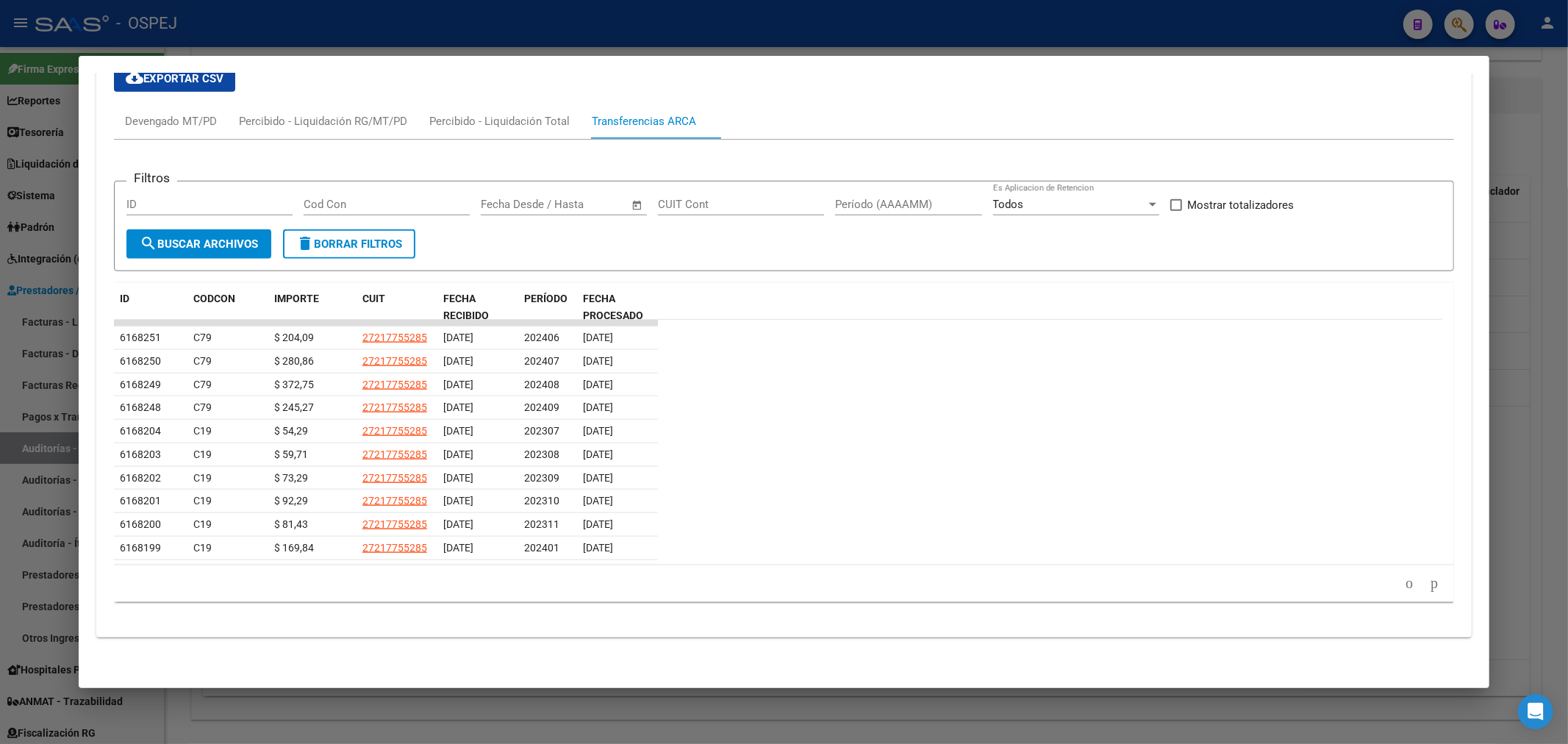
click at [1422, 573] on li at bounding box center [1435, 584] width 25 height 25
click at [1428, 578] on icon "go to next page" at bounding box center [1434, 583] width 12 height 18
click at [1428, 577] on icon "go to next page" at bounding box center [1434, 583] width 12 height 18
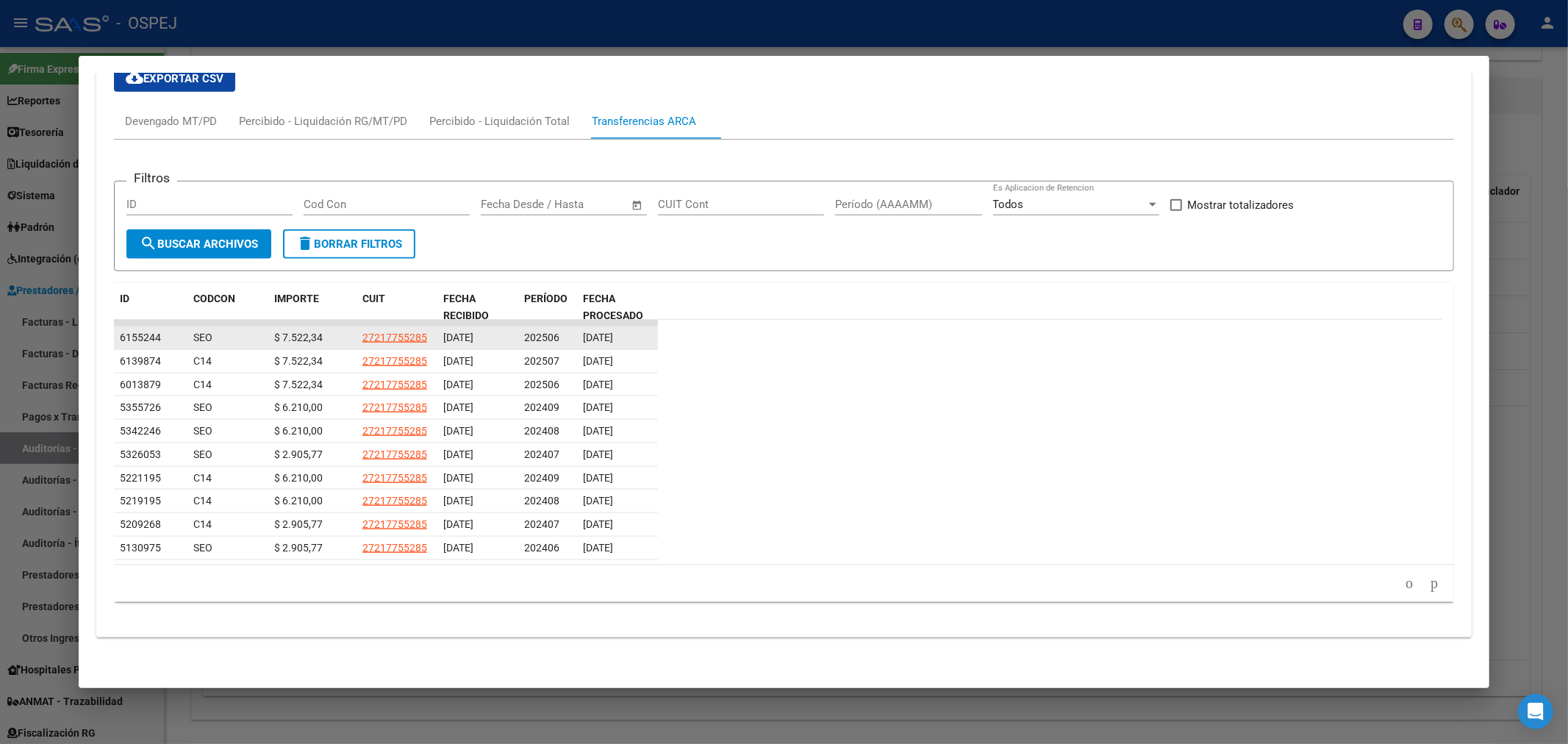
click at [546, 338] on span "202506" at bounding box center [541, 337] width 35 height 12
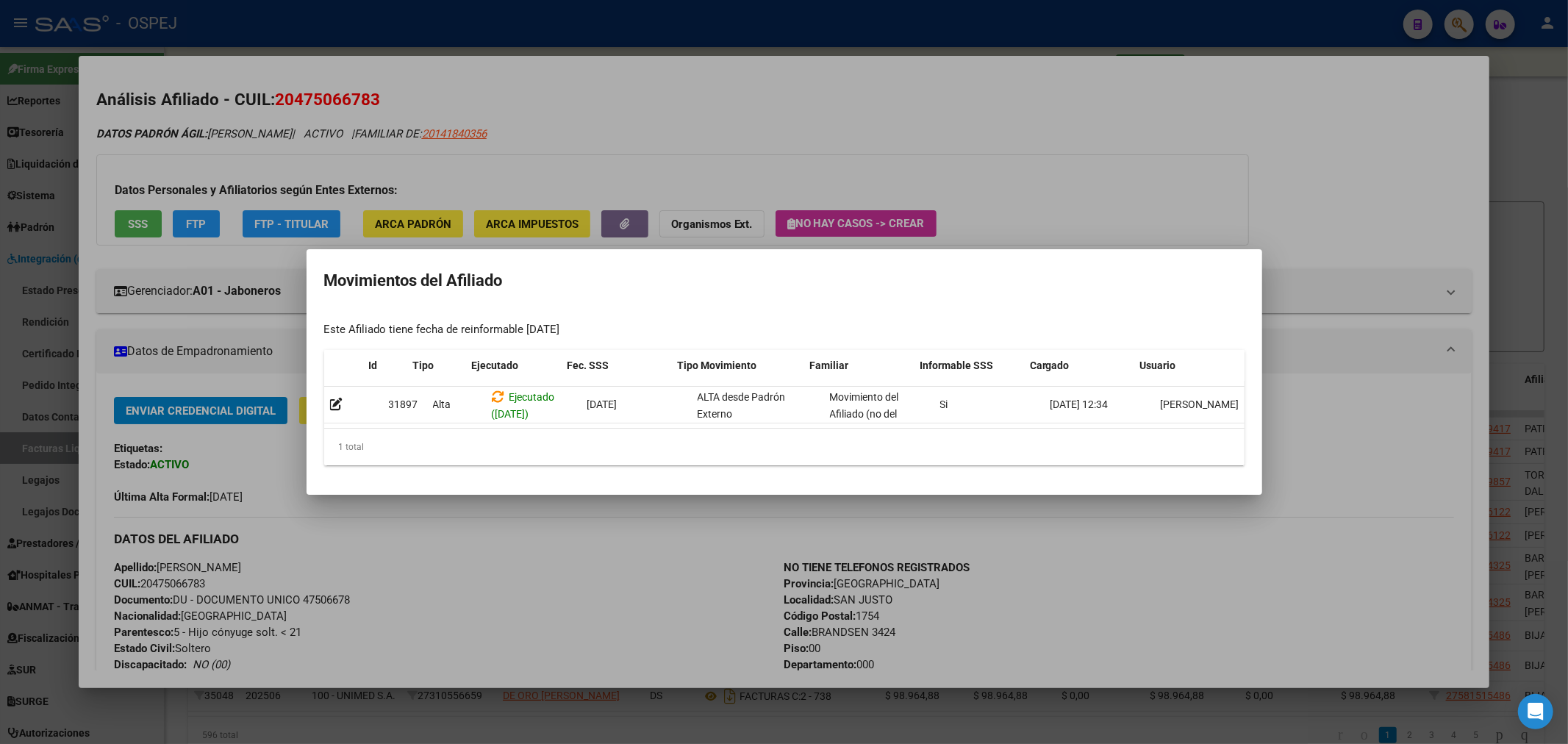
scroll to position [0, 19]
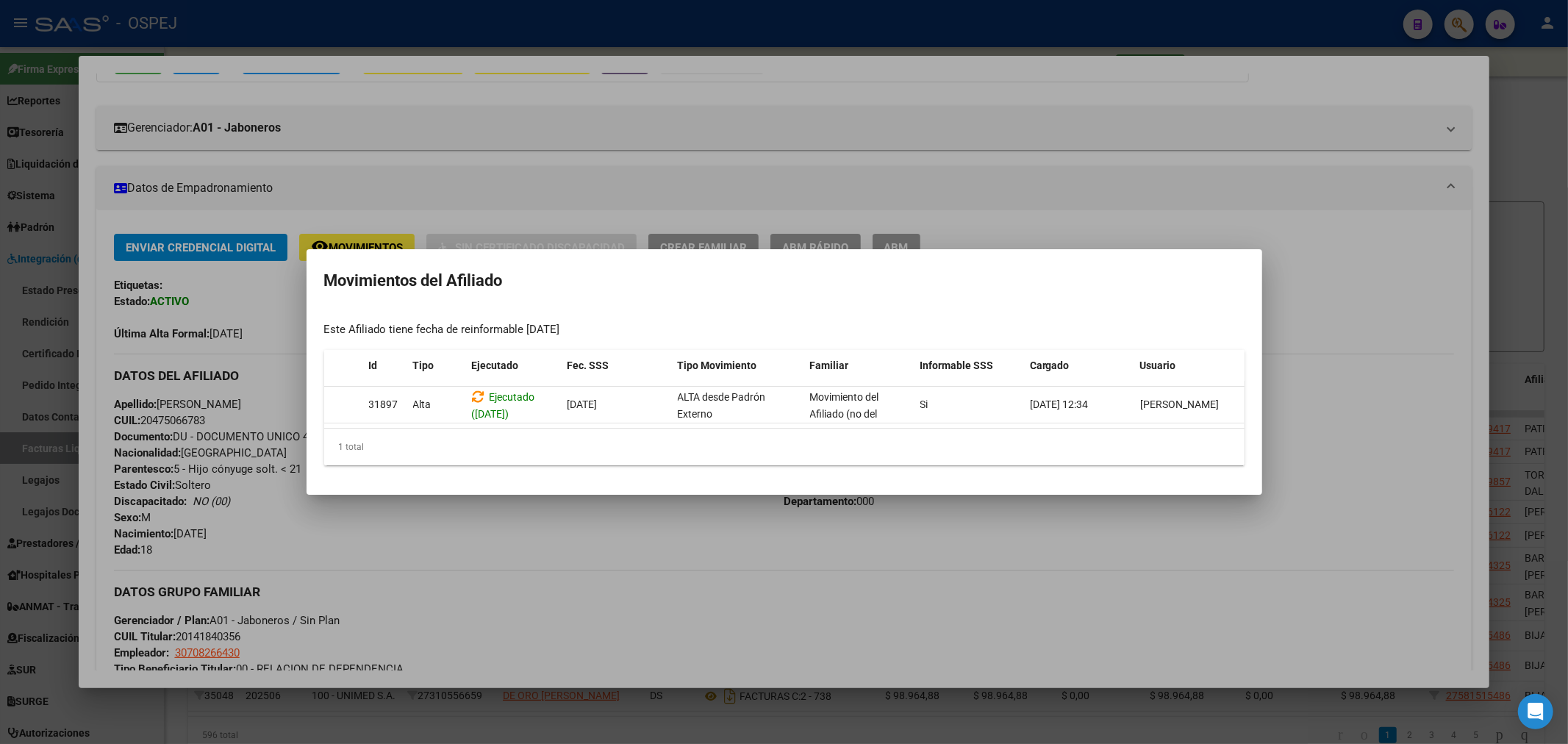
click at [651, 130] on div at bounding box center [784, 372] width 1568 height 744
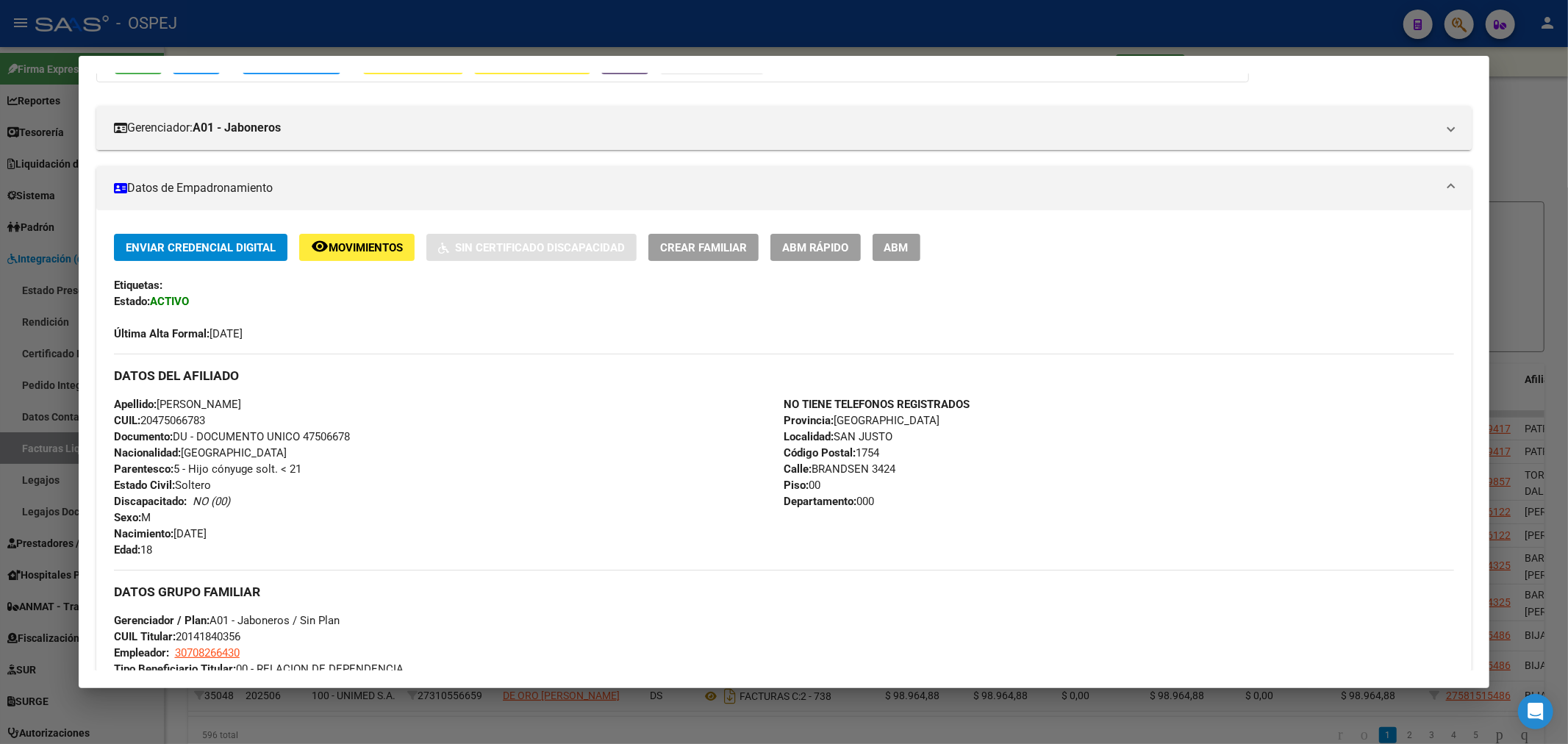
click at [621, 25] on div at bounding box center [784, 372] width 1568 height 744
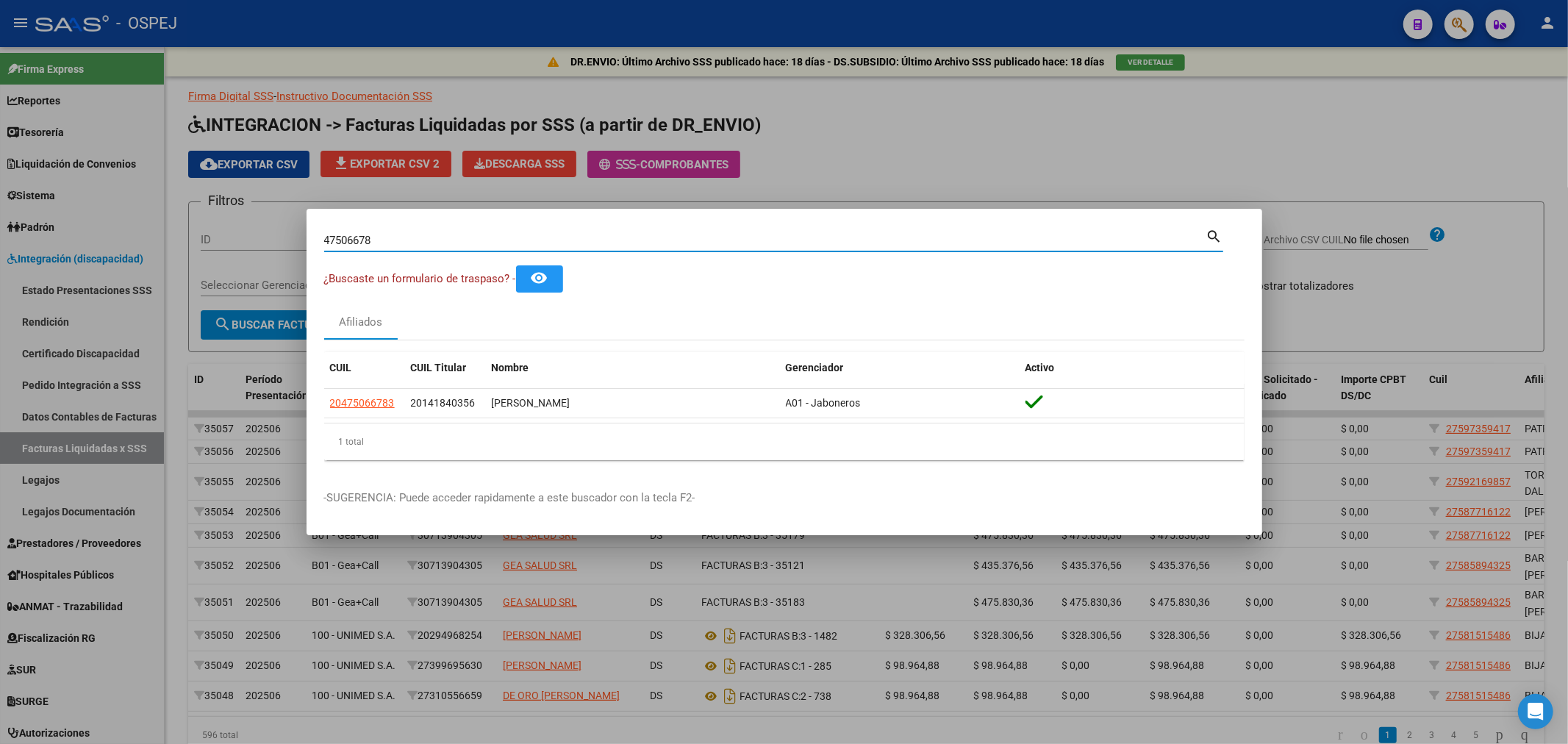
drag, startPoint x: 501, startPoint y: 233, endPoint x: 0, endPoint y: 238, distance: 501.0
click at [0, 238] on div "47506678 Buscar (apellido, dni, cuil, nro traspaso, cuit, obra social) search ¿…" at bounding box center [784, 372] width 1568 height 744
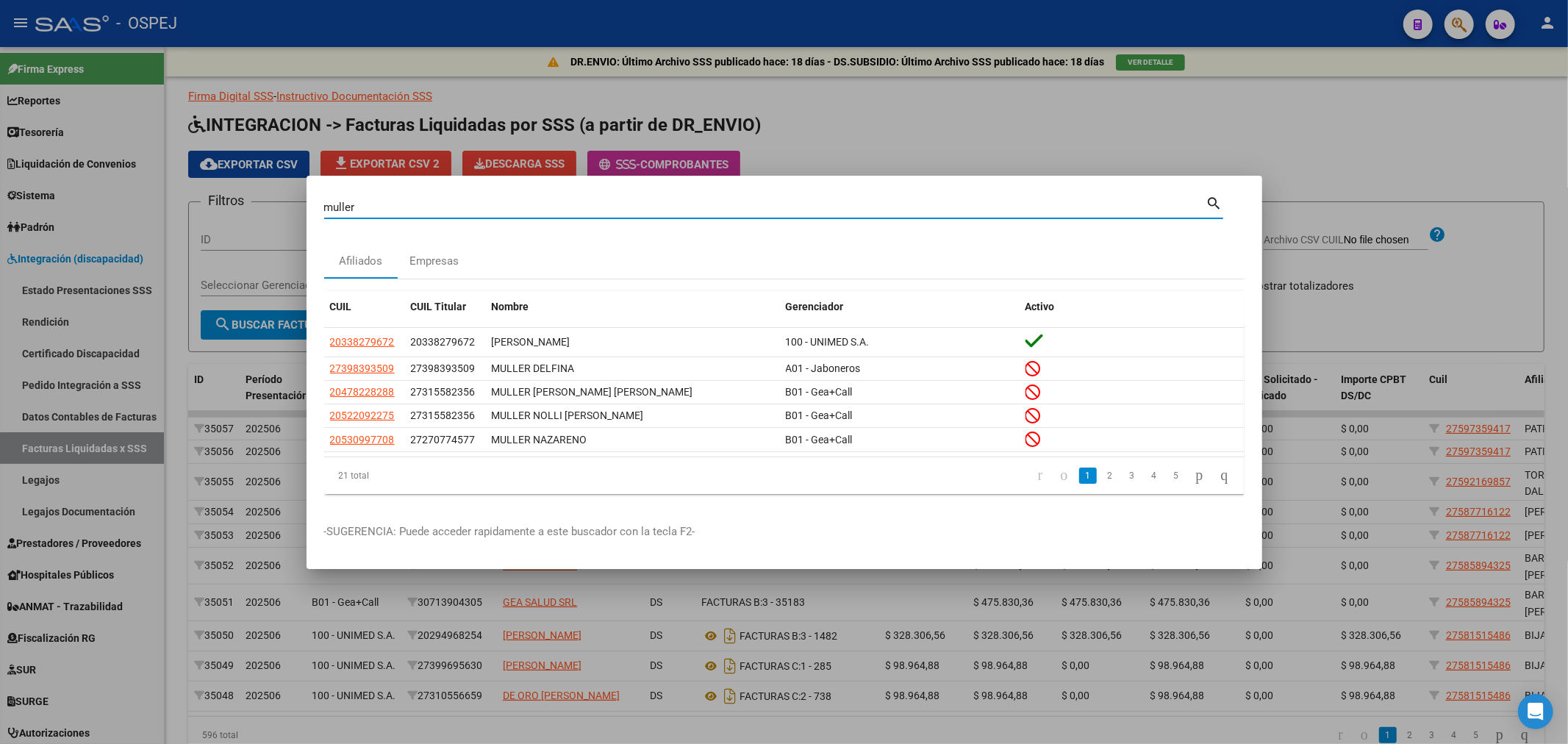
drag, startPoint x: 372, startPoint y: 207, endPoint x: 38, endPoint y: 204, distance: 334.0
click at [38, 204] on div "muller Buscar (apellido, dni, cuil, nro traspaso, cuit, obra social) search Afi…" at bounding box center [784, 372] width 1568 height 744
paste input "20348709624"
type input "20348709624"
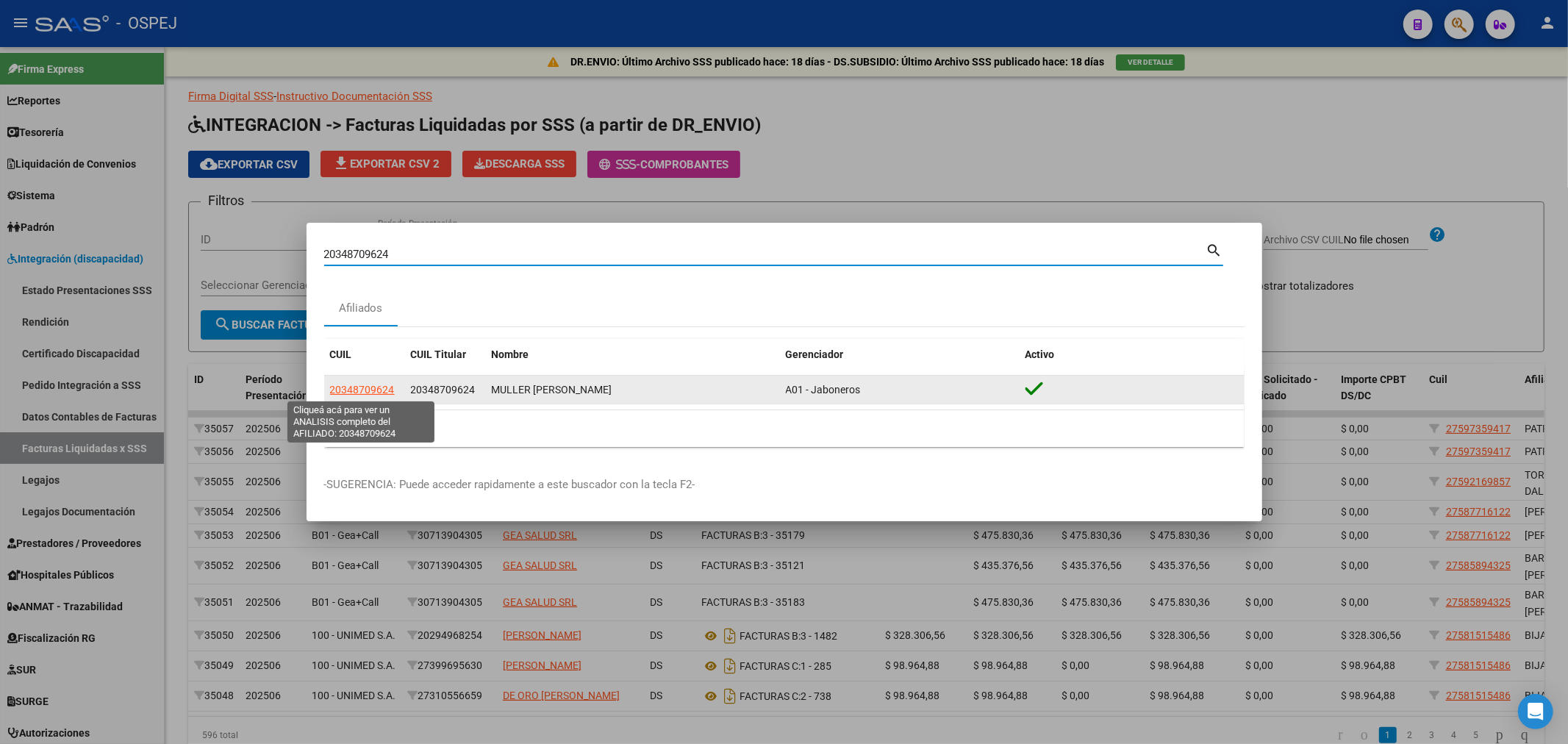
click at [363, 388] on span "20348709624" at bounding box center [362, 389] width 65 height 12
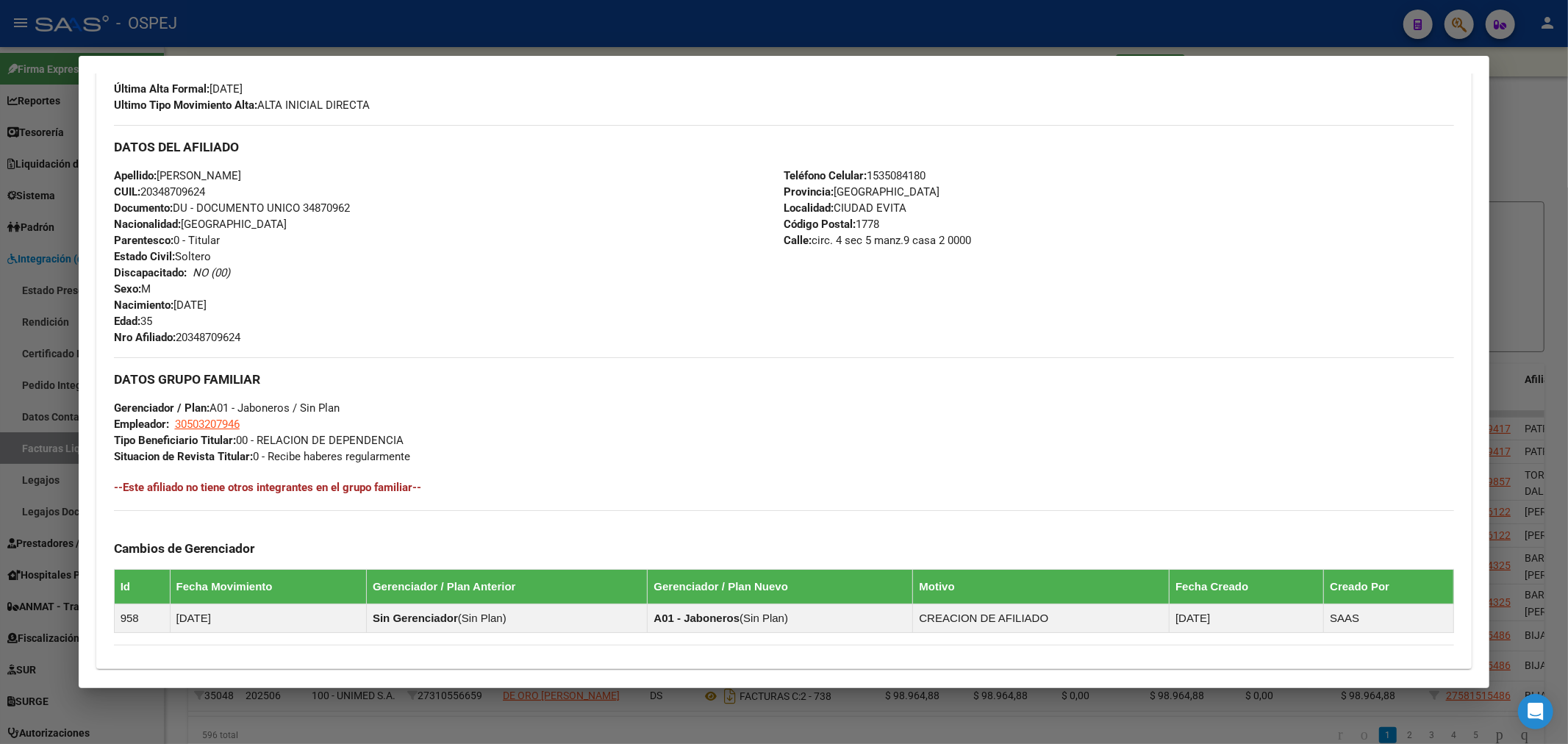
scroll to position [601, 0]
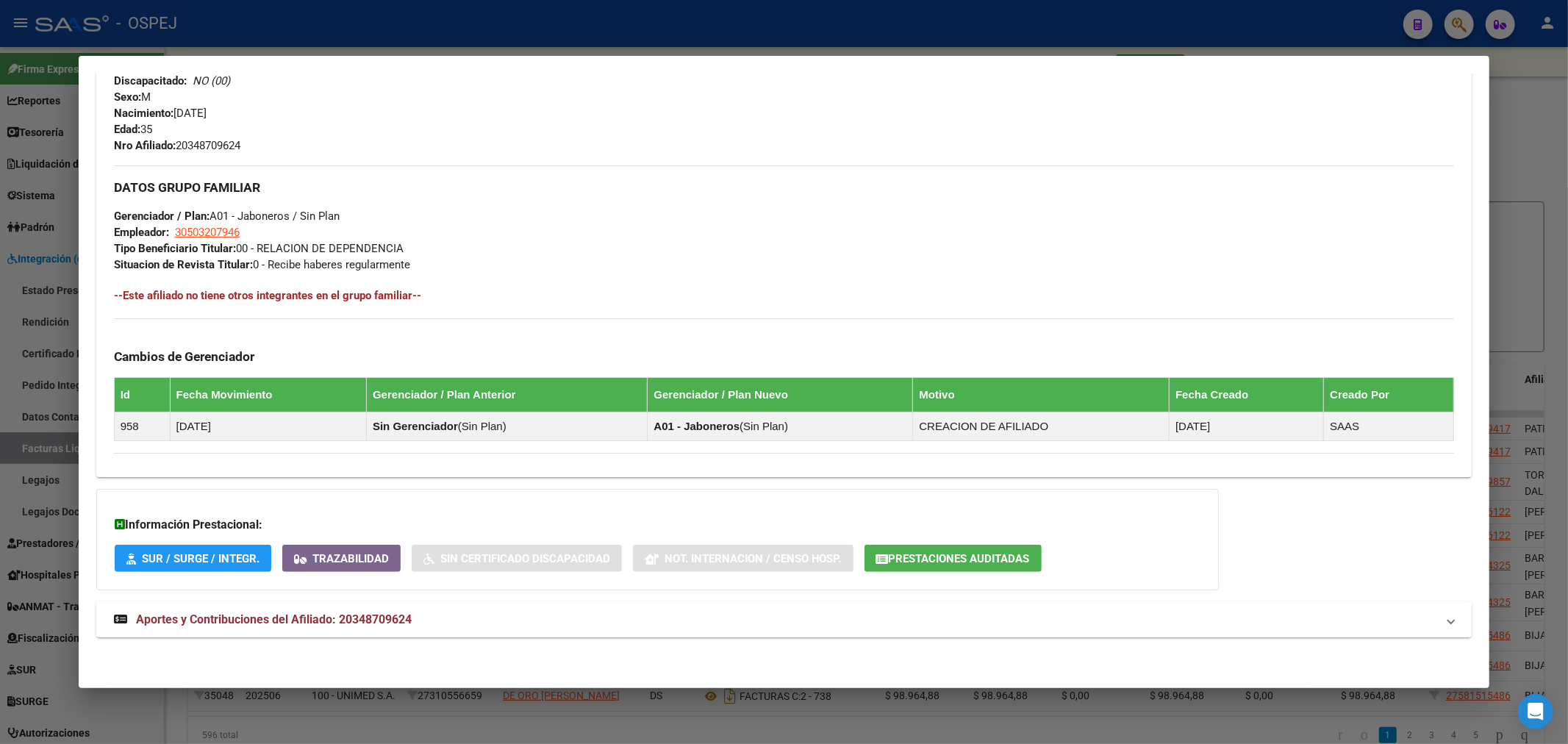
click at [387, 626] on span "Aportes y Contribuciones del Afiliado: 20348709624" at bounding box center [274, 619] width 276 height 14
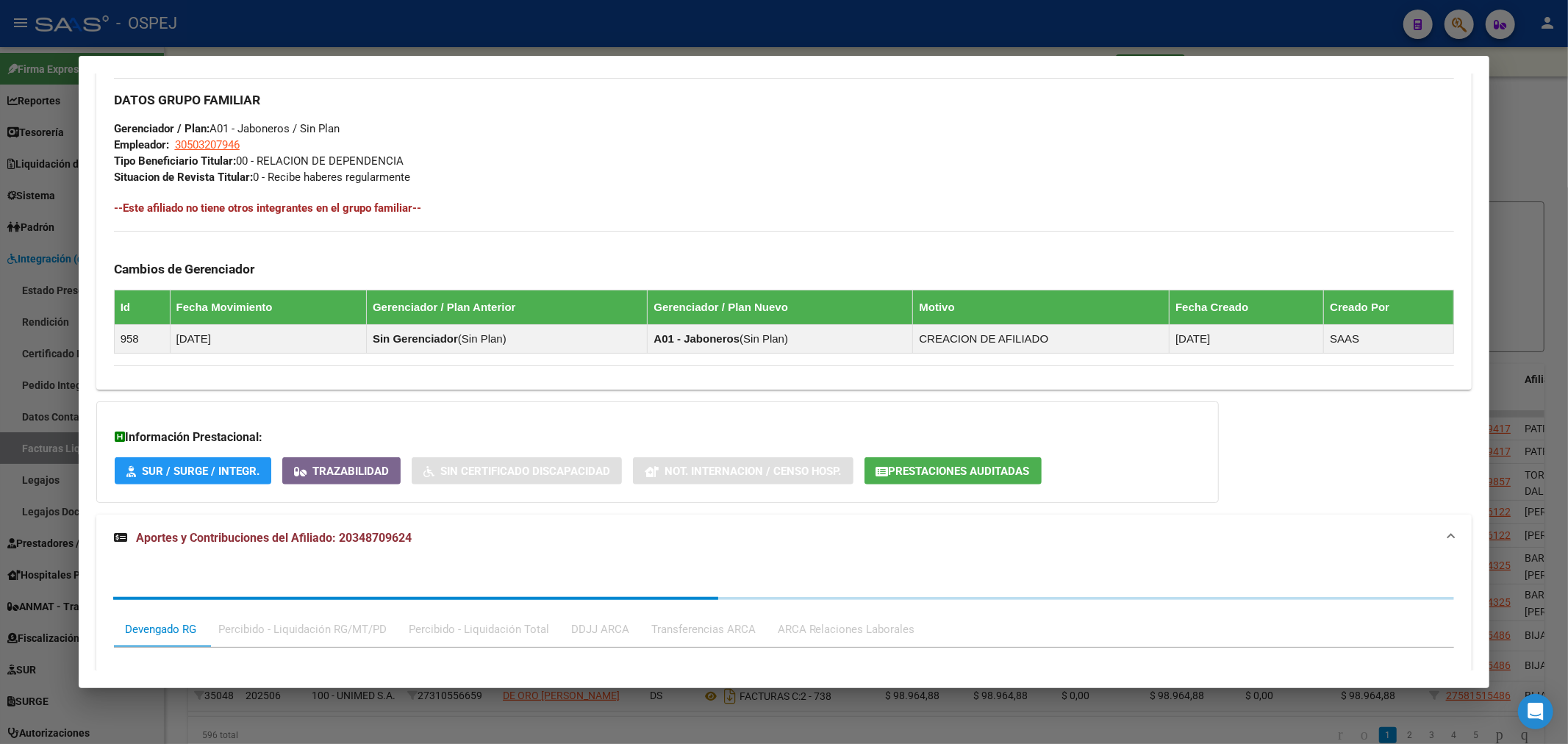
scroll to position [969, 0]
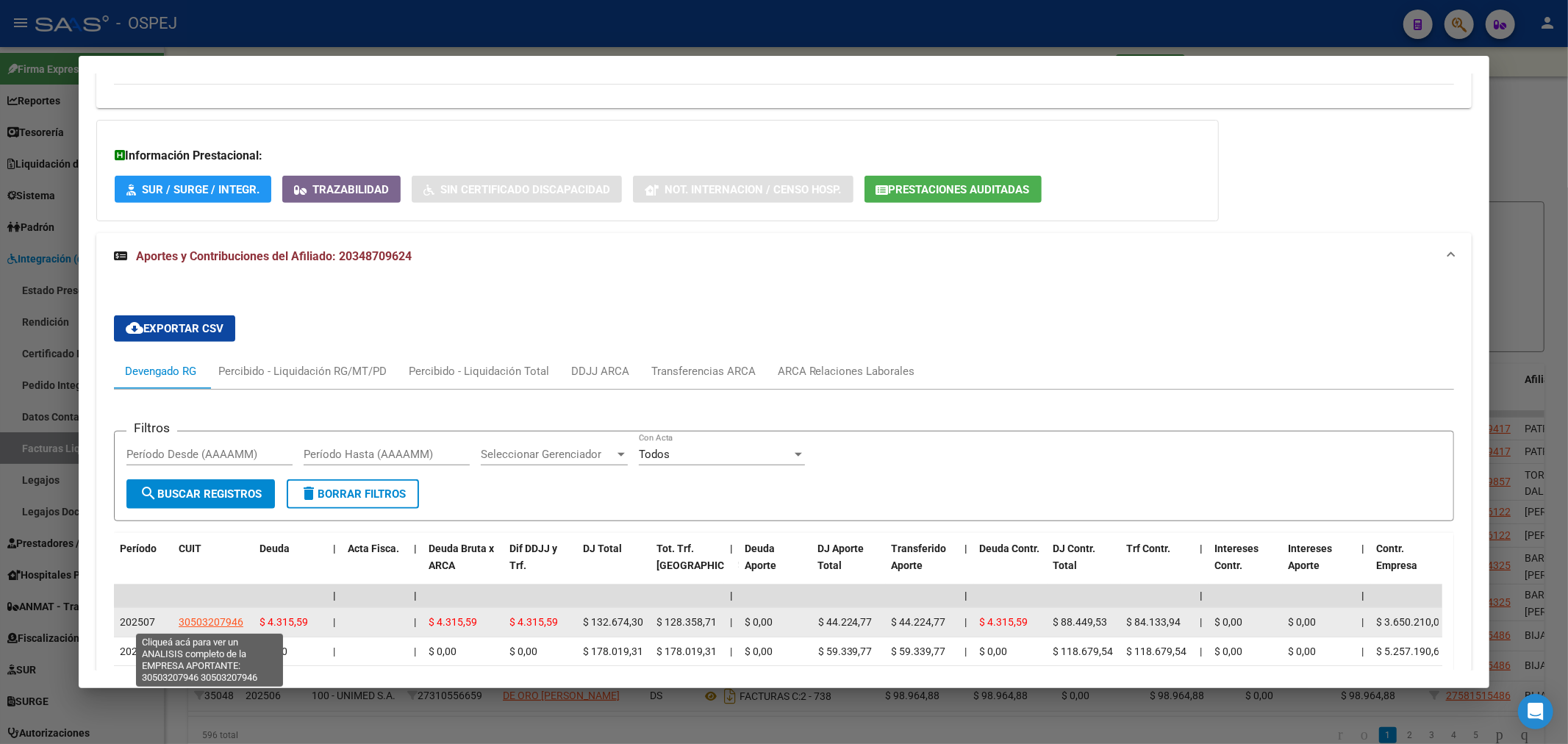
click at [204, 625] on span "30503207946" at bounding box center [211, 622] width 65 height 12
type textarea "30503207946"
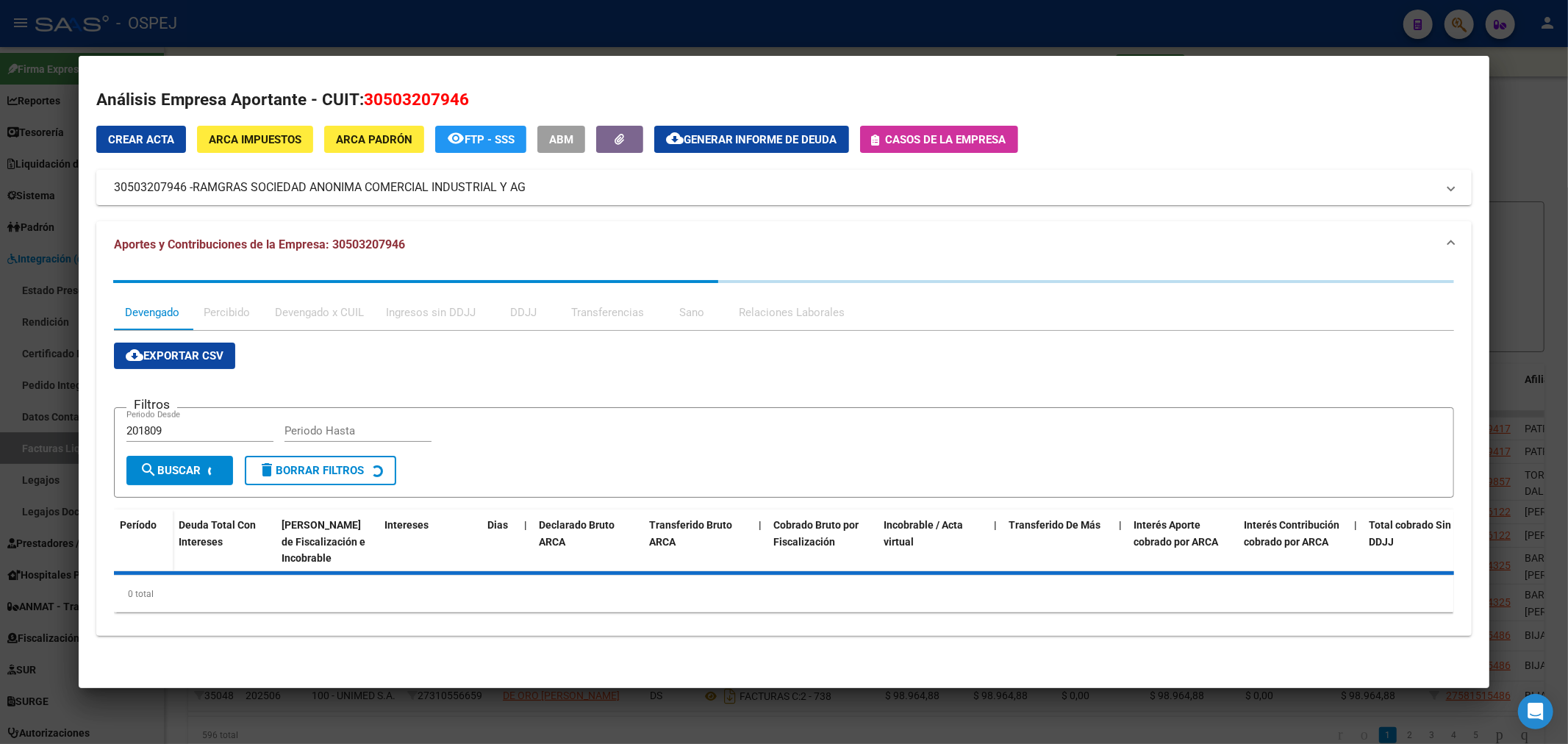
click at [559, 30] on div at bounding box center [784, 372] width 1568 height 744
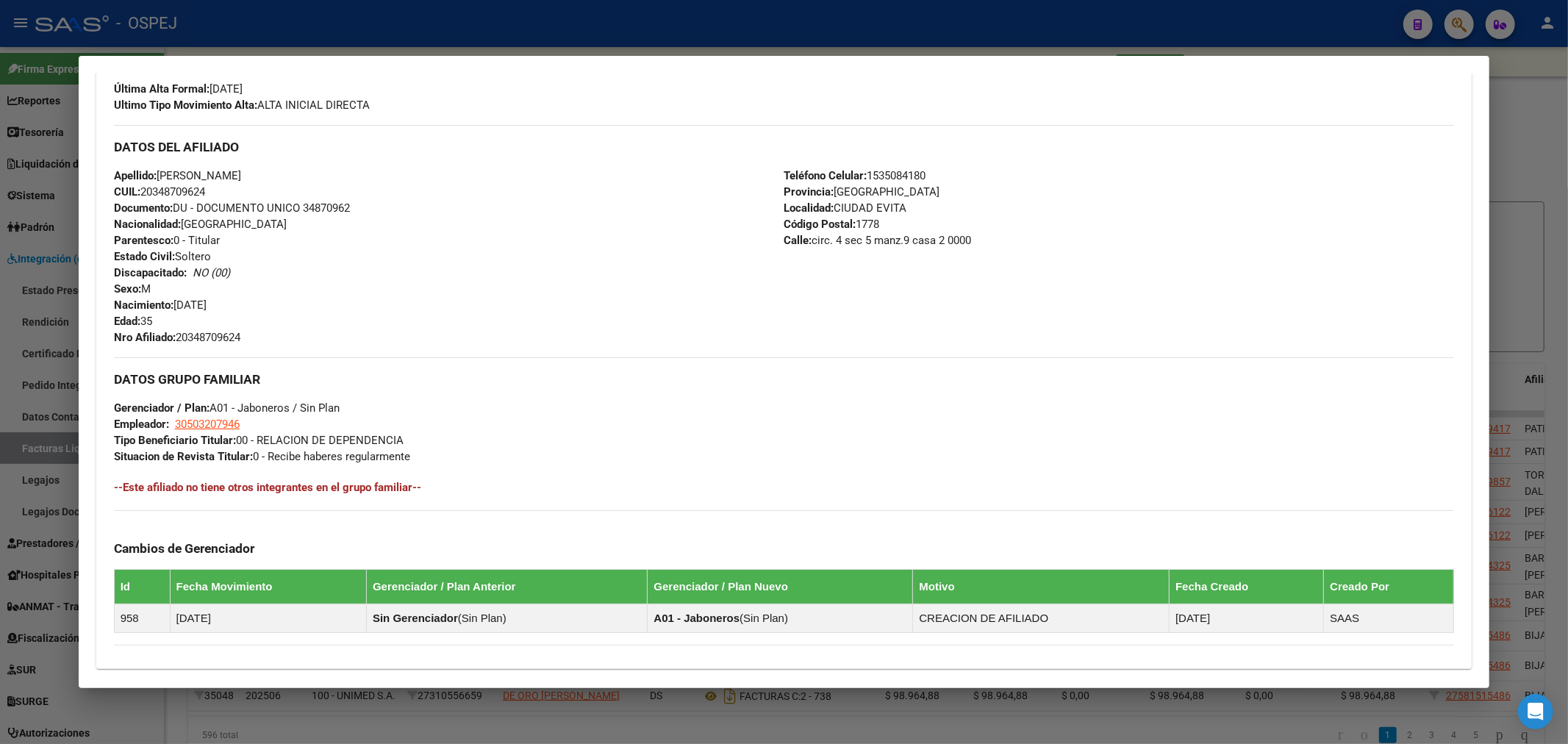
scroll to position [0, 0]
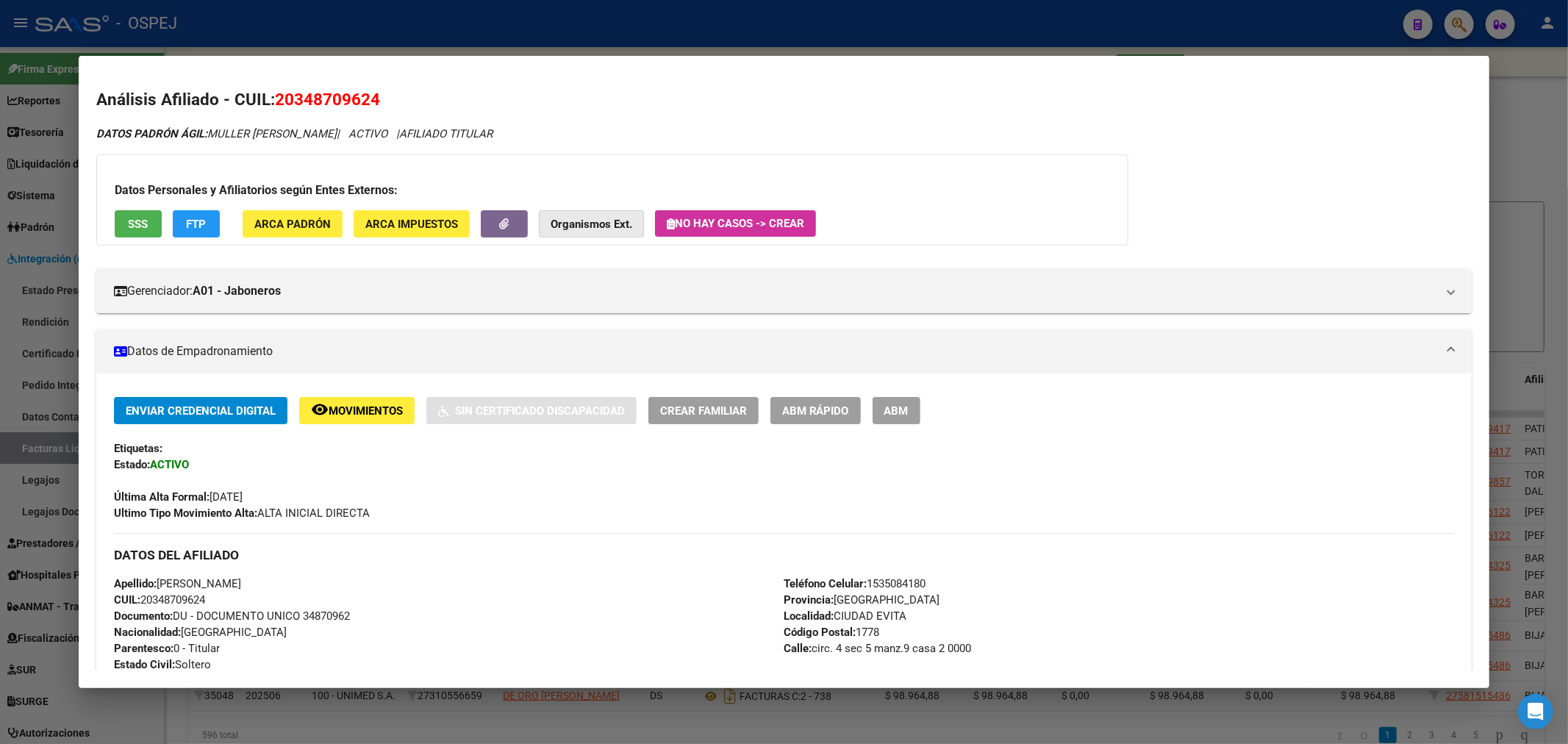
click at [619, 224] on strong "Organismos Ext." at bounding box center [591, 224] width 82 height 13
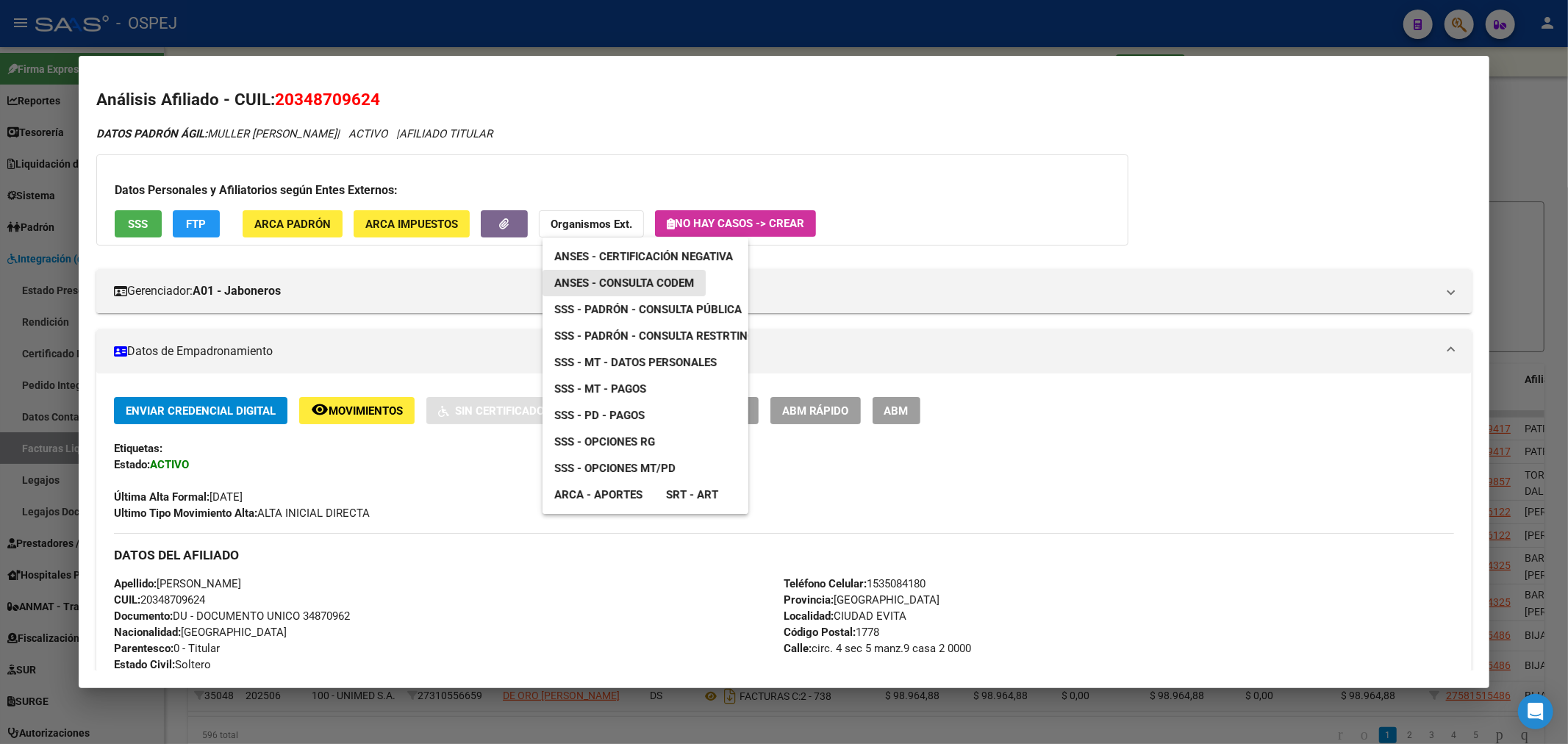
click at [694, 285] on span "ANSES - Consulta CODEM" at bounding box center [624, 283] width 140 height 13
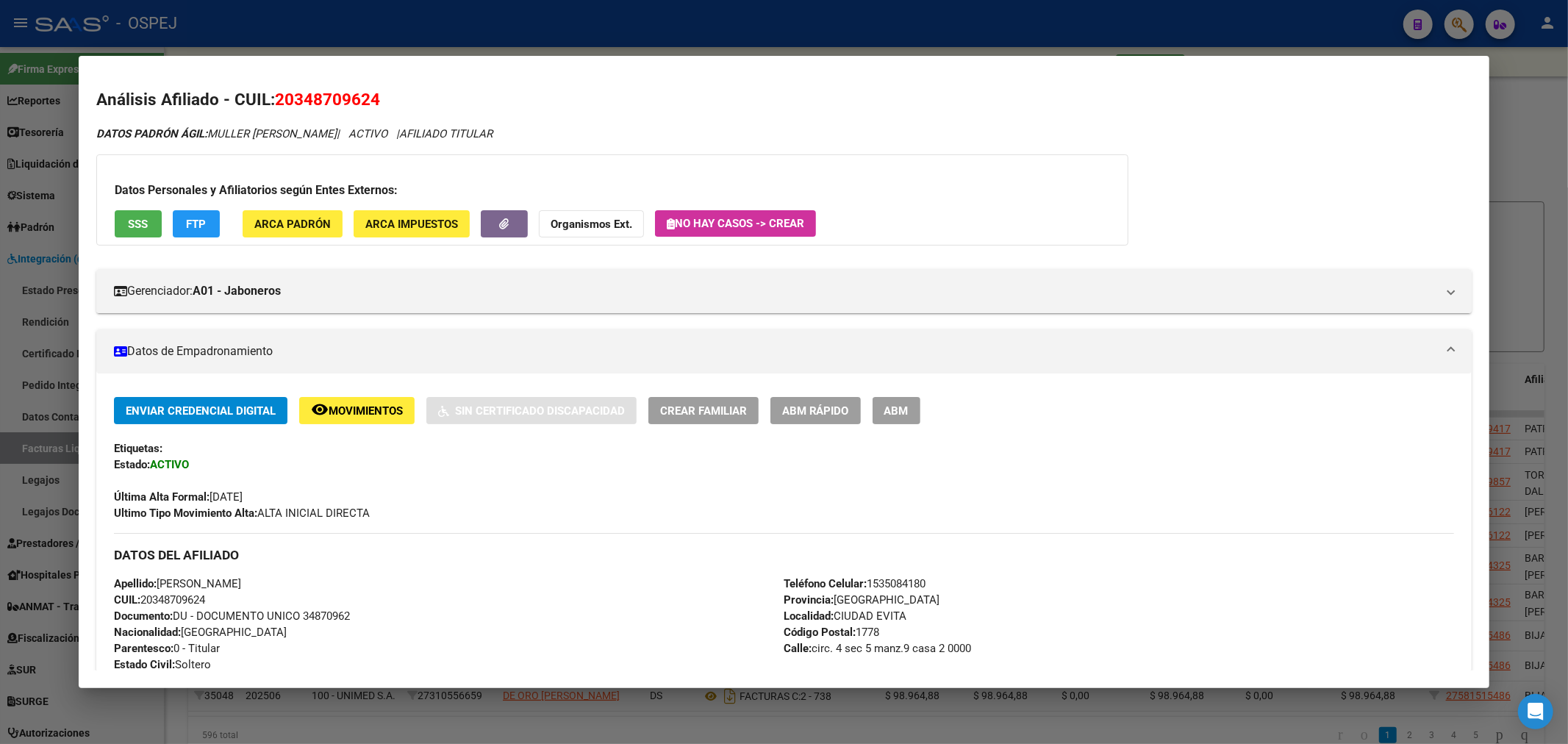
drag, startPoint x: 380, startPoint y: 83, endPoint x: 295, endPoint y: 103, distance: 87.3
click at [296, 110] on mat-dialog-content "Análisis Afiliado - CUIL: 20348709624 DATOS PADRÓN ÁGIL: MULLER [PERSON_NAME] |…" at bounding box center [784, 372] width 1411 height 597
click at [295, 97] on span "20348709624" at bounding box center [327, 99] width 105 height 19
